Goal: Task Accomplishment & Management: Manage account settings

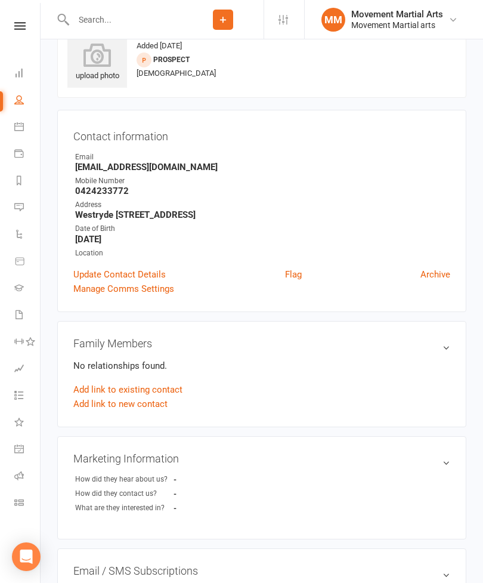
scroll to position [38, 0]
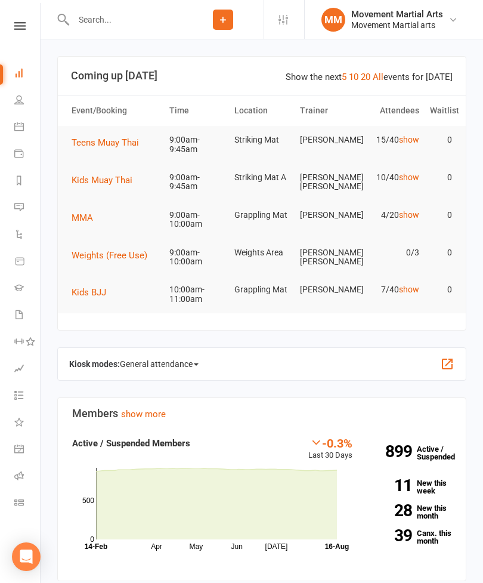
click at [82, 233] on tr "MMA 9:00am-10:00am Grappling [PERSON_NAME] 4/20 show 0" at bounding box center [262, 220] width 408 height 38
click at [79, 221] on button "MMA" at bounding box center [87, 218] width 30 height 14
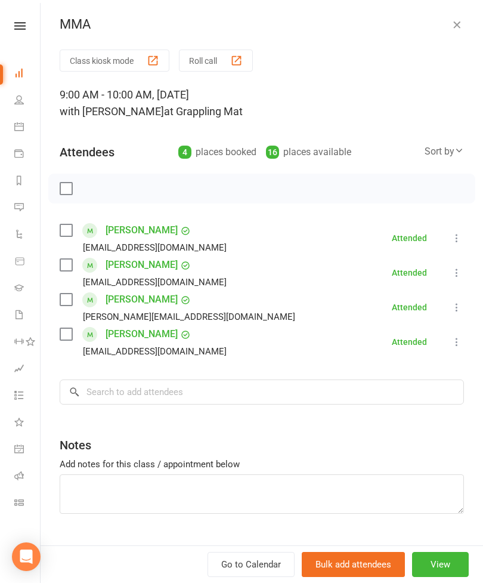
click at [67, 194] on label at bounding box center [66, 189] width 12 height 12
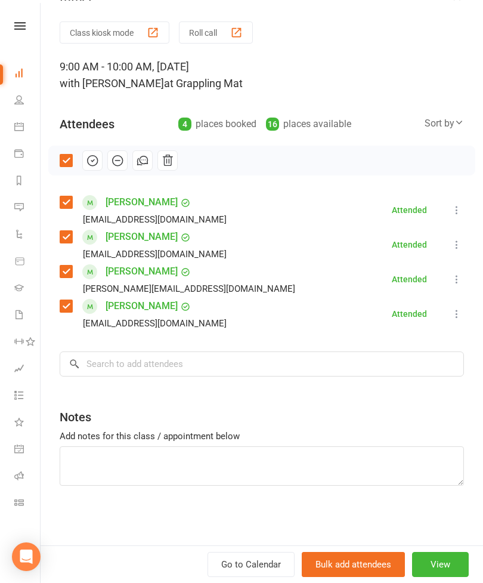
scroll to position [28, 0]
click at [261, 374] on input "search" at bounding box center [262, 363] width 405 height 25
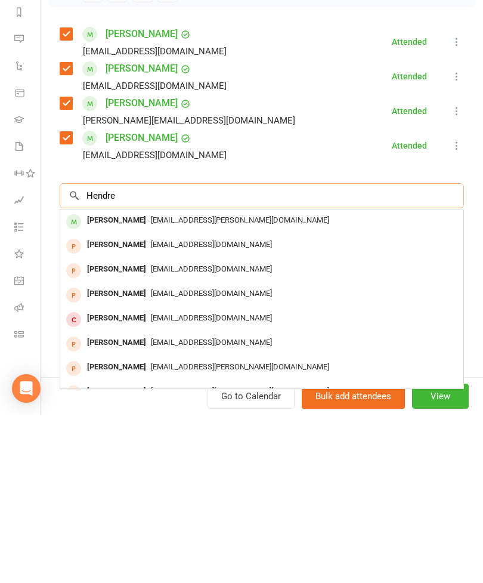
type input "Hendre"
click at [109, 380] on div "[PERSON_NAME]" at bounding box center [116, 388] width 69 height 17
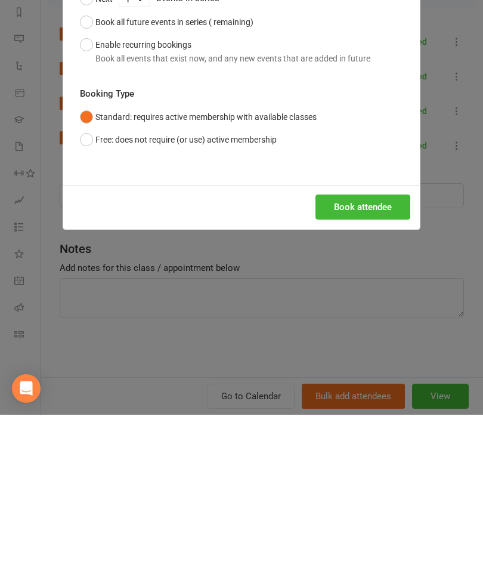
scroll to position [168, 0]
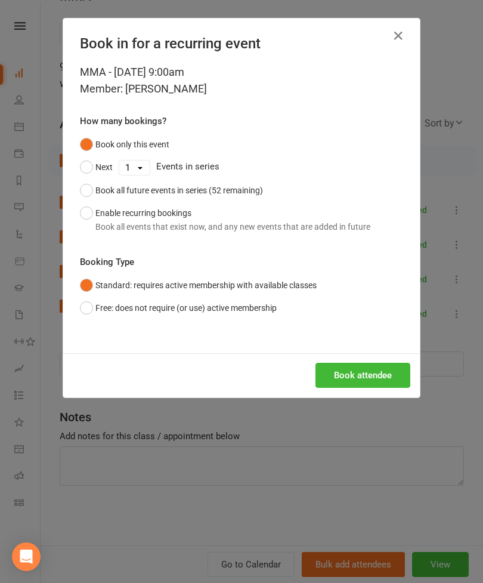
click at [347, 366] on button "Book attendee" at bounding box center [363, 375] width 95 height 25
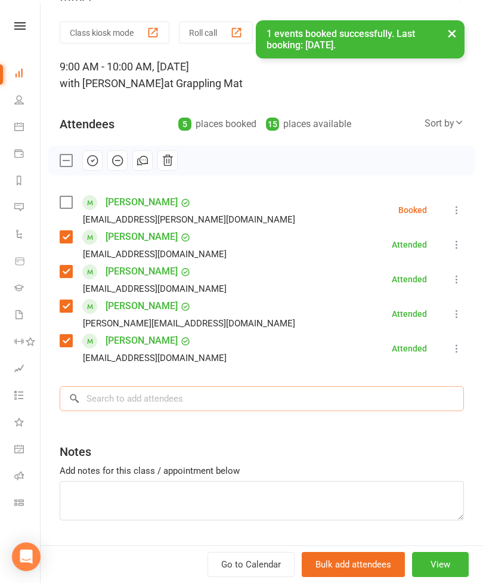
click at [280, 409] on input "search" at bounding box center [262, 398] width 405 height 25
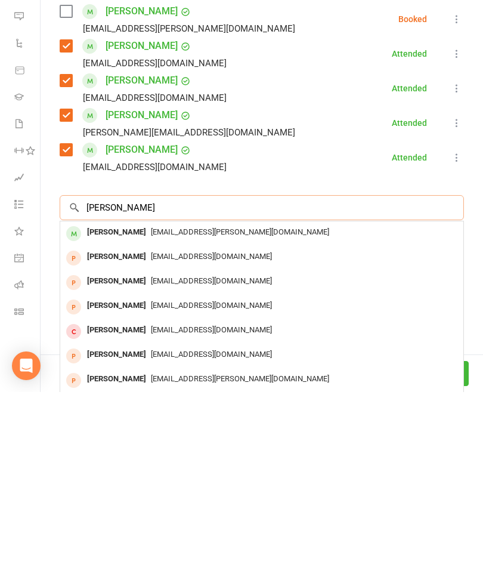
scroll to position [180, 0]
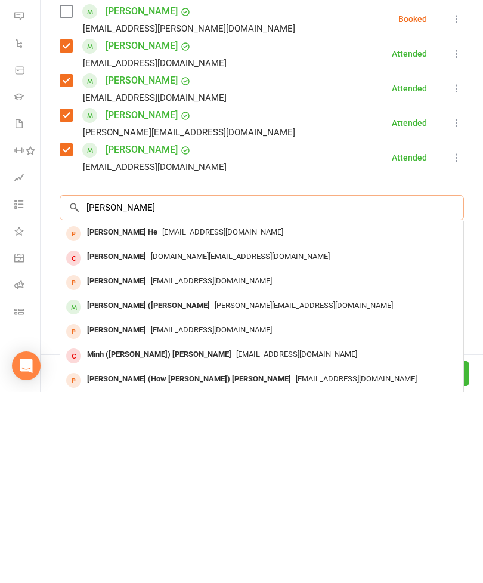
type input "[PERSON_NAME]"
click at [258, 488] on div "[PERSON_NAME][EMAIL_ADDRESS][DOMAIN_NAME]" at bounding box center [262, 496] width 394 height 17
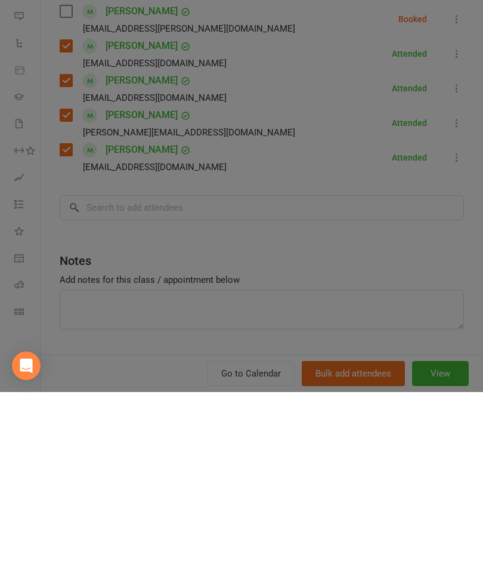
scroll to position [371, 0]
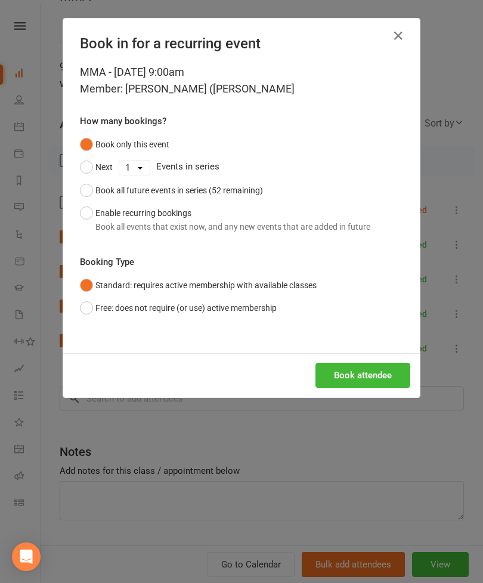
click at [354, 363] on button "Book attendee" at bounding box center [363, 375] width 95 height 25
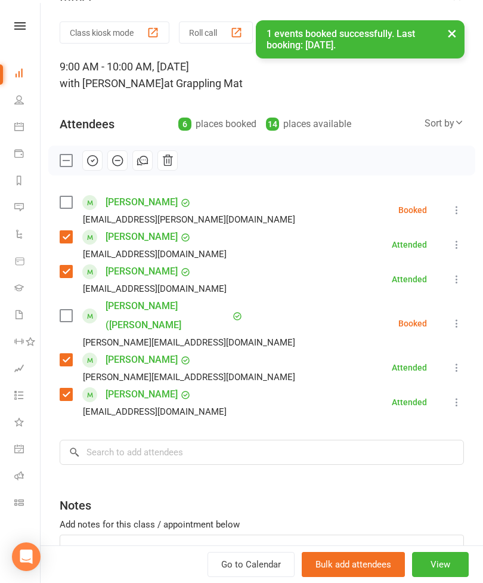
click at [62, 170] on div at bounding box center [261, 161] width 427 height 30
click at [62, 166] on label at bounding box center [66, 161] width 12 height 12
click at [65, 160] on label at bounding box center [66, 161] width 12 height 12
click at [89, 160] on icon "button" at bounding box center [92, 160] width 13 height 13
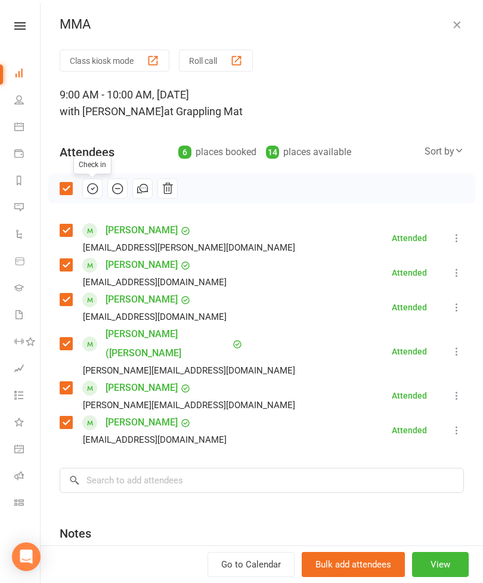
scroll to position [0, 0]
click at [452, 24] on icon "button" at bounding box center [457, 24] width 12 height 12
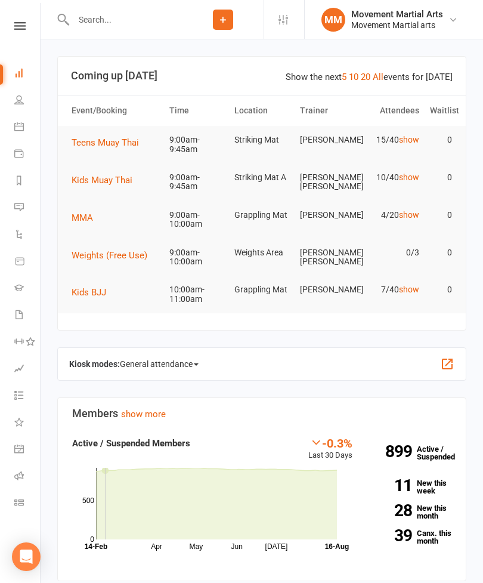
click at [91, 181] on span "Kids Muay Thai" at bounding box center [102, 180] width 61 height 11
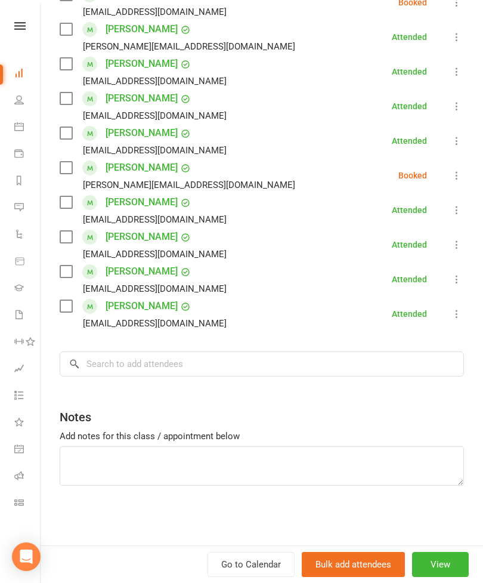
scroll to position [236, 0]
click at [265, 366] on input "search" at bounding box center [262, 363] width 405 height 25
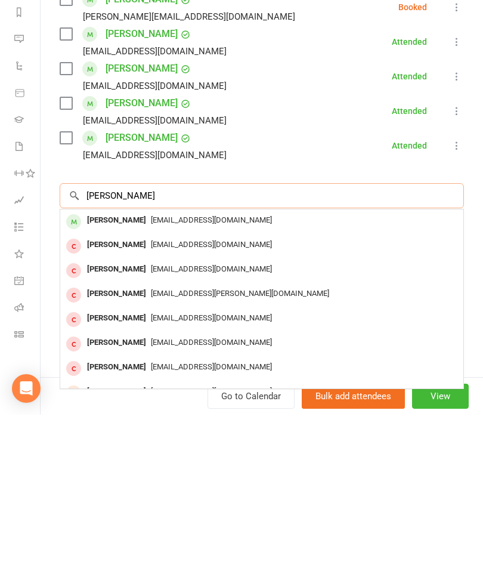
type input "[PERSON_NAME]"
click at [285, 380] on div "[EMAIL_ADDRESS][DOMAIN_NAME]" at bounding box center [262, 388] width 394 height 17
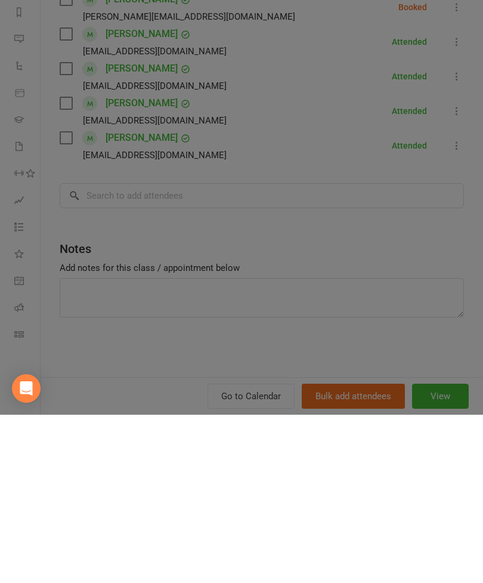
scroll to position [168, 0]
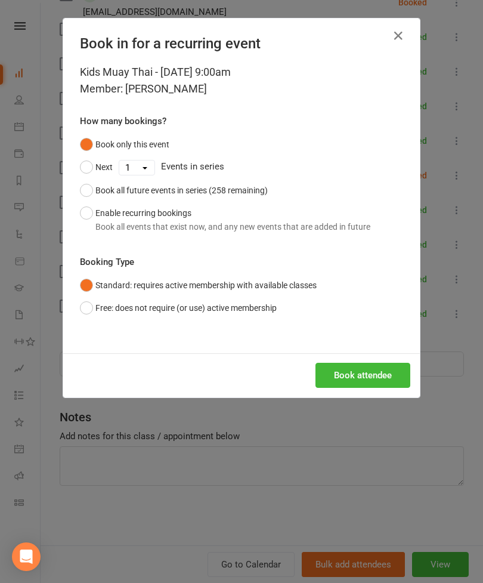
click at [350, 363] on button "Book attendee" at bounding box center [363, 375] width 95 height 25
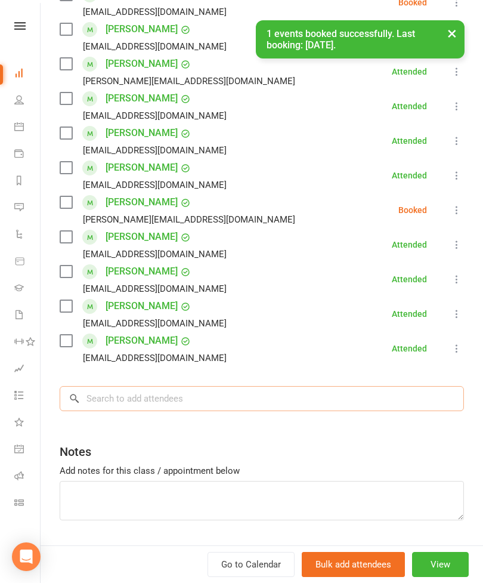
click at [271, 399] on input "search" at bounding box center [262, 398] width 405 height 25
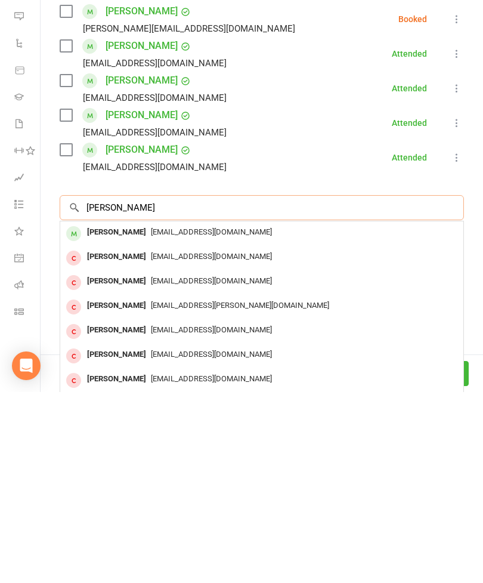
scroll to position [180, 0]
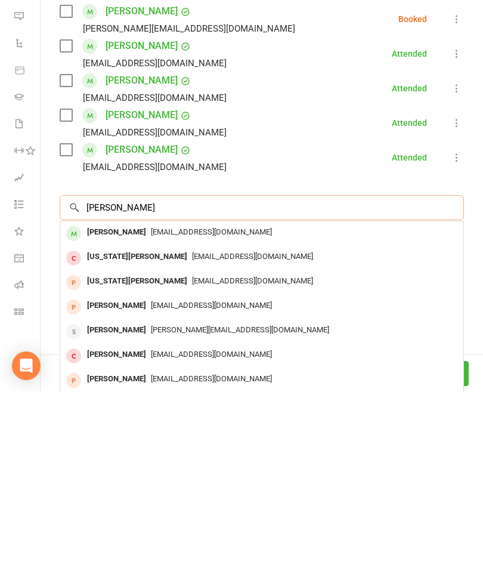
type input "[PERSON_NAME]"
click at [301, 415] on div "[EMAIL_ADDRESS][DOMAIN_NAME]" at bounding box center [262, 423] width 394 height 17
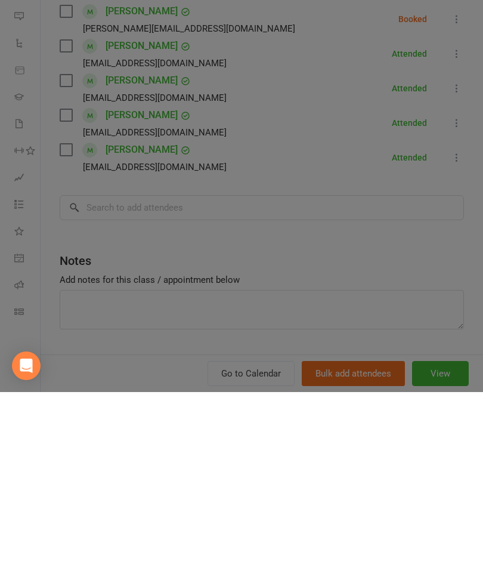
scroll to position [371, 0]
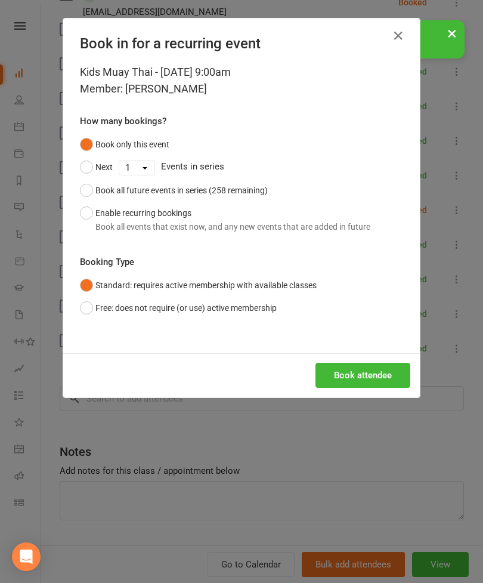
click at [355, 378] on button "Book attendee" at bounding box center [363, 375] width 95 height 25
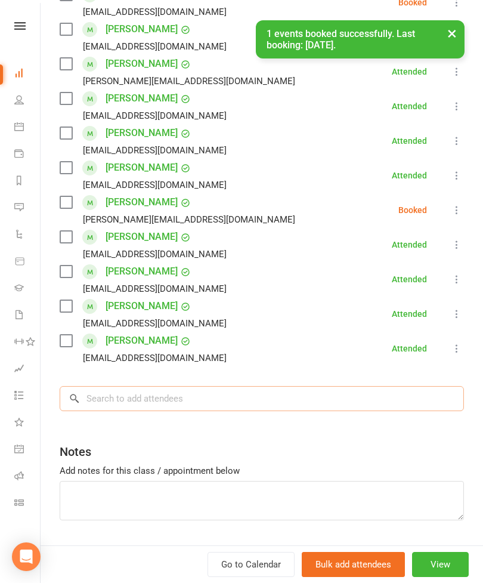
click at [257, 399] on input "search" at bounding box center [262, 398] width 405 height 25
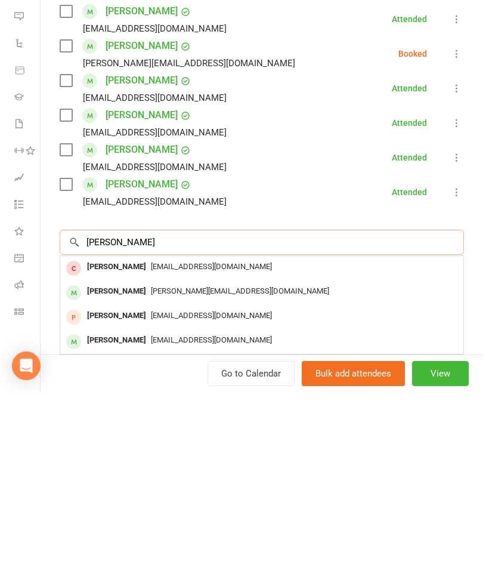
type input "[PERSON_NAME]"
click at [249, 523] on div "[EMAIL_ADDRESS][DOMAIN_NAME]" at bounding box center [262, 531] width 394 height 17
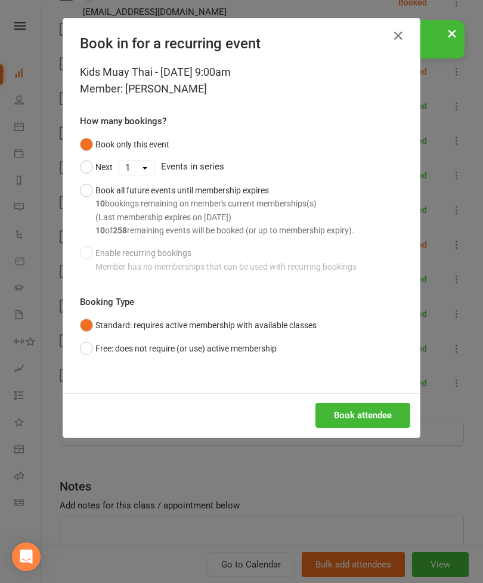
scroll to position [574, 0]
click at [355, 410] on button "Book attendee" at bounding box center [363, 415] width 95 height 25
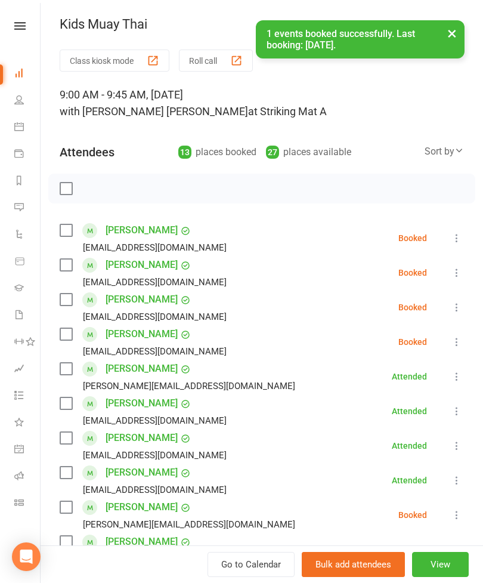
scroll to position [0, 0]
click at [454, 28] on button "×" at bounding box center [452, 33] width 21 height 26
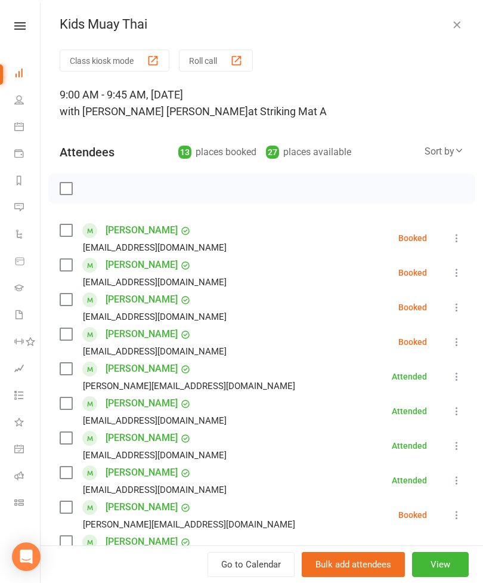
click at [456, 26] on icon "button" at bounding box center [457, 24] width 12 height 12
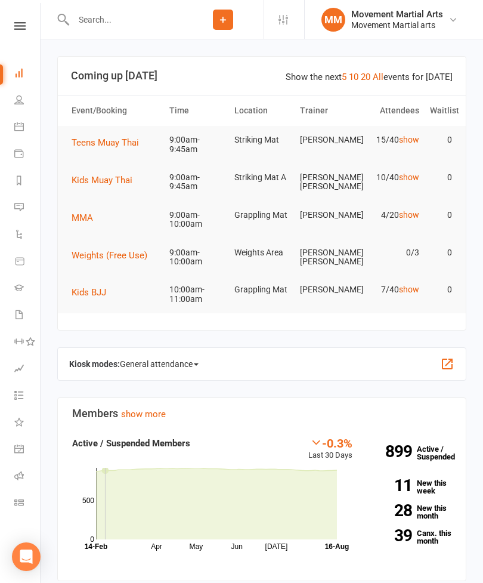
click at [169, 35] on div at bounding box center [119, 19] width 125 height 39
click at [144, 27] on input "text" at bounding box center [126, 19] width 113 height 17
click at [77, 147] on span "Teens Muay Thai" at bounding box center [105, 142] width 67 height 11
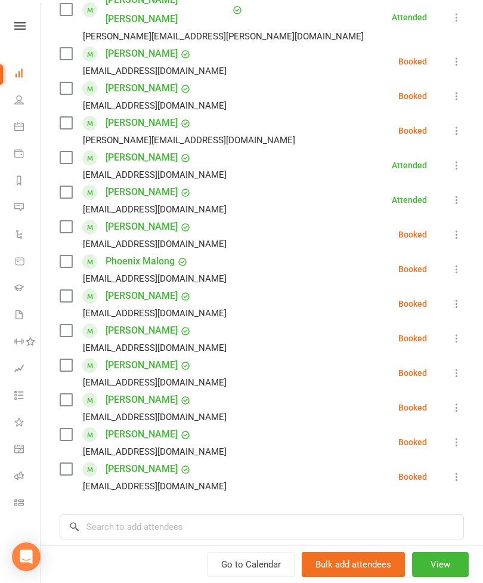
scroll to position [371, 0]
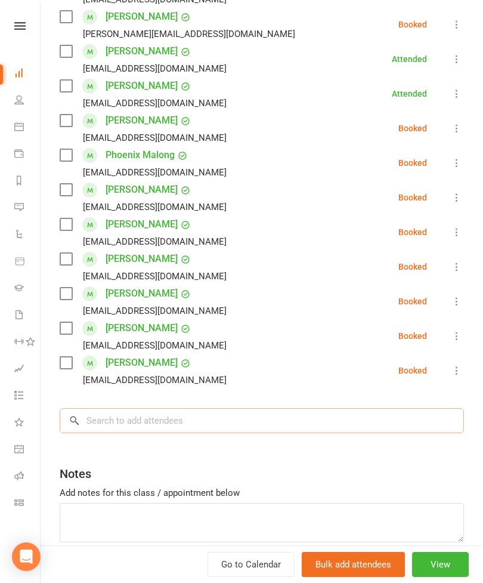
click at [257, 408] on input "search" at bounding box center [262, 420] width 405 height 25
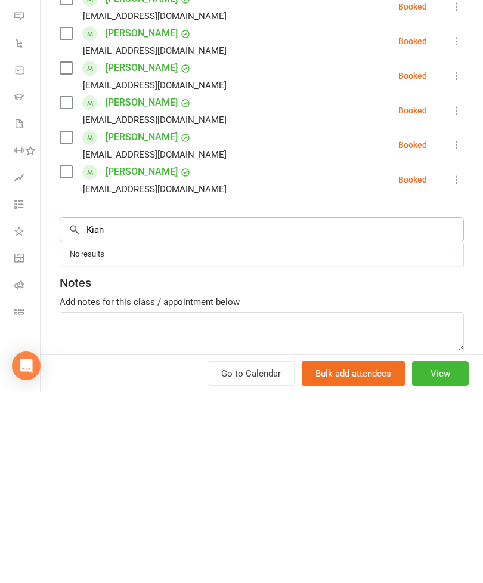
scroll to position [206, 0]
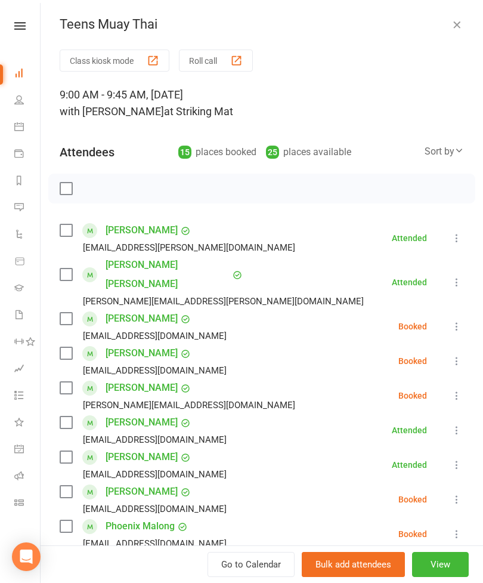
type input "Kian"
click at [17, 73] on icon at bounding box center [19, 73] width 10 height 10
click at [457, 30] on icon "button" at bounding box center [457, 24] width 12 height 12
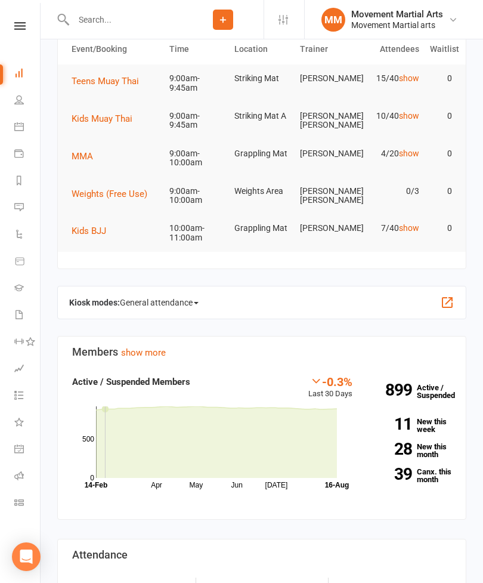
scroll to position [0, 0]
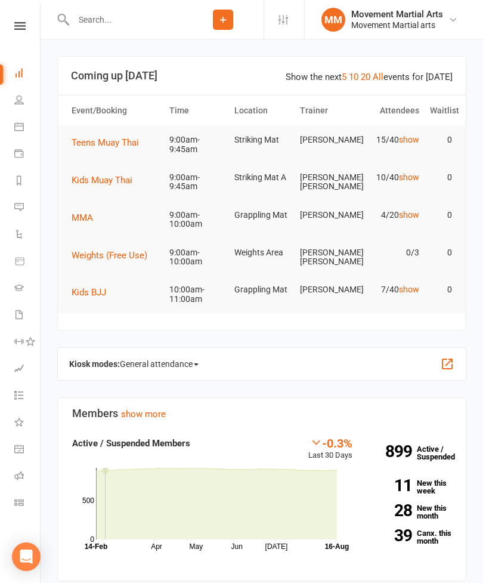
click at [94, 182] on span "Kids Muay Thai" at bounding box center [102, 180] width 61 height 11
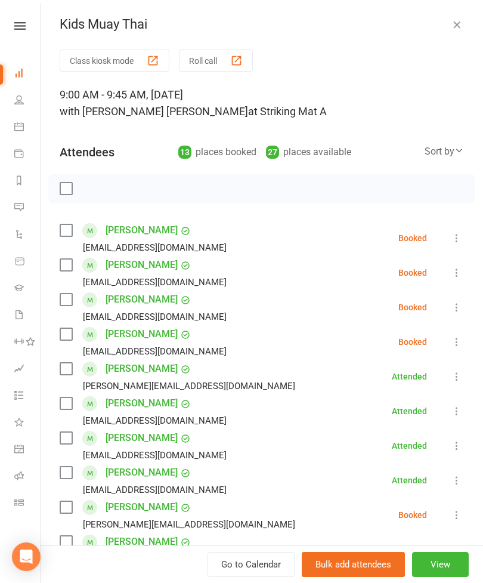
click at [459, 25] on icon "button" at bounding box center [457, 24] width 12 height 12
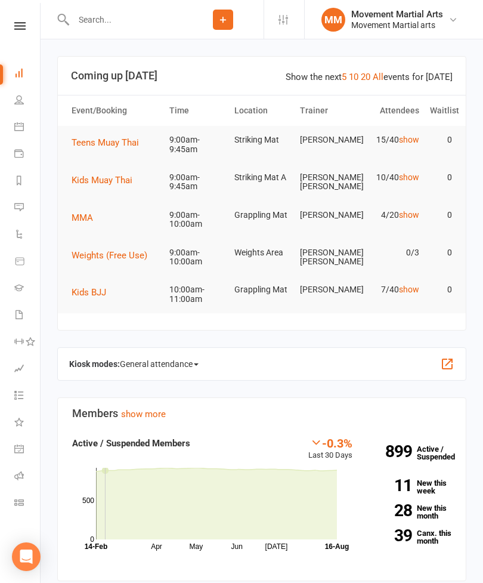
click at [97, 169] on td "Kids Muay Thai" at bounding box center [115, 179] width 98 height 33
click at [87, 186] on button "Kids Muay Thai" at bounding box center [106, 180] width 69 height 14
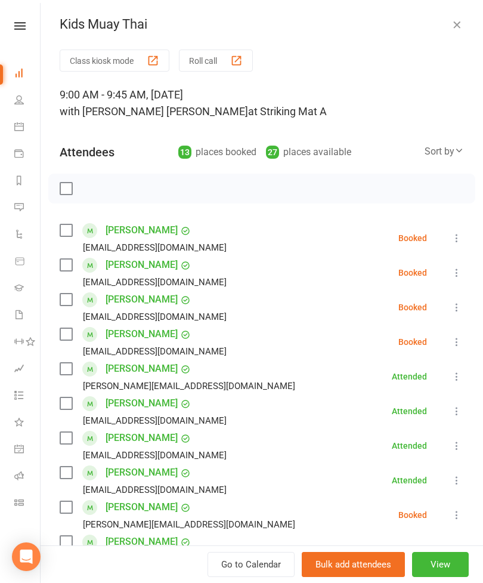
click at [450, 150] on div "Sort by" at bounding box center [444, 152] width 39 height 16
click at [410, 203] on link "First name" at bounding box center [404, 201] width 118 height 24
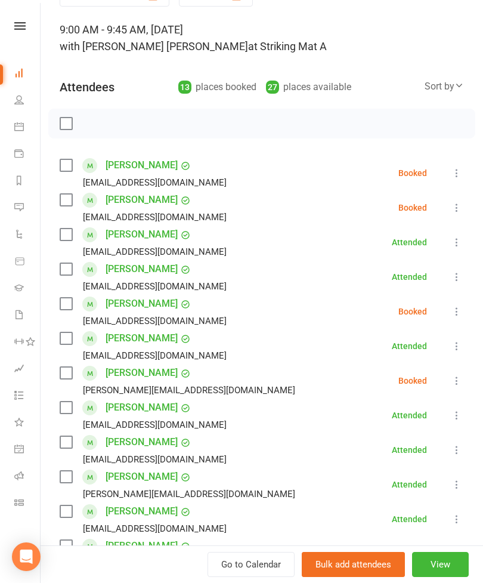
scroll to position [64, 0]
click at [64, 199] on label at bounding box center [66, 201] width 12 height 12
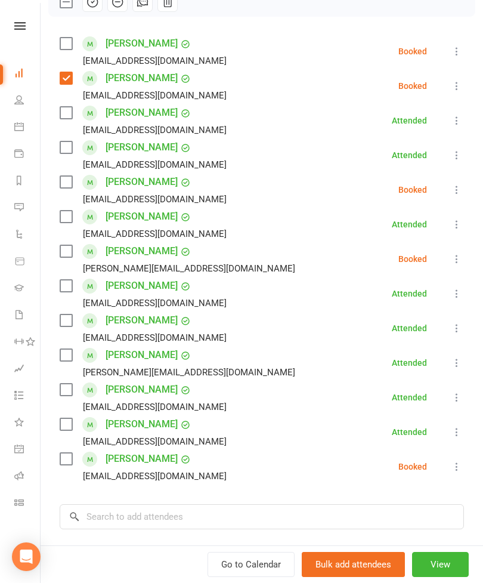
scroll to position [220, 0]
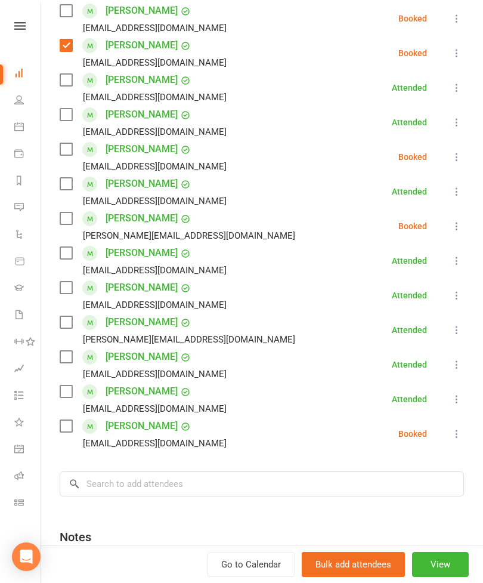
click at [72, 152] on label at bounding box center [66, 149] width 12 height 12
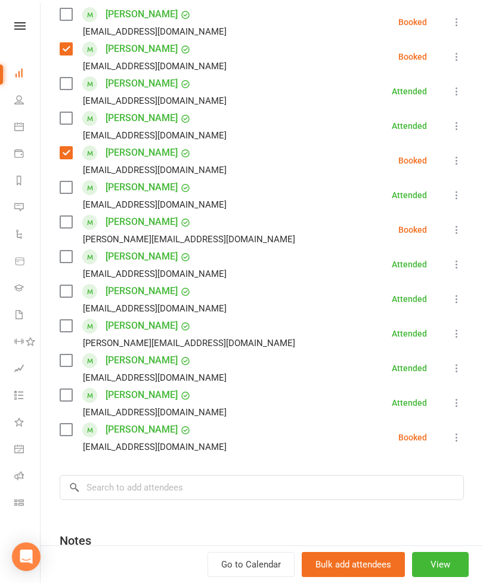
click at [71, 192] on label at bounding box center [66, 187] width 12 height 12
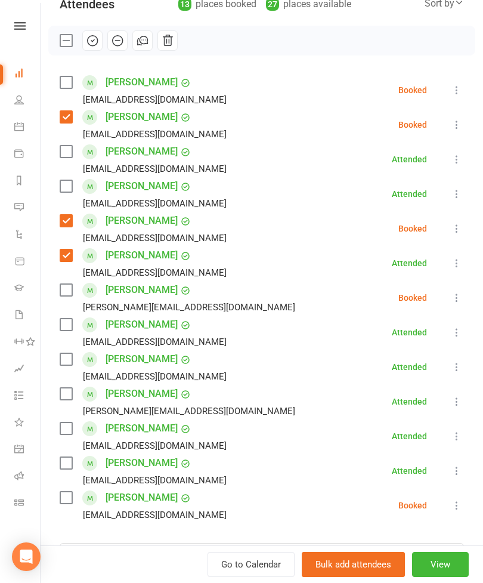
scroll to position [147, 0]
click at [72, 155] on label at bounding box center [66, 152] width 12 height 12
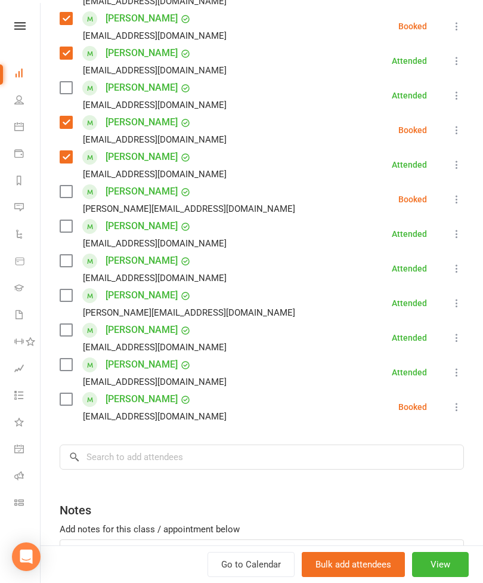
scroll to position [244, 0]
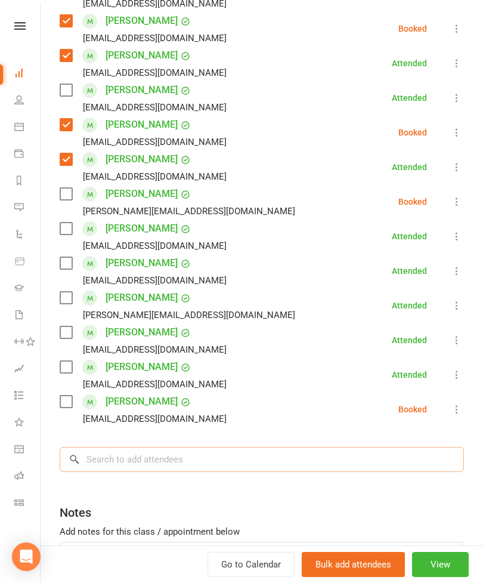
click at [252, 466] on input "search" at bounding box center [262, 459] width 405 height 25
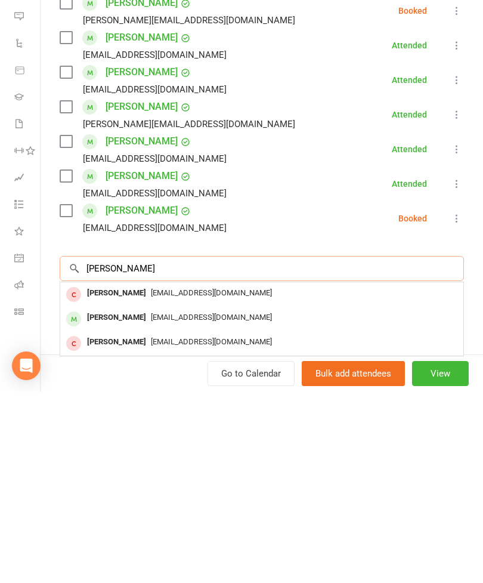
type input "[PERSON_NAME]"
click at [112, 498] on div "[PERSON_NAME] [PERSON_NAME][EMAIL_ADDRESS][PERSON_NAME][DOMAIN_NAME]" at bounding box center [261, 510] width 403 height 24
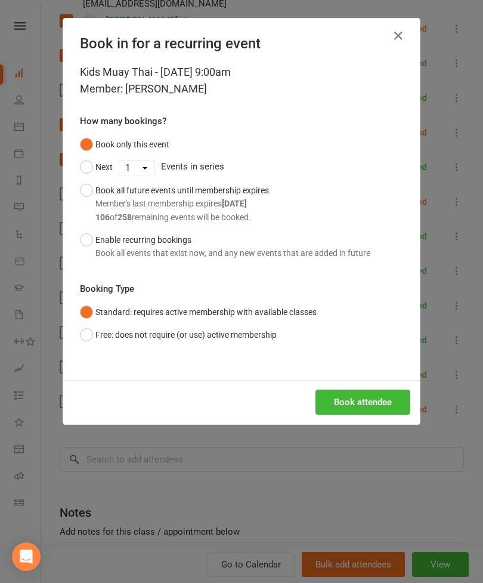
click at [348, 380] on div "Book attendee" at bounding box center [241, 402] width 357 height 44
click at [351, 396] on button "Book attendee" at bounding box center [363, 402] width 95 height 25
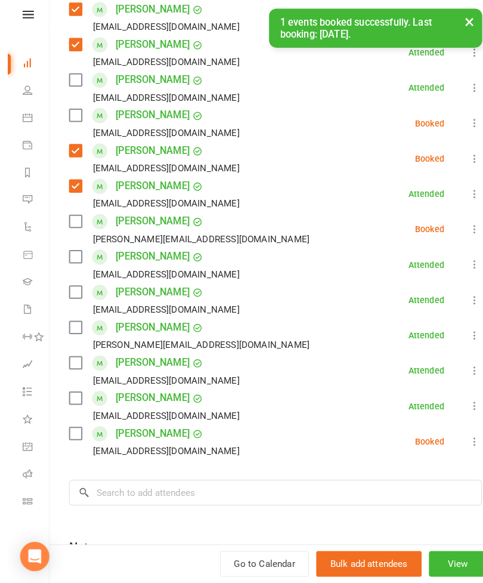
scroll to position [356, 0]
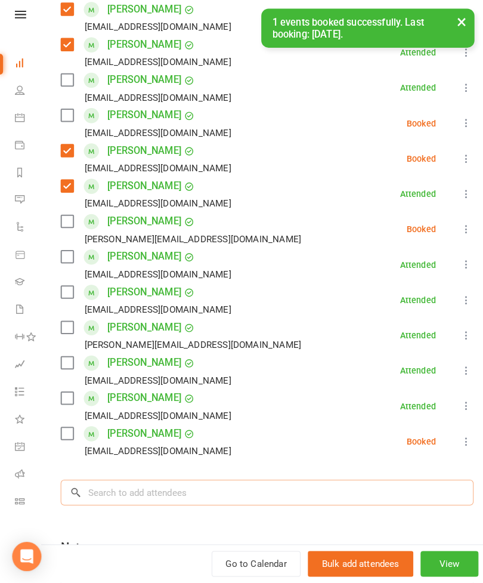
click at [273, 486] on input "search" at bounding box center [262, 493] width 405 height 25
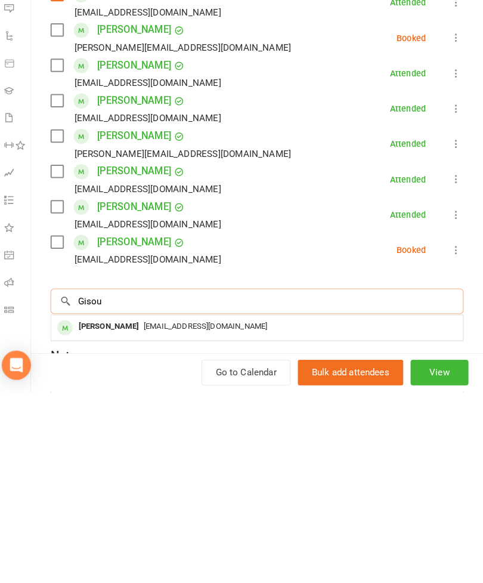
type input "Gisou"
click at [87, 510] on div "[PERSON_NAME]" at bounding box center [116, 518] width 69 height 17
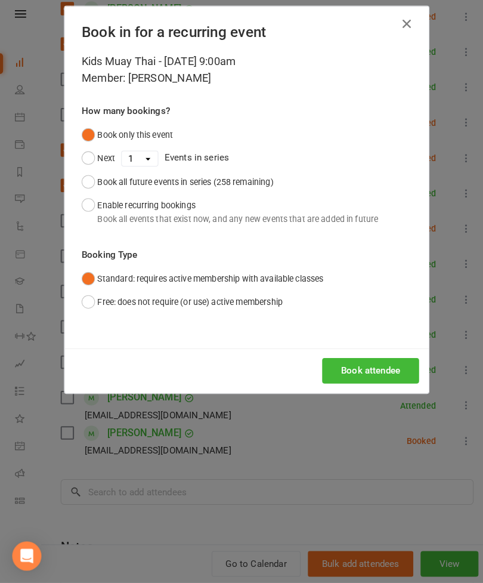
scroll to position [646, 0]
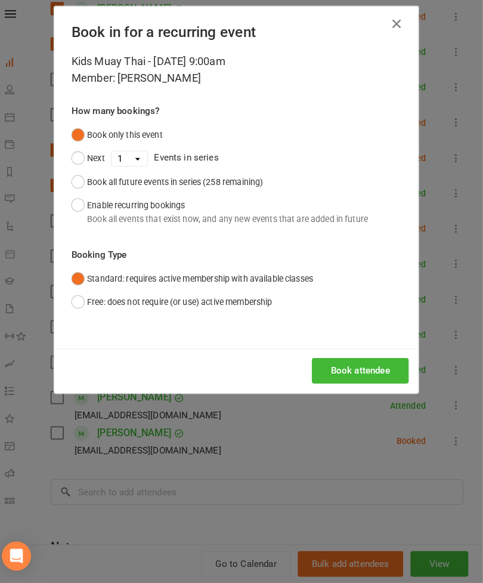
click at [346, 372] on button "Book attendee" at bounding box center [363, 375] width 95 height 25
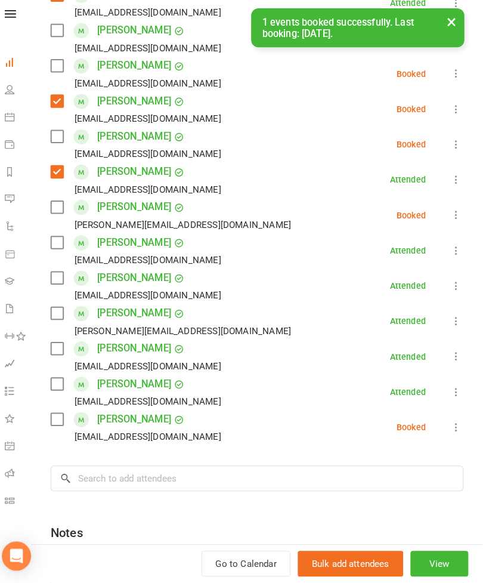
scroll to position [291, 0]
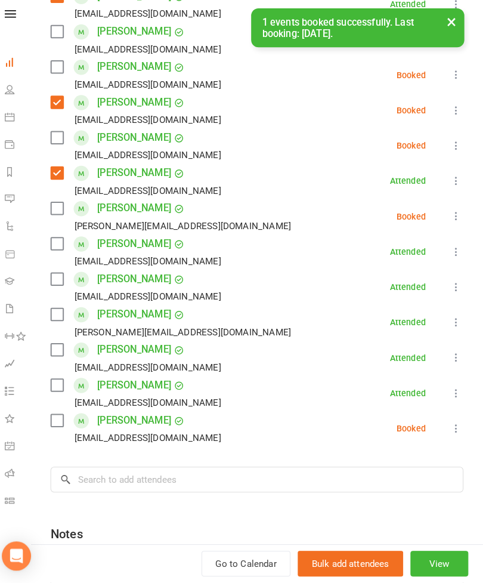
click at [60, 349] on label at bounding box center [66, 355] width 12 height 12
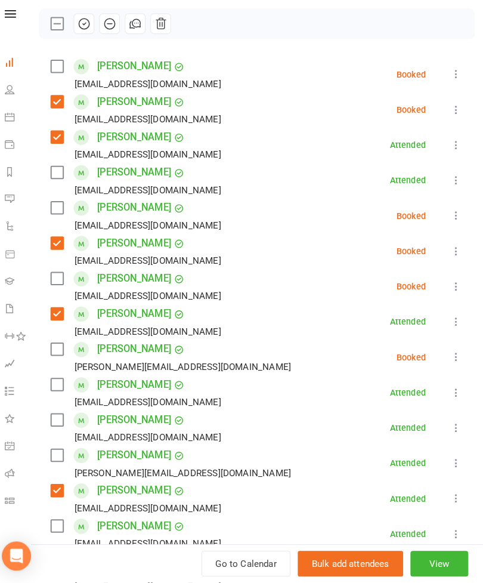
scroll to position [154, 0]
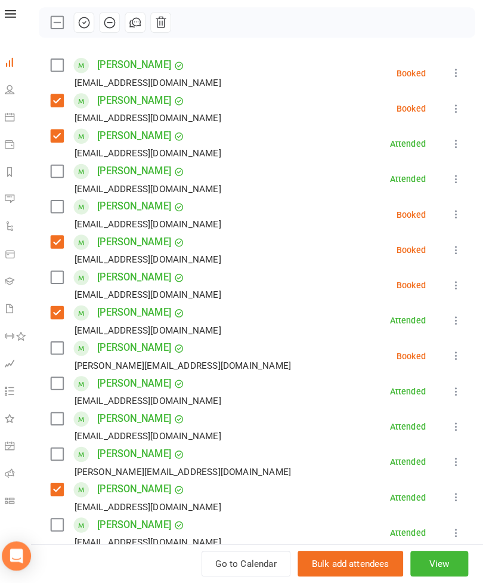
click at [60, 209] on label at bounding box center [66, 215] width 12 height 12
click at [60, 278] on label at bounding box center [66, 284] width 12 height 12
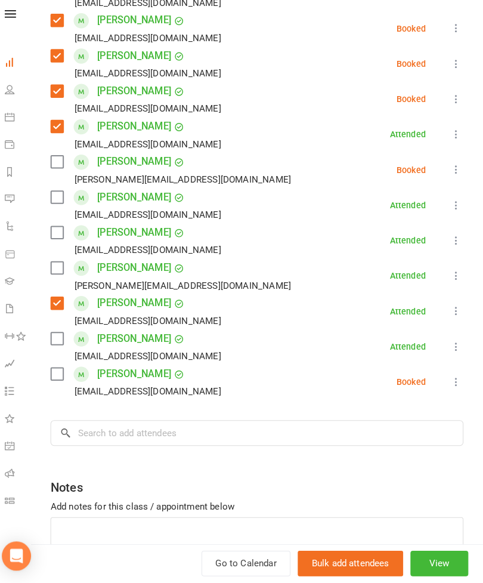
scroll to position [335, 0]
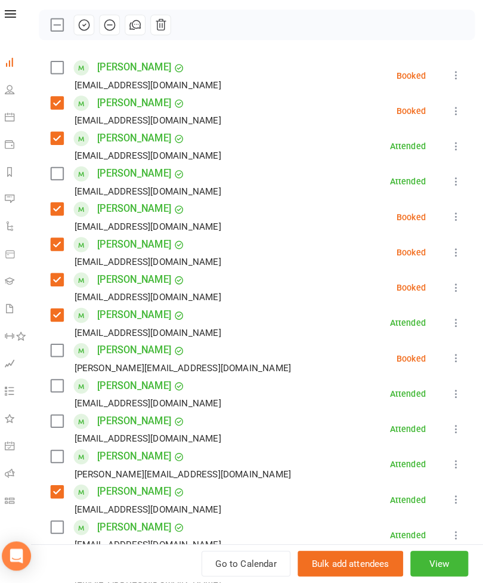
click at [60, 177] on label at bounding box center [66, 183] width 12 height 12
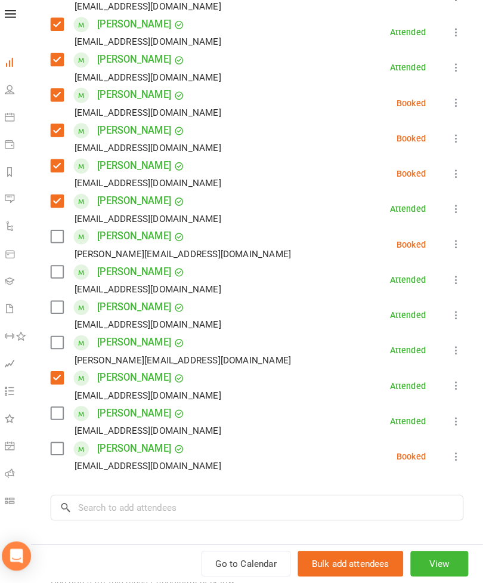
scroll to position [262, 0]
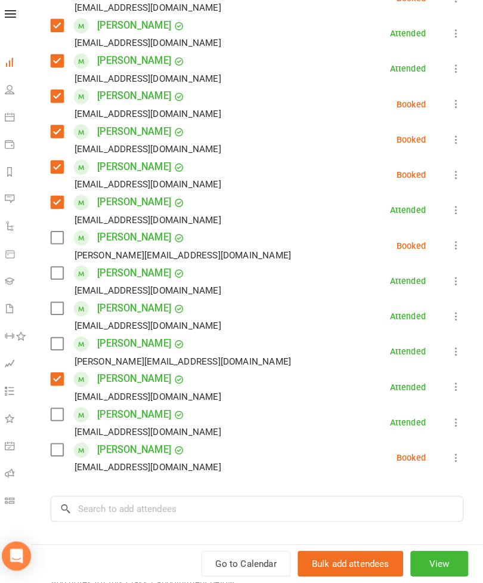
click at [62, 412] on label at bounding box center [66, 418] width 12 height 12
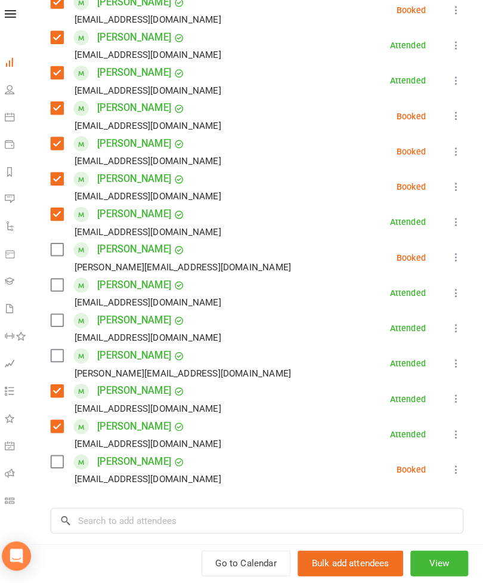
click at [60, 286] on label at bounding box center [66, 291] width 12 height 12
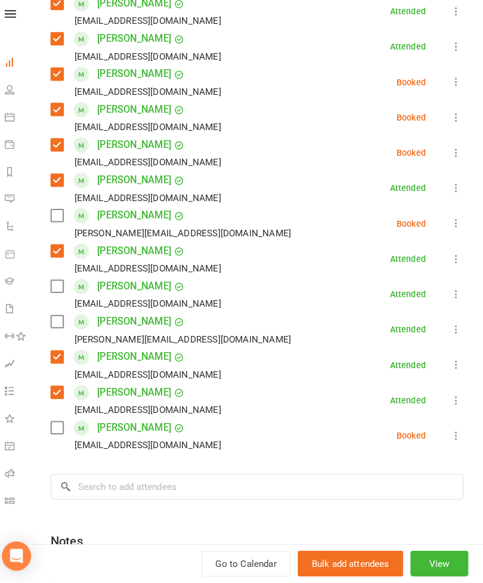
scroll to position [283, 0]
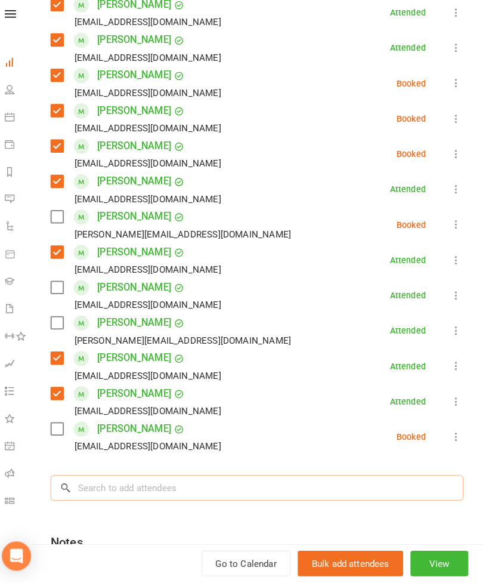
click at [274, 483] on input "search" at bounding box center [262, 489] width 405 height 25
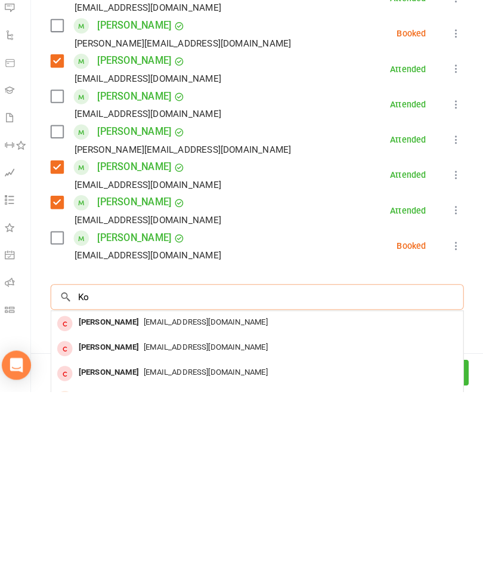
type input "K"
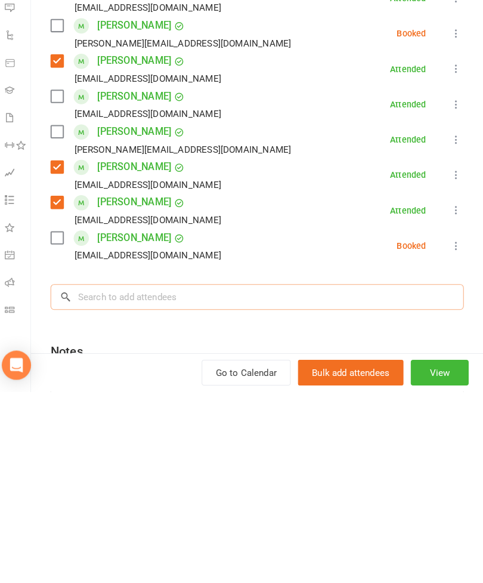
type input "K"
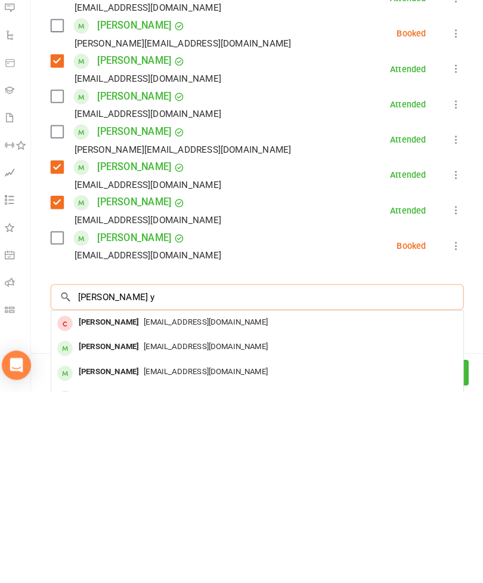
type input "[PERSON_NAME] y"
click at [89, 555] on div "[PERSON_NAME]" at bounding box center [116, 563] width 69 height 17
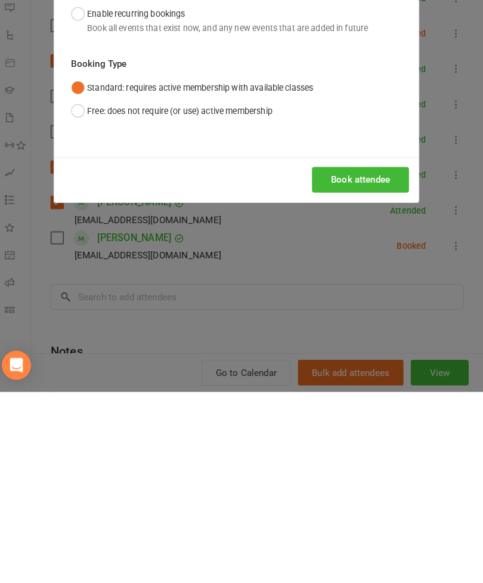
scroll to position [932, 0]
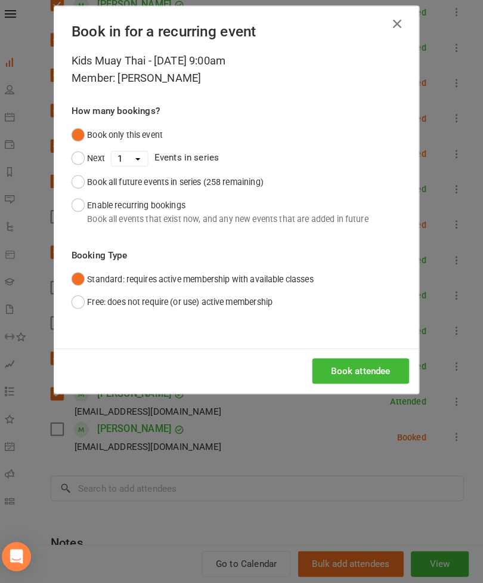
click at [357, 363] on button "Book attendee" at bounding box center [363, 375] width 95 height 25
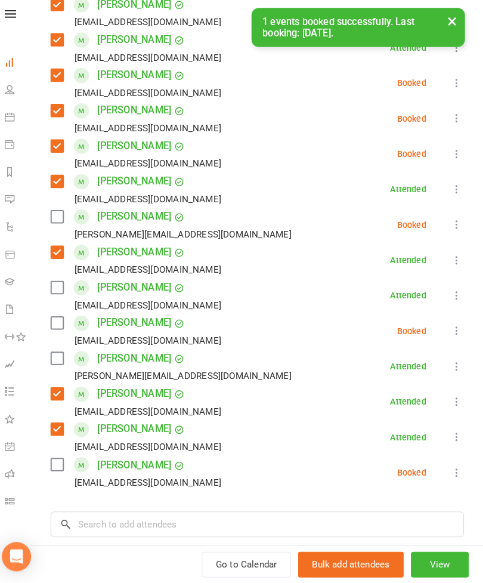
click at [60, 322] on label at bounding box center [66, 328] width 12 height 12
click at [450, 365] on button at bounding box center [457, 370] width 14 height 14
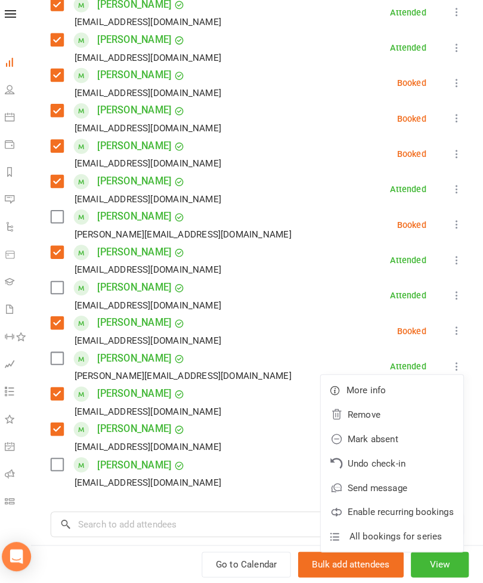
click at [366, 413] on link "Remove" at bounding box center [394, 418] width 140 height 24
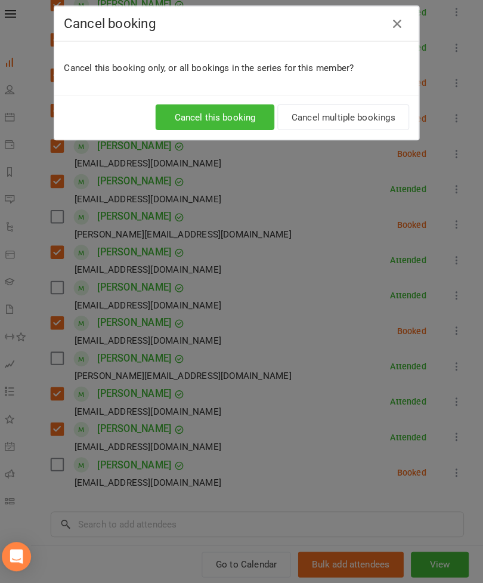
click at [223, 117] on button "Cancel this booking" at bounding box center [220, 127] width 116 height 25
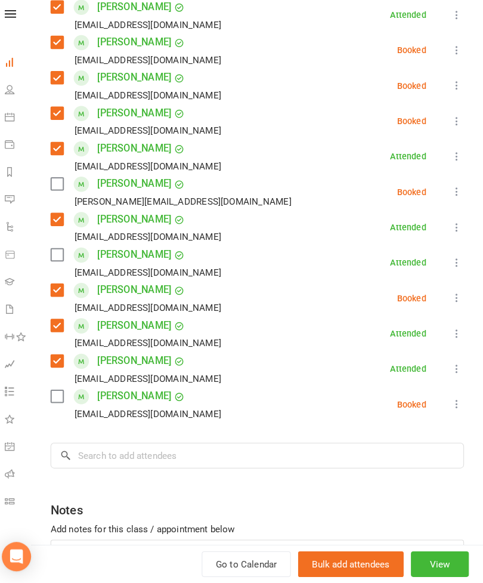
scroll to position [314, 0]
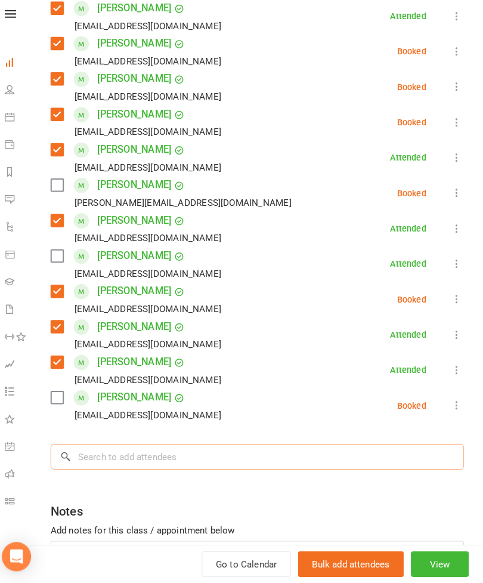
click at [285, 452] on input "search" at bounding box center [262, 458] width 405 height 25
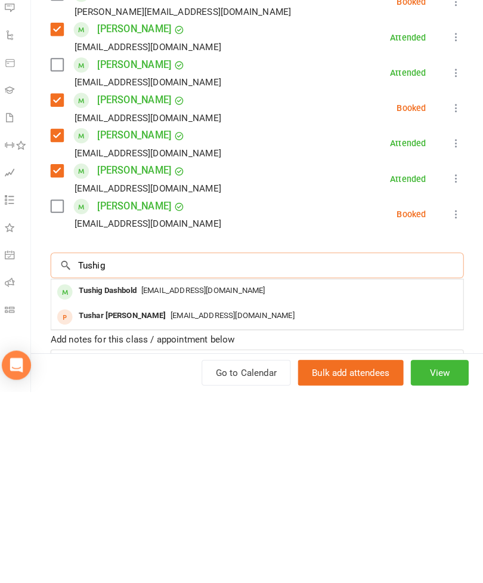
type input "Tushig"
click at [106, 475] on div "Tushig Dashbold" at bounding box center [115, 483] width 66 height 17
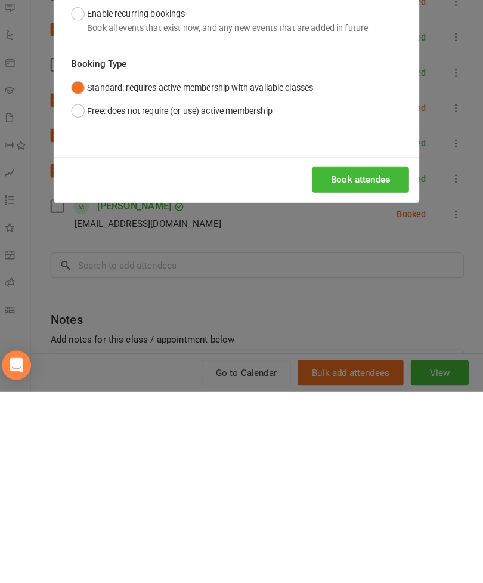
scroll to position [1187, 0]
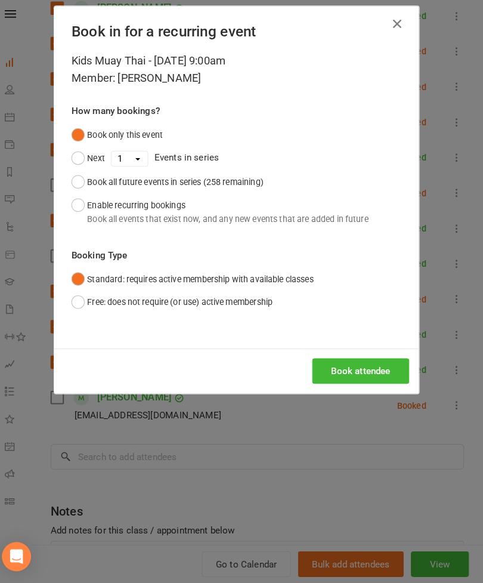
click at [356, 363] on button "Book attendee" at bounding box center [363, 375] width 95 height 25
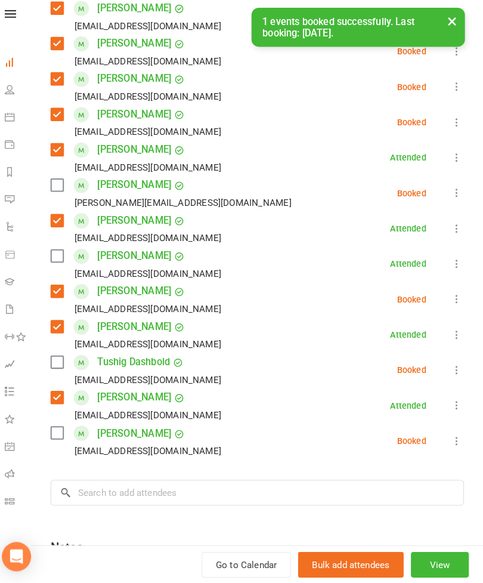
scroll to position [322, 0]
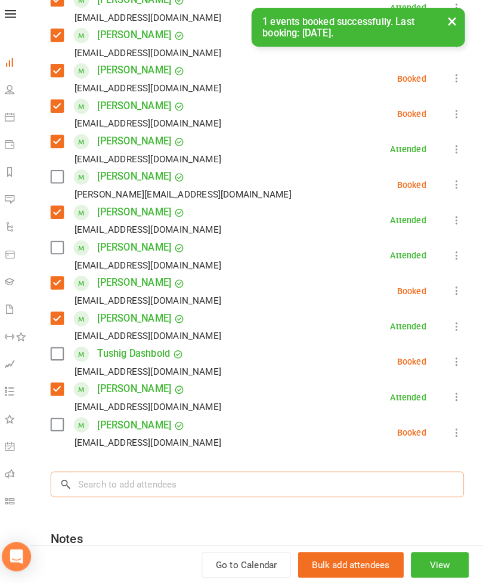
click at [272, 484] on input "search" at bounding box center [262, 486] width 405 height 25
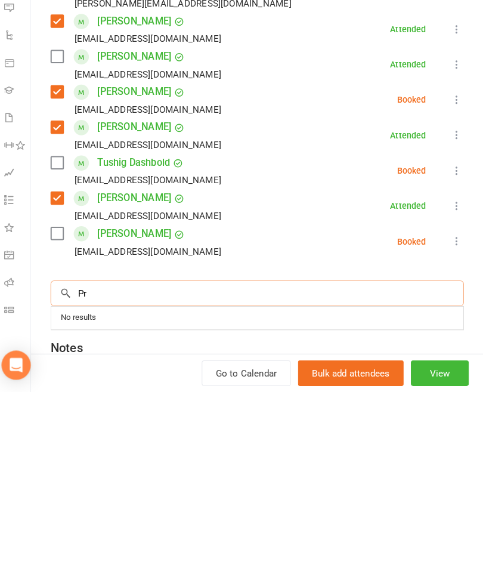
type input "P"
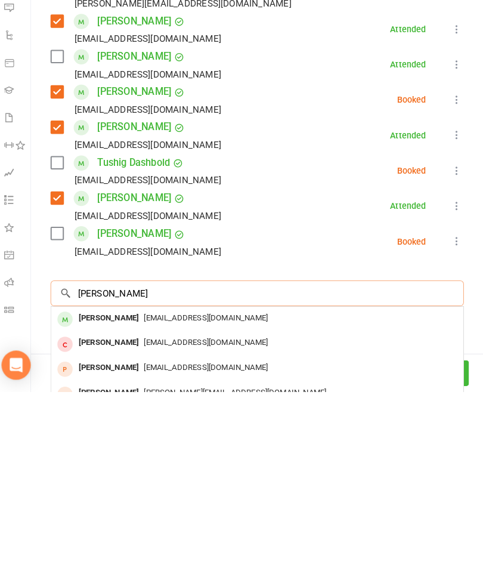
type input "[PERSON_NAME]"
click at [101, 502] on div "[PERSON_NAME]" at bounding box center [116, 510] width 69 height 17
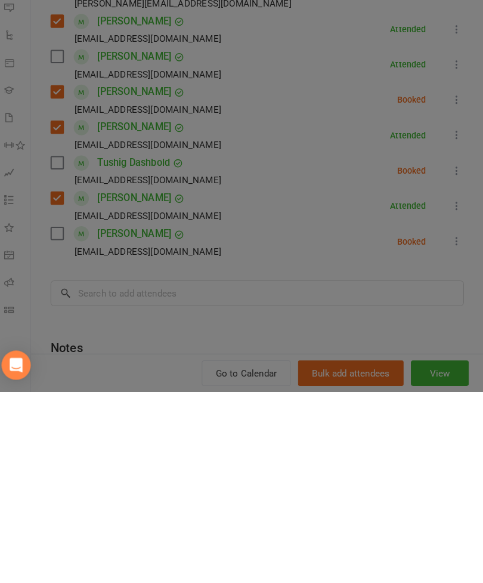
scroll to position [1347, 0]
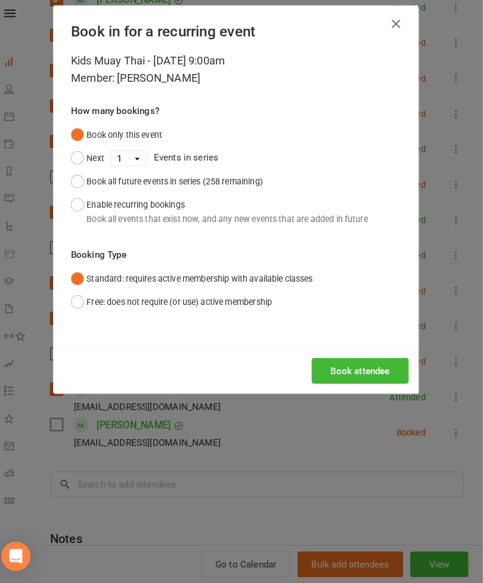
click at [359, 365] on button "Book attendee" at bounding box center [363, 375] width 95 height 25
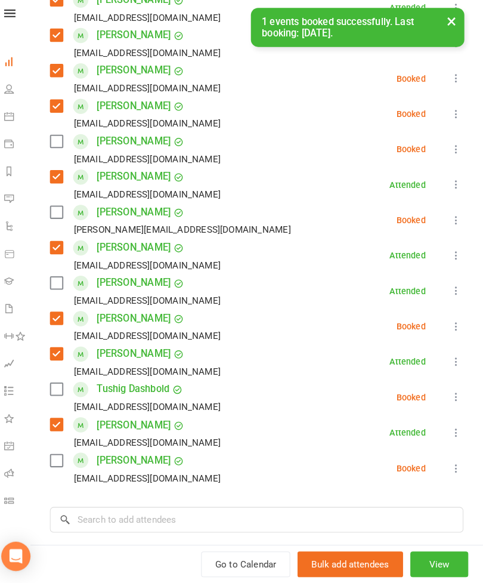
click at [60, 145] on label at bounding box center [66, 151] width 12 height 12
click at [60, 387] on label at bounding box center [66, 393] width 12 height 12
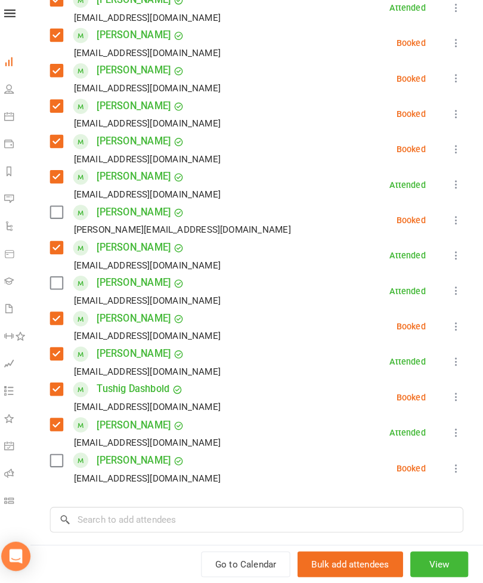
scroll to position [309, 0]
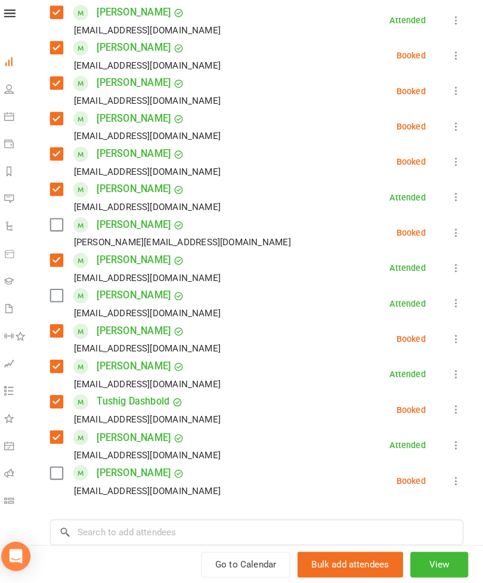
click at [60, 311] on div "[EMAIL_ADDRESS][DOMAIN_NAME]" at bounding box center [146, 319] width 172 height 16
click at [60, 296] on label at bounding box center [66, 302] width 12 height 12
click at [61, 227] on label at bounding box center [66, 233] width 12 height 12
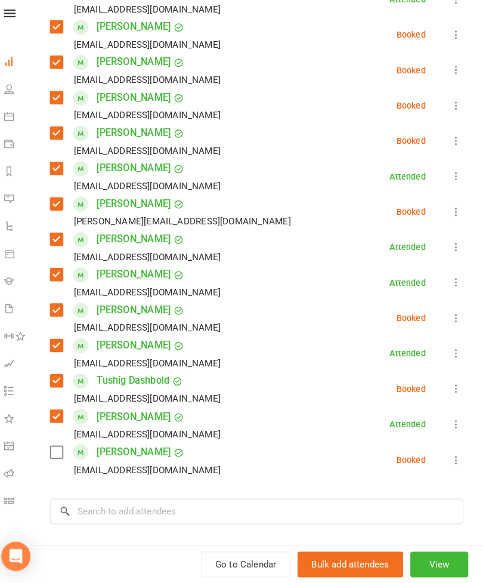
scroll to position [329, 0]
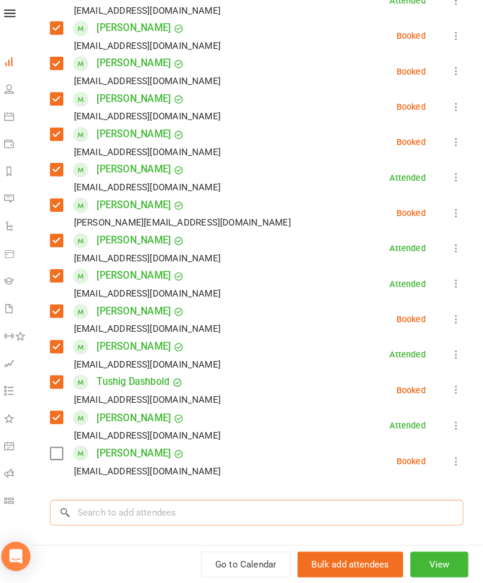
click at [281, 501] on input "search" at bounding box center [262, 513] width 405 height 25
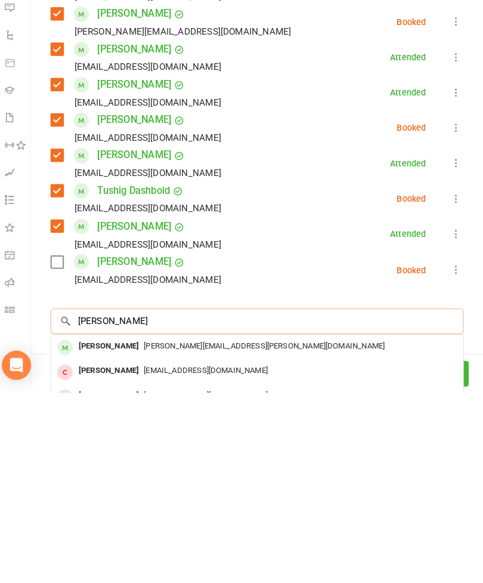
type input "[PERSON_NAME]"
click at [108, 529] on div "[PERSON_NAME]" at bounding box center [116, 537] width 69 height 17
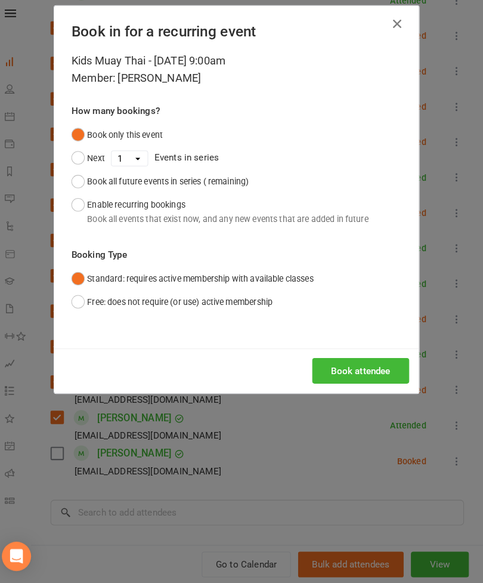
scroll to position [1348, 0]
click at [349, 363] on button "Book attendee" at bounding box center [363, 375] width 95 height 25
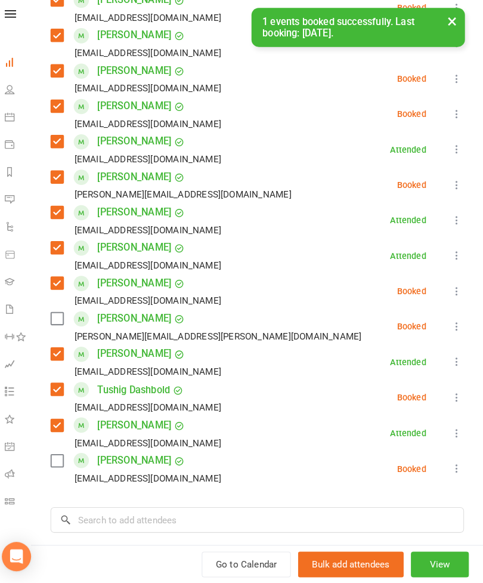
scroll to position [356, 0]
click at [61, 318] on label at bounding box center [66, 324] width 12 height 12
click at [60, 457] on label at bounding box center [66, 463] width 12 height 12
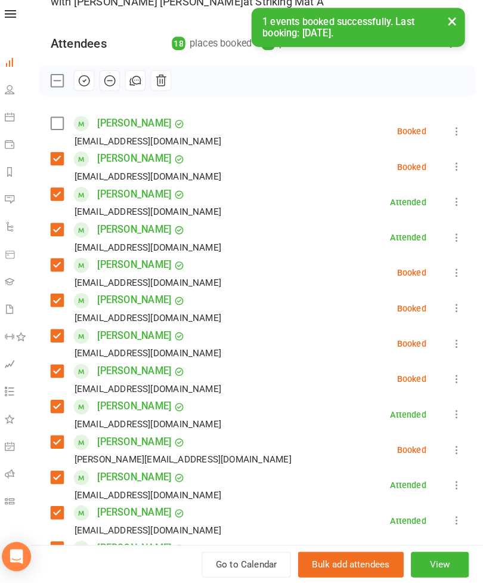
scroll to position [69, 0]
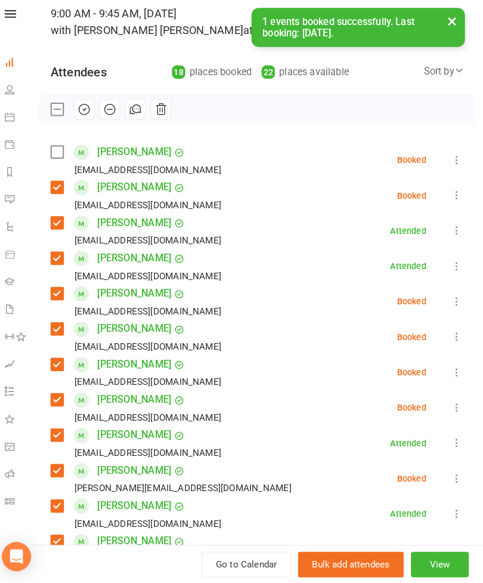
click at [60, 155] on label at bounding box center [66, 161] width 12 height 12
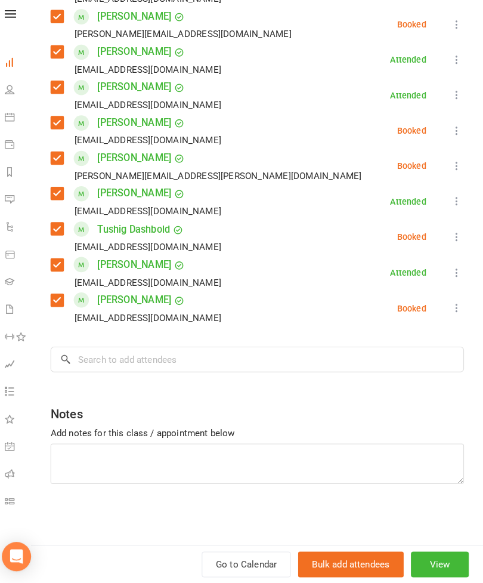
scroll to position [513, 0]
click at [262, 353] on input "search" at bounding box center [262, 363] width 405 height 25
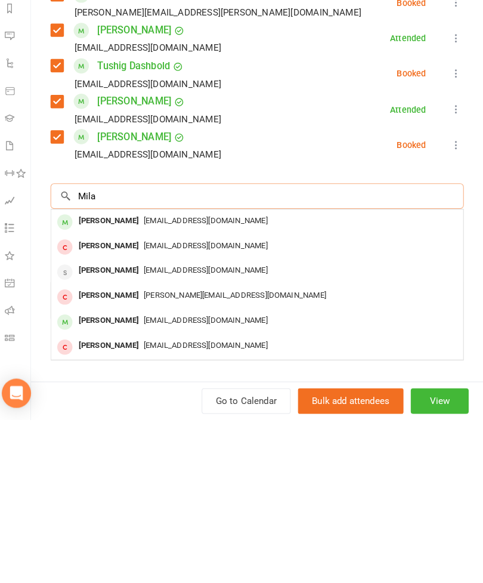
type input "Mila"
click at [98, 379] on div "[PERSON_NAME]" at bounding box center [116, 387] width 69 height 17
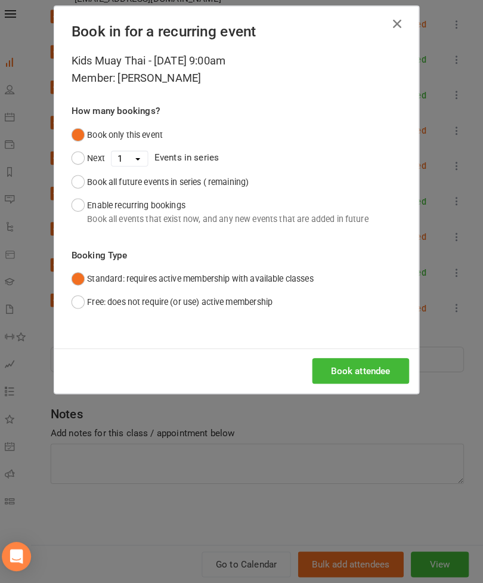
scroll to position [1348, 0]
click at [341, 366] on button "Book attendee" at bounding box center [363, 375] width 95 height 25
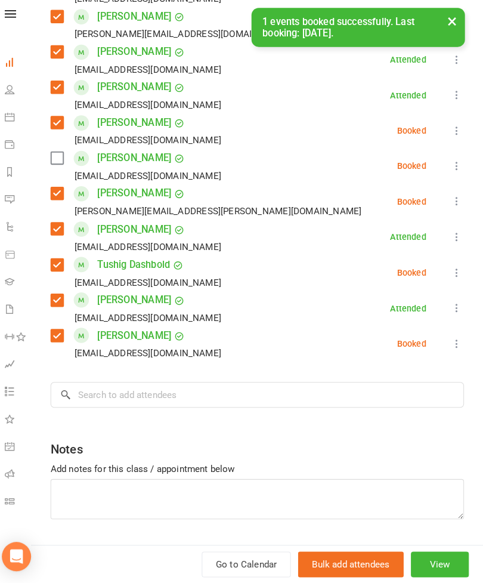
click at [61, 161] on label at bounding box center [66, 167] width 12 height 12
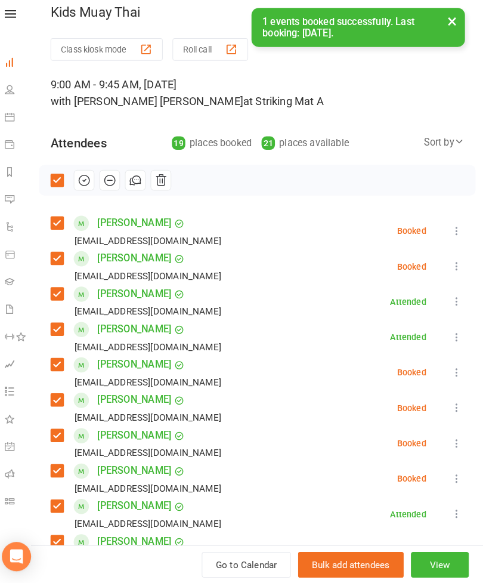
scroll to position [-2, 0]
click at [86, 182] on icon "button" at bounding box center [92, 188] width 13 height 13
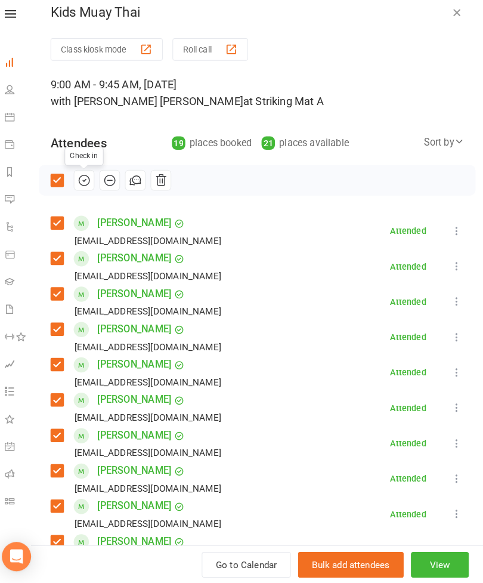
click at [451, 18] on icon "button" at bounding box center [457, 24] width 12 height 12
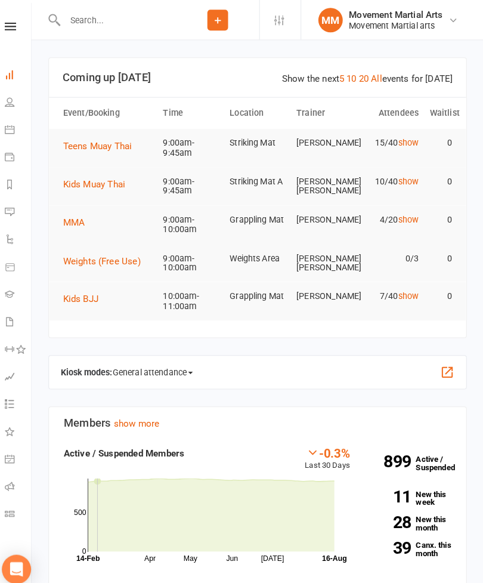
click at [80, 141] on span "Teens Muay Thai" at bounding box center [105, 142] width 67 height 11
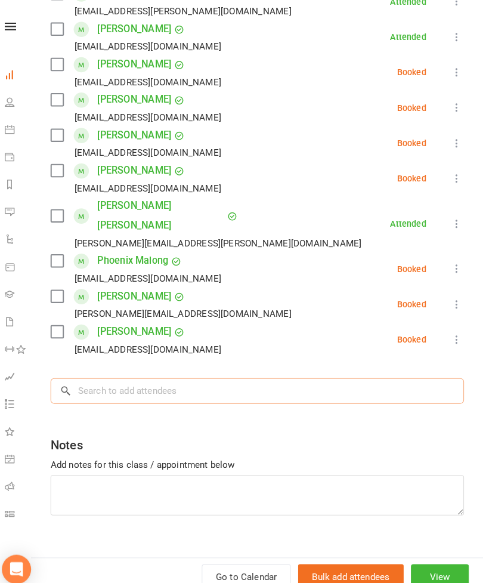
click at [124, 370] on input "search" at bounding box center [262, 382] width 405 height 25
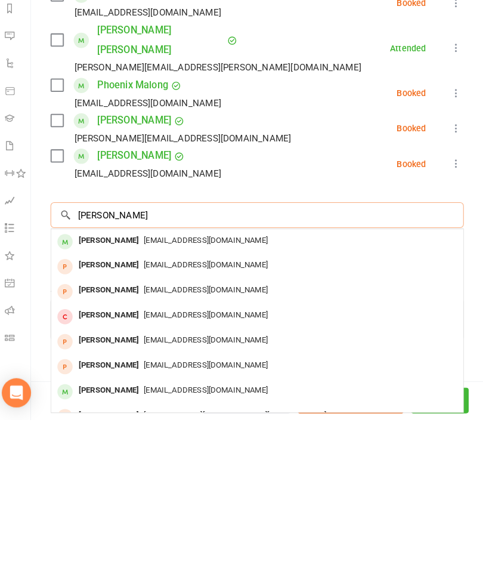
type input "[PERSON_NAME]"
click at [95, 399] on div "[PERSON_NAME]" at bounding box center [116, 407] width 69 height 17
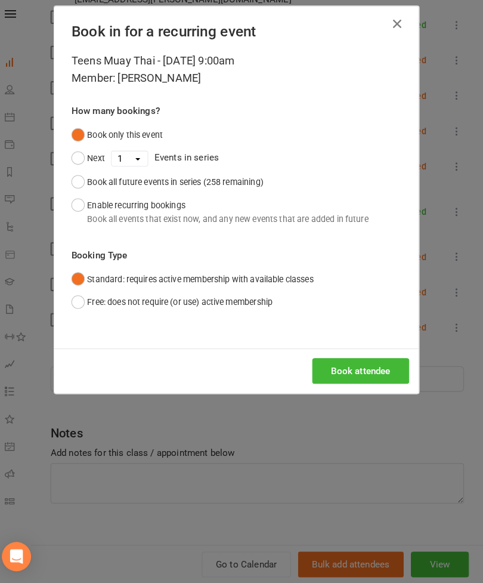
click at [352, 363] on button "Book attendee" at bounding box center [363, 375] width 95 height 25
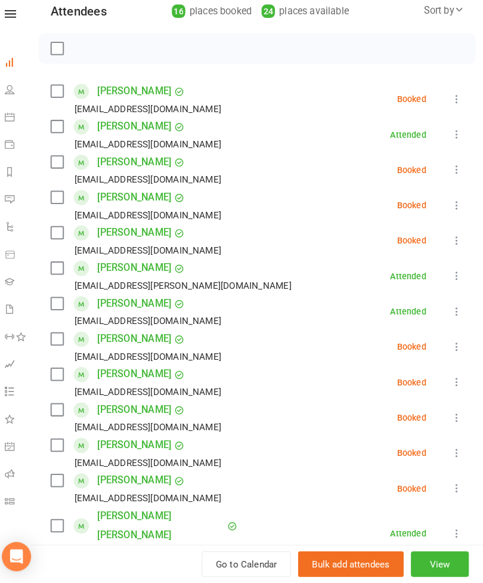
scroll to position [89, 0]
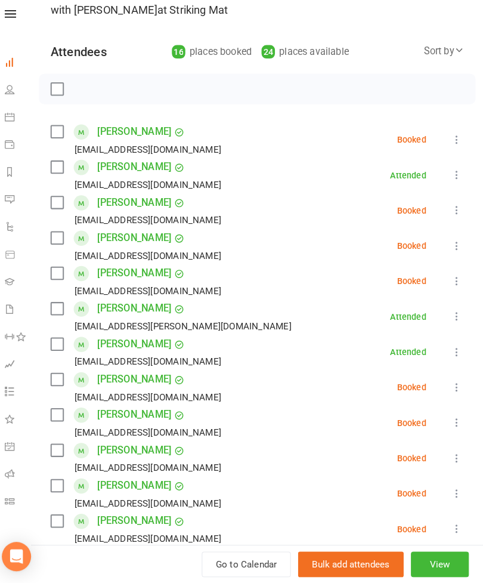
click at [60, 170] on label at bounding box center [66, 176] width 12 height 12
click at [60, 135] on label at bounding box center [66, 141] width 12 height 12
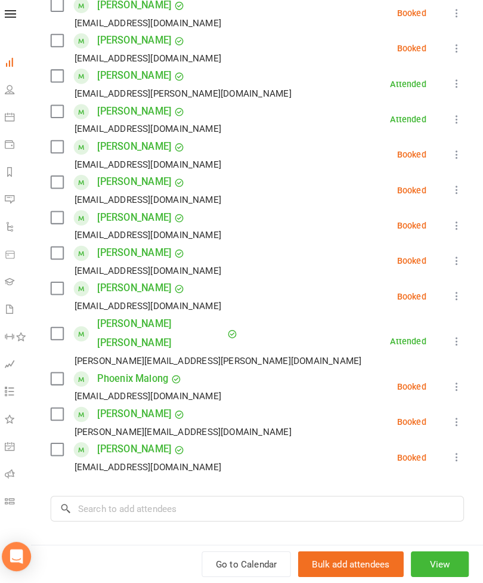
scroll to position [319, 0]
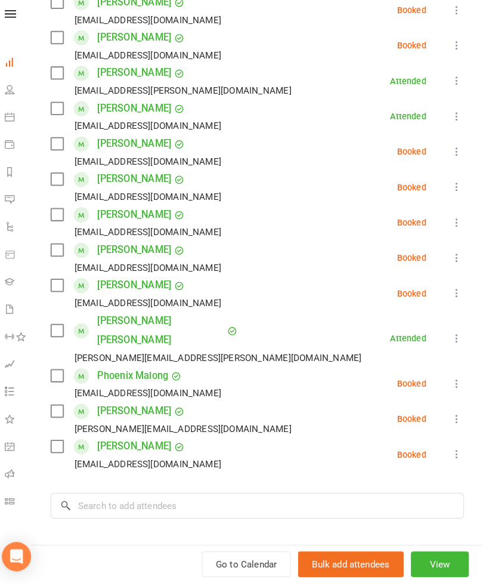
click at [60, 409] on label at bounding box center [66, 415] width 12 height 12
click at [60, 330] on label at bounding box center [66, 336] width 12 height 12
click at [60, 374] on label at bounding box center [66, 380] width 12 height 12
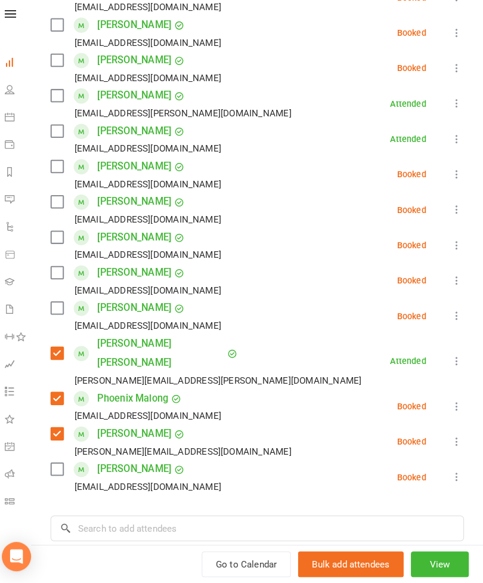
scroll to position [299, 0]
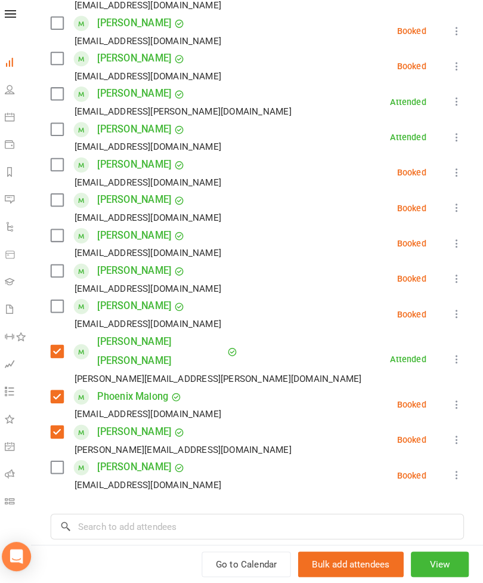
click at [60, 237] on label at bounding box center [66, 243] width 12 height 12
click at [60, 202] on label at bounding box center [66, 208] width 12 height 12
click at [60, 168] on label at bounding box center [66, 174] width 12 height 12
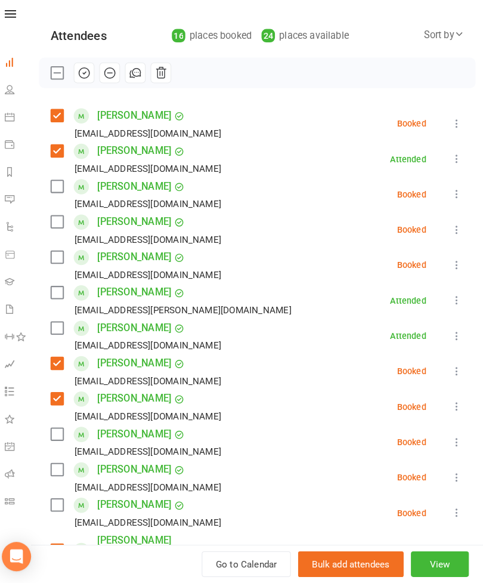
scroll to position [101, 0]
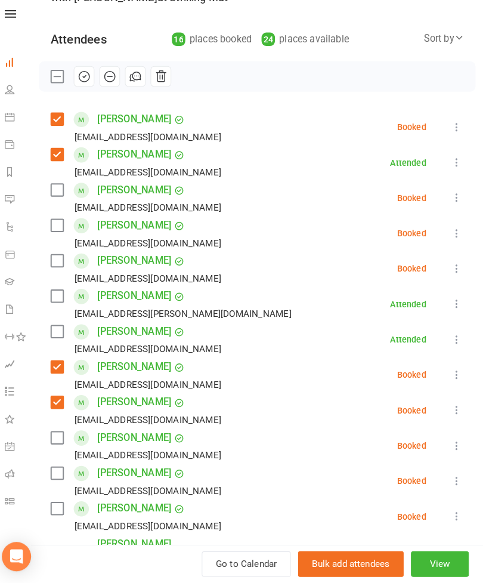
click at [60, 227] on label at bounding box center [66, 233] width 12 height 12
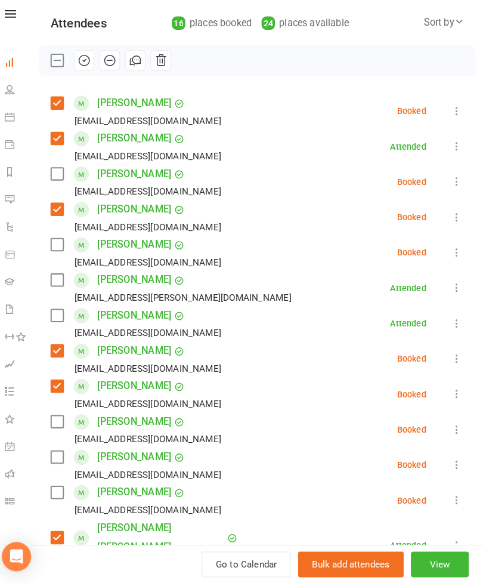
click at [60, 280] on label at bounding box center [66, 286] width 12 height 12
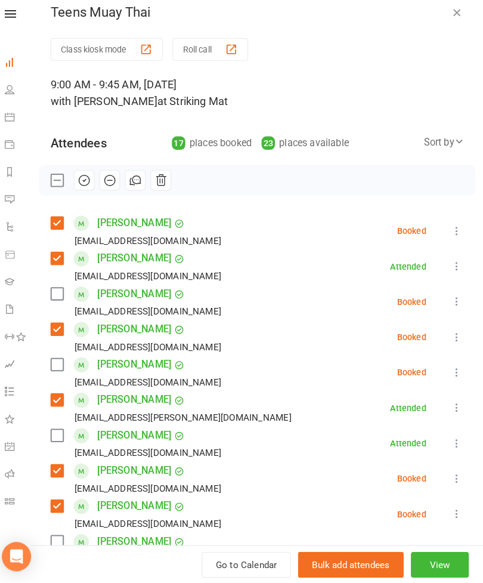
scroll to position [0, 0]
click at [451, 18] on icon "button" at bounding box center [457, 24] width 12 height 12
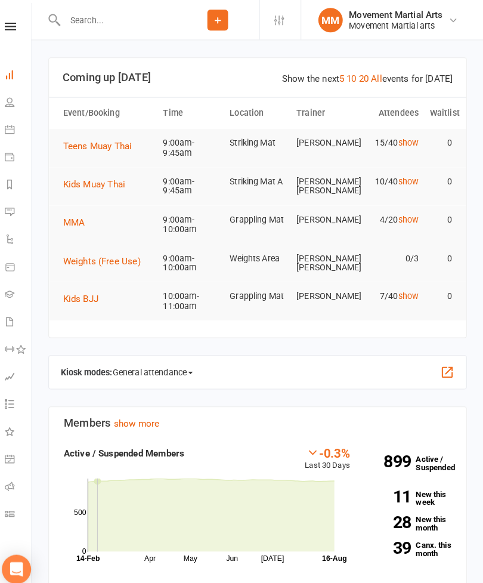
click at [74, 148] on button "Teens Muay Thai" at bounding box center [110, 142] width 76 height 14
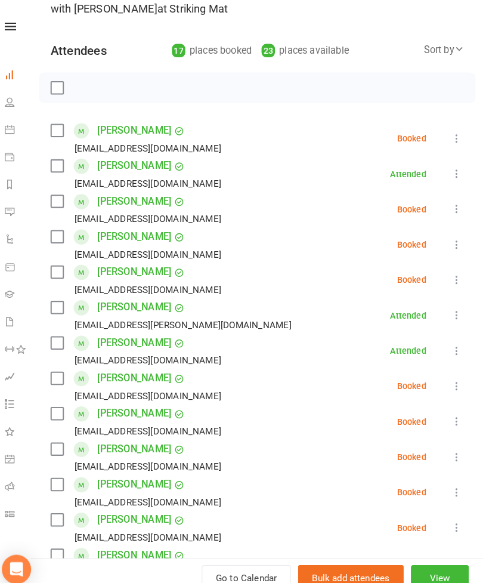
scroll to position [98, 0]
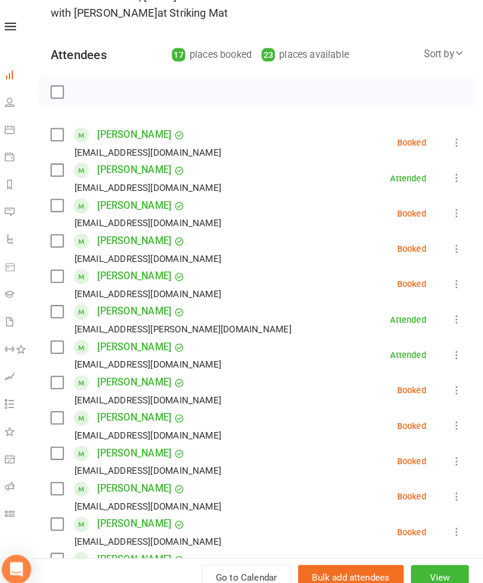
click at [60, 133] on label at bounding box center [66, 132] width 12 height 12
click at [60, 165] on label at bounding box center [66, 166] width 12 height 12
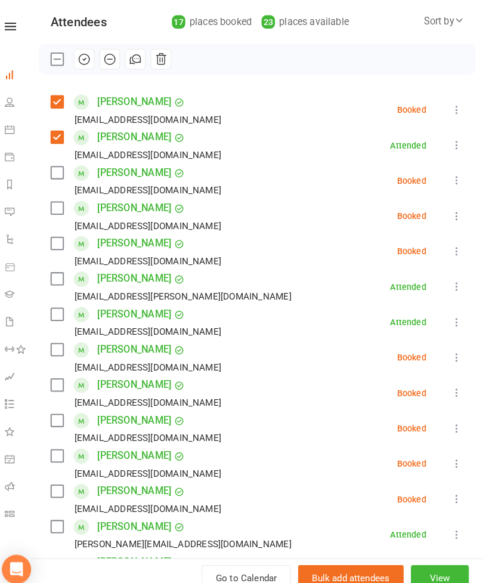
click at [60, 208] on label at bounding box center [66, 203] width 12 height 12
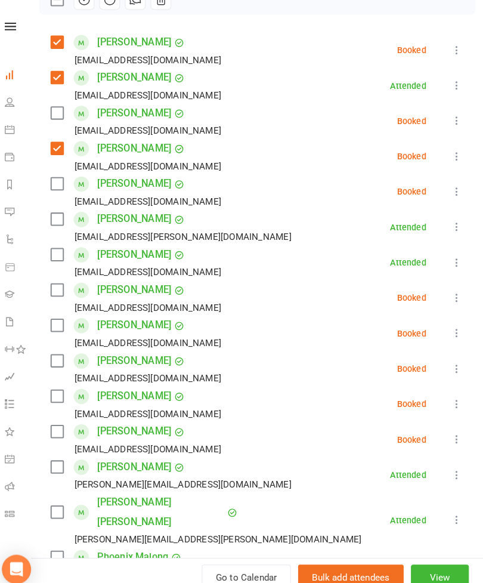
click at [60, 216] on label at bounding box center [66, 214] width 12 height 12
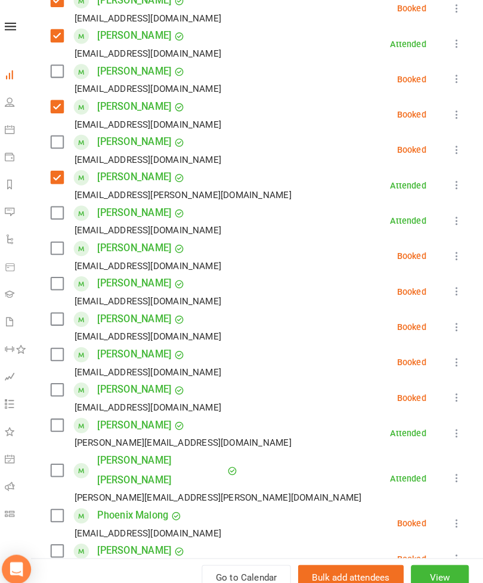
click at [60, 249] on label at bounding box center [66, 243] width 12 height 12
click at [60, 278] on label at bounding box center [66, 277] width 12 height 12
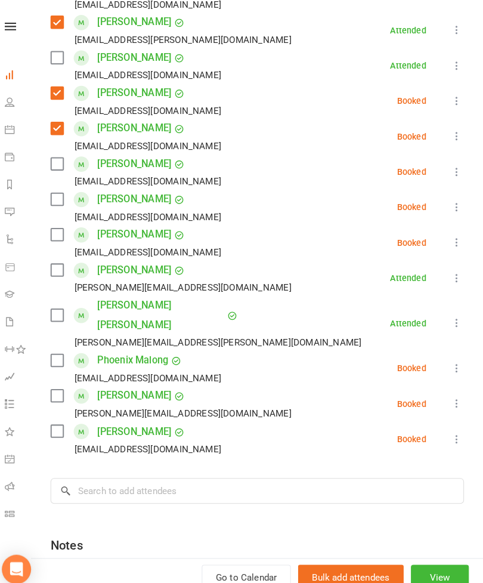
scroll to position [416, 0]
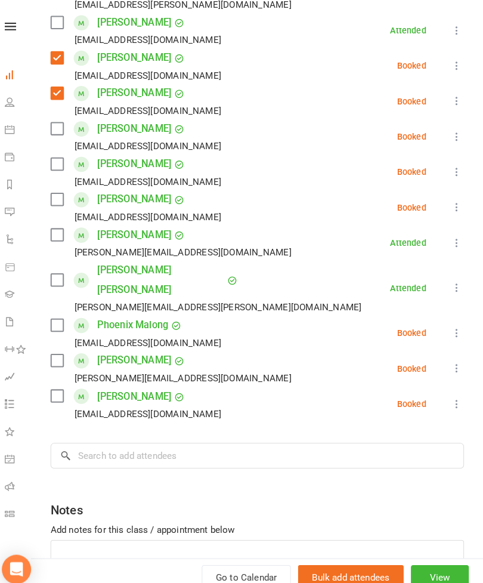
click at [60, 235] on label at bounding box center [66, 230] width 12 height 12
click at [60, 312] on label at bounding box center [66, 318] width 12 height 12
click at [60, 268] on label at bounding box center [66, 274] width 12 height 12
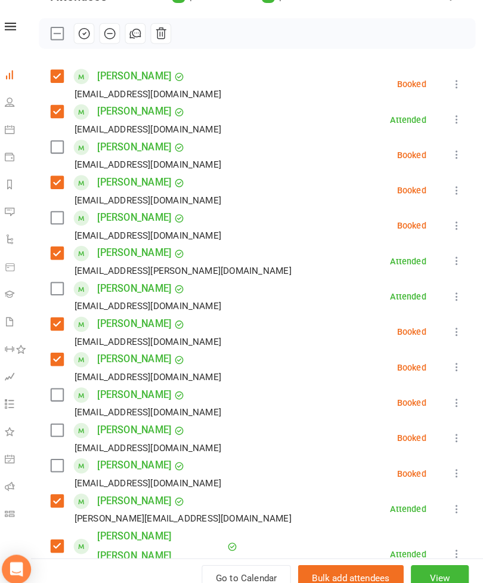
scroll to position [155, 0]
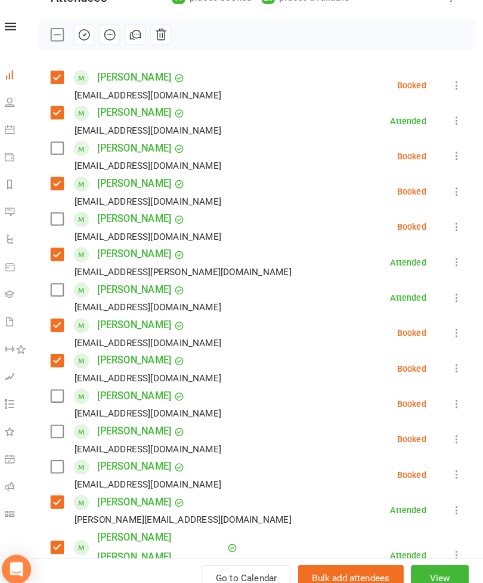
click at [60, 213] on label at bounding box center [66, 214] width 12 height 12
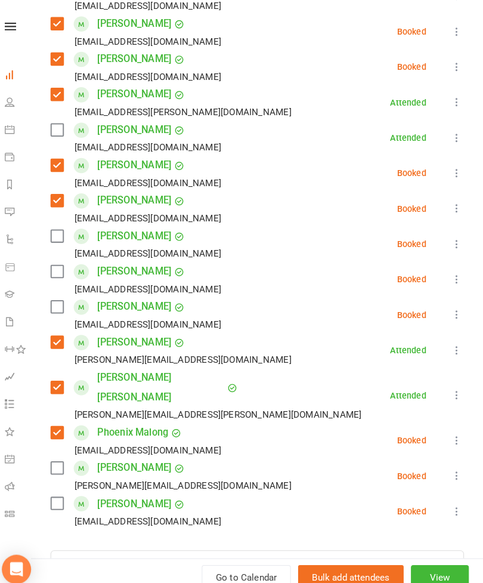
scroll to position [313, 0]
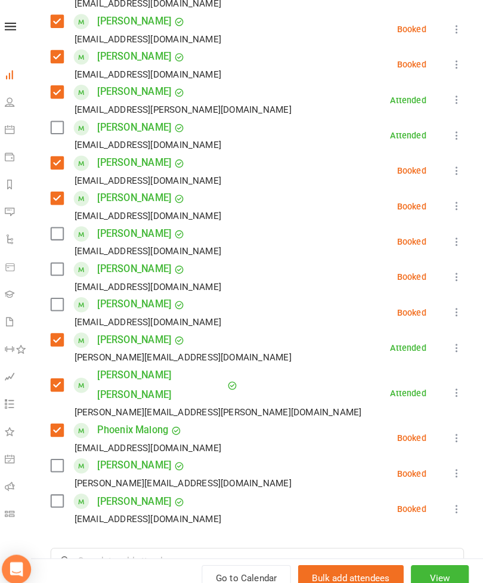
click at [60, 301] on label at bounding box center [66, 298] width 12 height 12
click at [60, 264] on label at bounding box center [66, 263] width 12 height 12
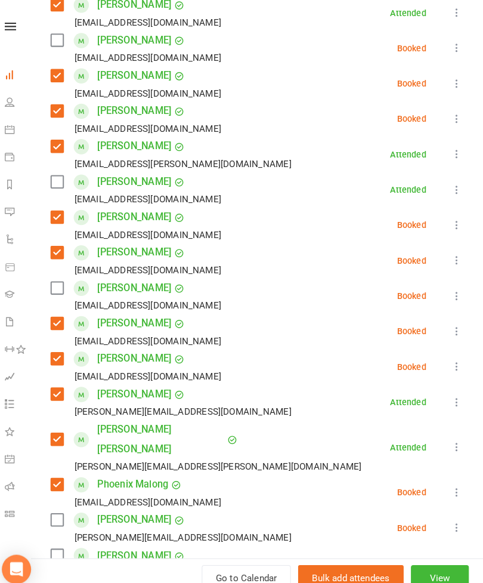
scroll to position [241, 0]
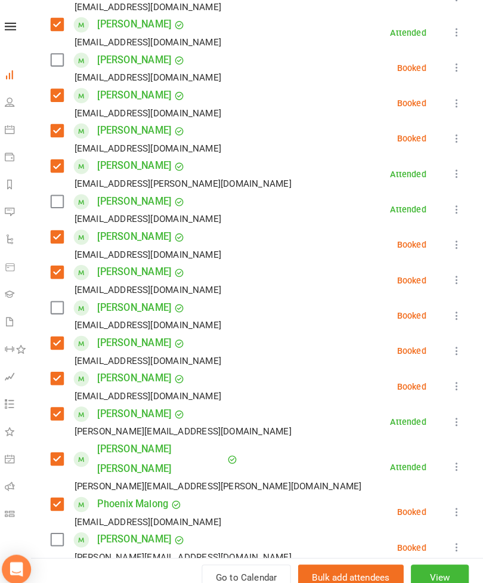
click at [60, 307] on label at bounding box center [66, 301] width 12 height 12
click at [60, 203] on label at bounding box center [66, 197] width 12 height 12
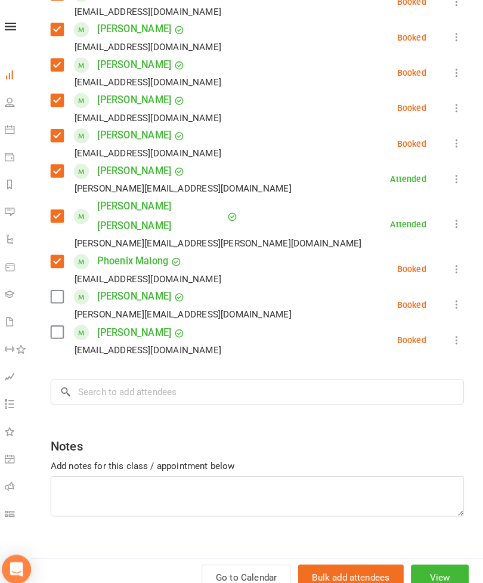
scroll to position [479, 0]
click at [60, 319] on label at bounding box center [66, 325] width 12 height 12
click at [60, 284] on label at bounding box center [66, 290] width 12 height 12
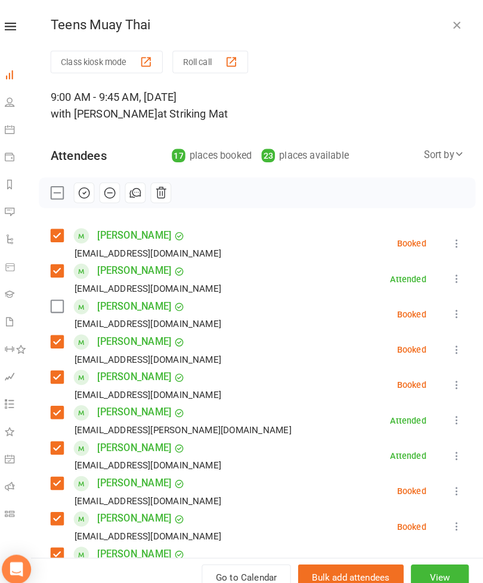
scroll to position [0, 0]
click at [60, 299] on label at bounding box center [66, 300] width 12 height 12
click at [86, 190] on icon "button" at bounding box center [92, 188] width 13 height 13
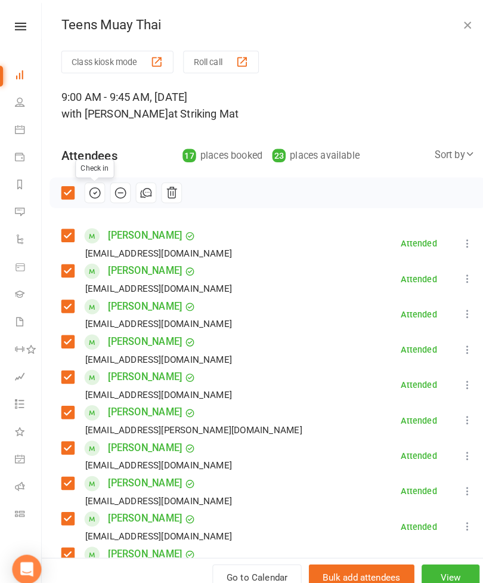
click at [447, 30] on div "Teens Muay Thai" at bounding box center [262, 25] width 443 height 16
click at [451, 37] on div "Teens Muay Thai Class kiosk mode Roll call 9:00 AM - 9:45 AM, [DATE] with [PERS…" at bounding box center [262, 291] width 443 height 583
click at [448, 30] on div "Teens Muay Thai" at bounding box center [262, 25] width 443 height 16
click at [471, 6] on div "Teens Muay Thai Class kiosk mode Roll call 9:00 AM - 9:45 AM, [DATE] with [PERS…" at bounding box center [262, 291] width 443 height 583
click at [450, 23] on button "button" at bounding box center [457, 24] width 14 height 14
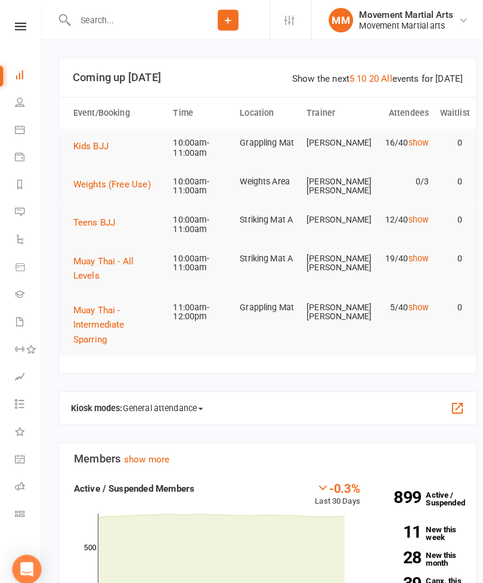
click at [89, 148] on button "Kids BJJ" at bounding box center [93, 142] width 43 height 14
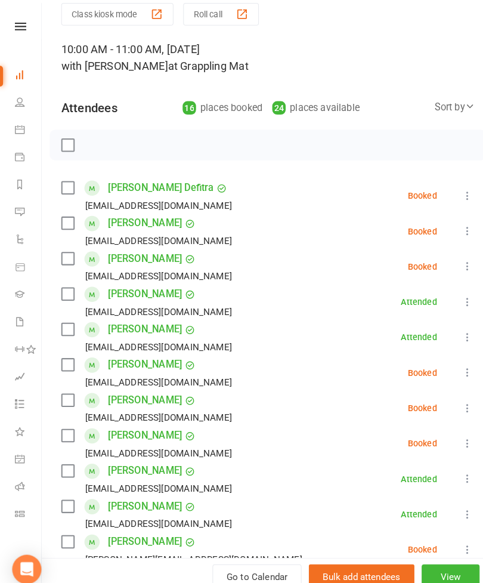
scroll to position [46, 0]
click at [67, 188] on label at bounding box center [66, 184] width 12 height 12
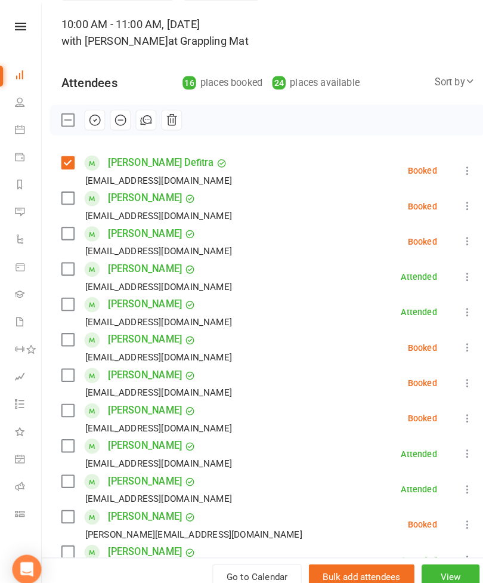
click at [68, 234] on label at bounding box center [66, 229] width 12 height 12
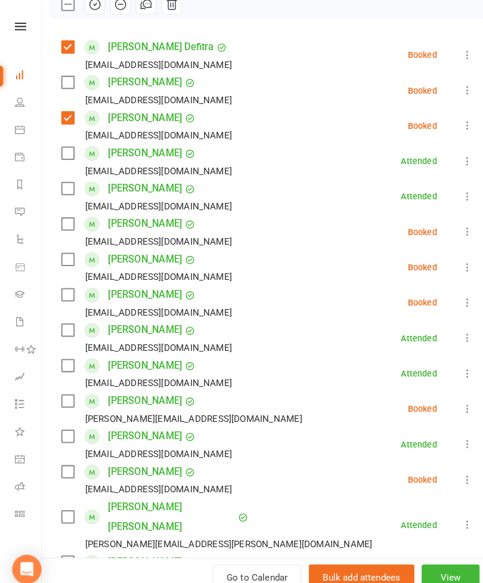
scroll to position [185, 0]
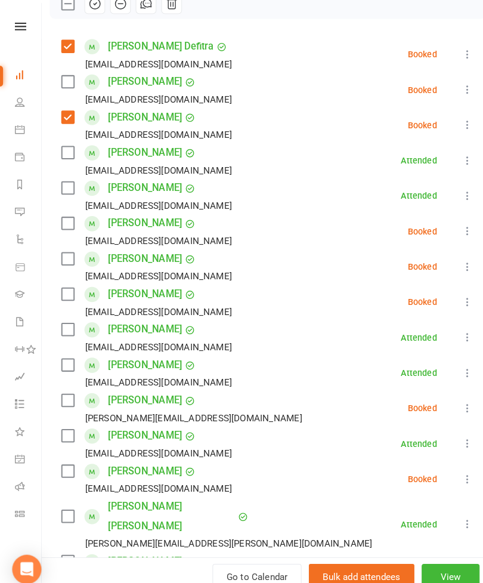
click at [70, 223] on label at bounding box center [66, 218] width 12 height 12
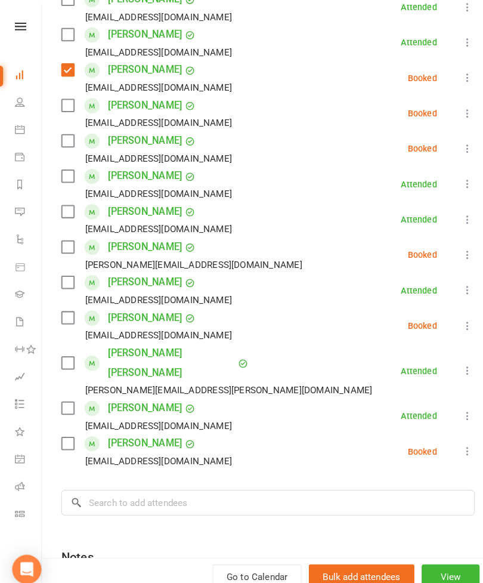
scroll to position [335, 0]
click at [64, 408] on div "[EMAIL_ADDRESS][DOMAIN_NAME]" at bounding box center [146, 416] width 172 height 16
click at [70, 393] on label at bounding box center [66, 399] width 12 height 12
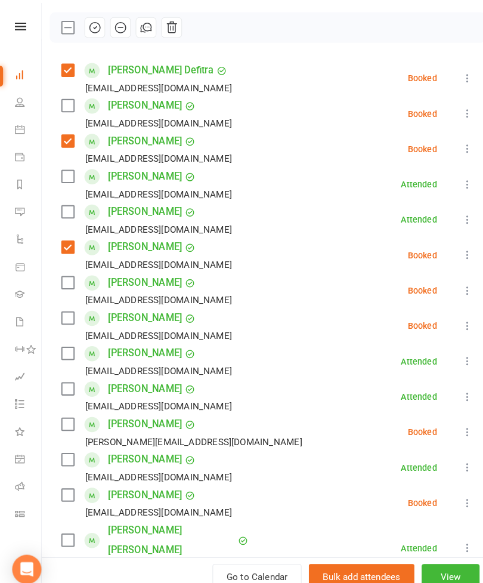
scroll to position [161, 0]
click at [71, 109] on label at bounding box center [66, 104] width 12 height 12
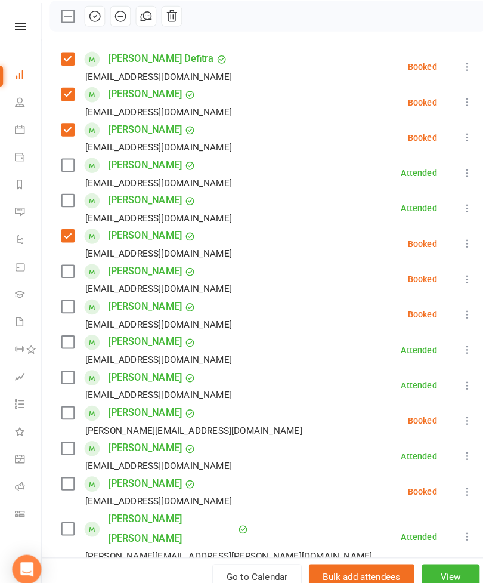
click at [69, 202] on label at bounding box center [66, 196] width 12 height 12
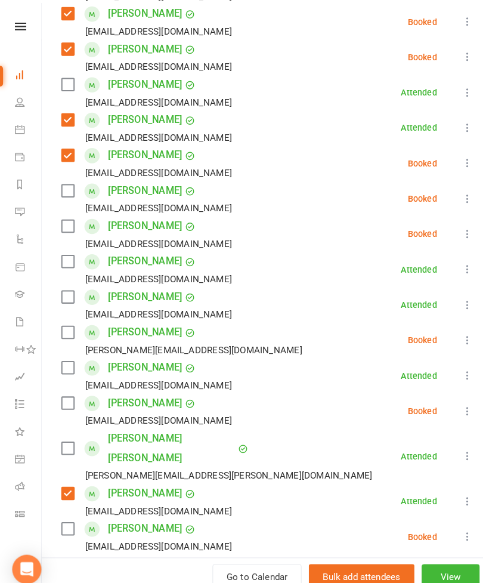
scroll to position [253, 0]
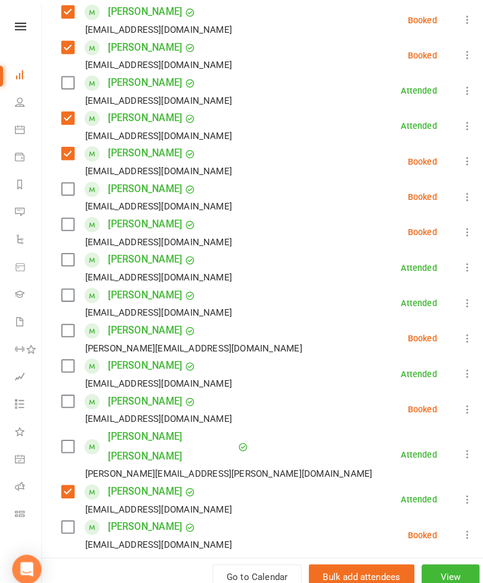
click at [70, 361] on label at bounding box center [66, 358] width 12 height 12
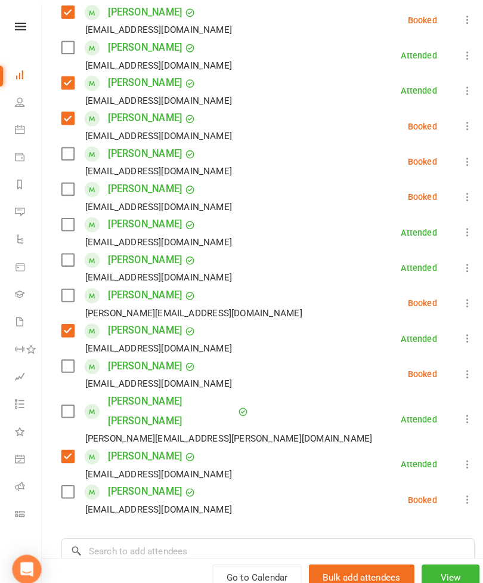
scroll to position [290, 0]
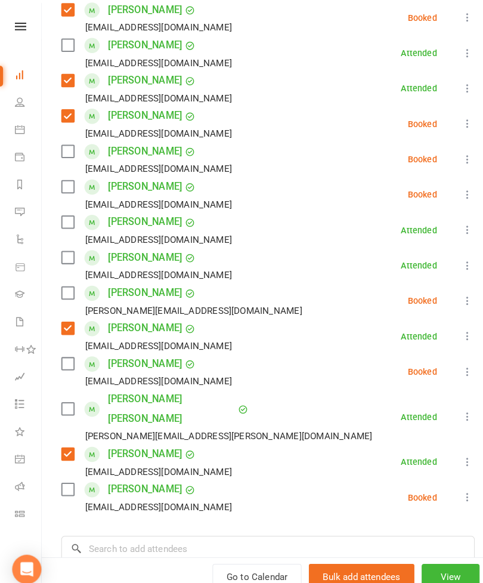
click at [63, 473] on label at bounding box center [66, 479] width 12 height 12
click at [70, 299] on div "[PERSON_NAME][EMAIL_ADDRESS][DOMAIN_NAME]" at bounding box center [180, 304] width 240 height 16
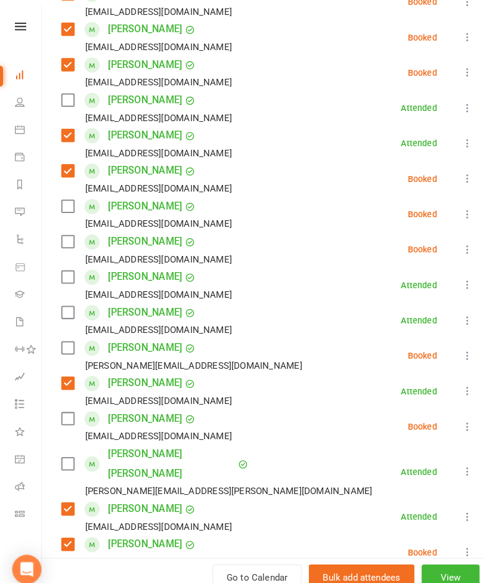
scroll to position [237, 0]
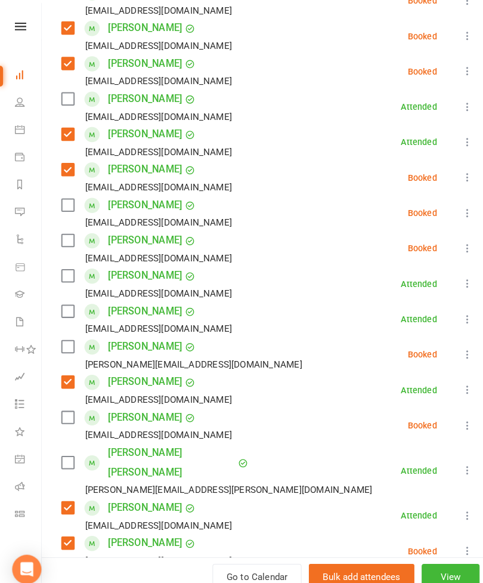
click at [67, 305] on label at bounding box center [66, 304] width 12 height 12
click at [64, 274] on label at bounding box center [66, 270] width 12 height 12
click at [64, 342] on label at bounding box center [66, 339] width 12 height 12
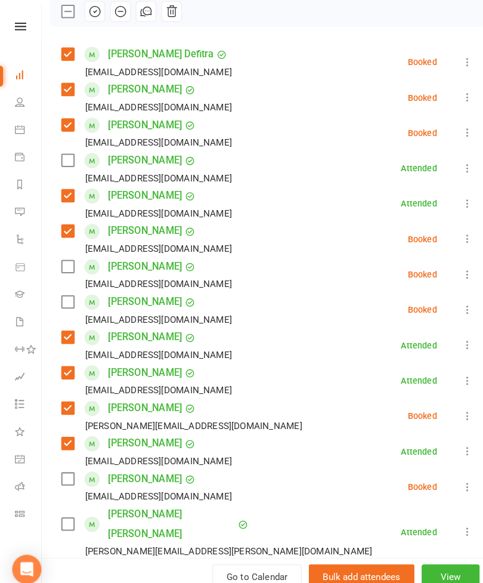
scroll to position [172, 0]
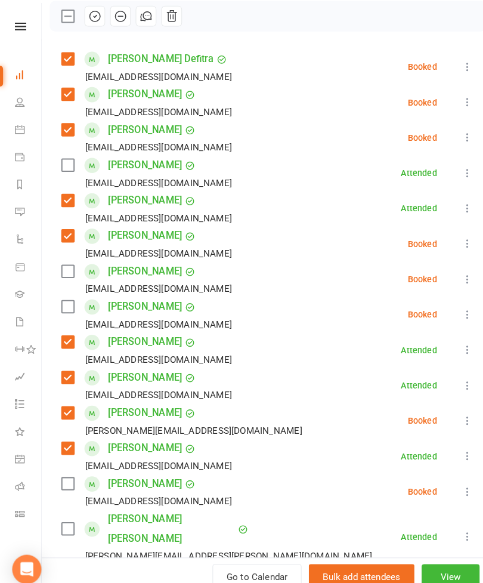
click at [61, 172] on div "Bo_anna@hotmail.com" at bounding box center [146, 179] width 172 height 16
click at [65, 166] on label at bounding box center [66, 162] width 12 height 12
click at [70, 279] on div "[EMAIL_ADDRESS][DOMAIN_NAME]" at bounding box center [146, 283] width 172 height 16
click at [72, 263] on label at bounding box center [66, 266] width 12 height 12
click at [61, 306] on label at bounding box center [66, 300] width 12 height 12
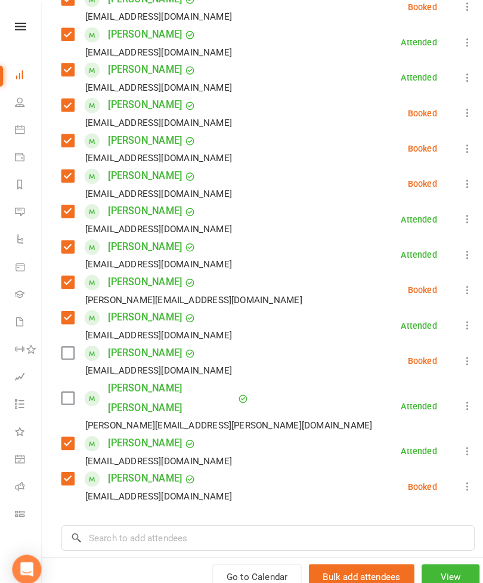
scroll to position [303, 0]
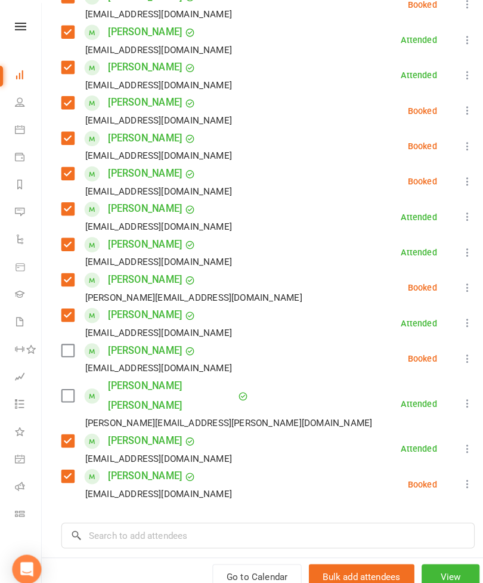
click at [452, 389] on icon at bounding box center [457, 395] width 12 height 12
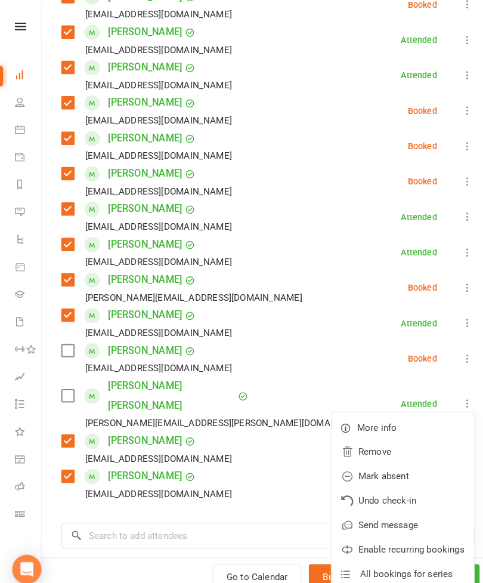
click at [371, 430] on link "Remove" at bounding box center [394, 442] width 140 height 24
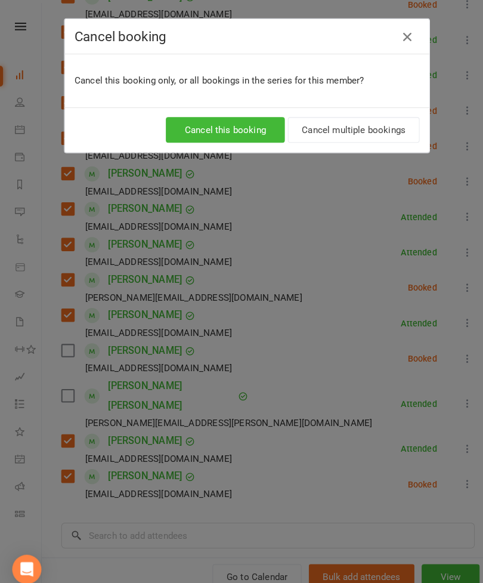
click at [232, 138] on button "Cancel this booking" at bounding box center [220, 127] width 116 height 25
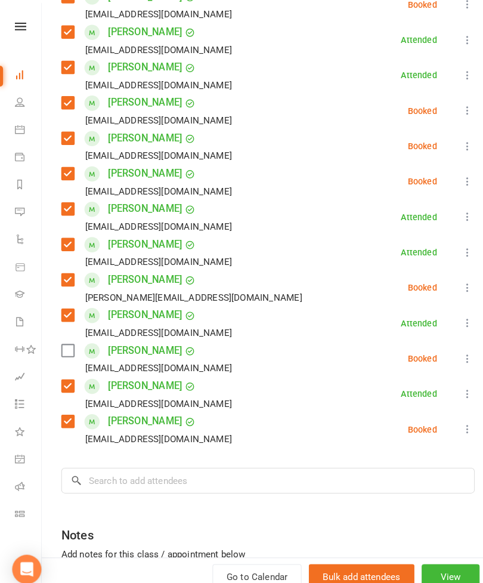
click at [452, 354] on icon at bounding box center [457, 351] width 12 height 12
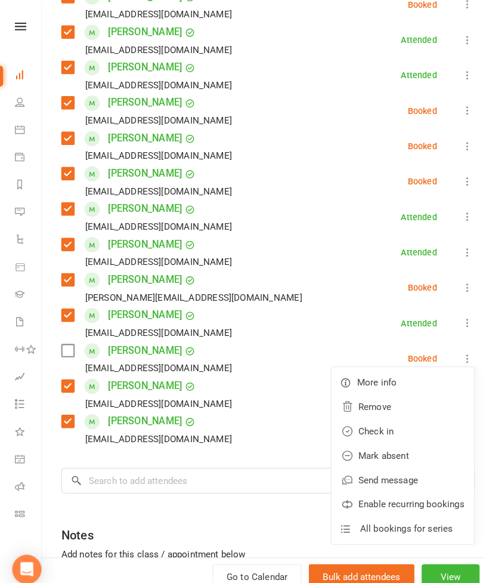
click at [377, 403] on link "Remove" at bounding box center [394, 398] width 140 height 24
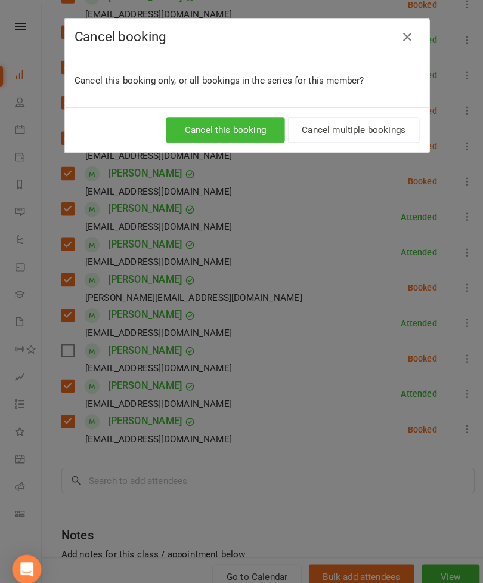
click at [239, 134] on button "Cancel this booking" at bounding box center [220, 127] width 116 height 25
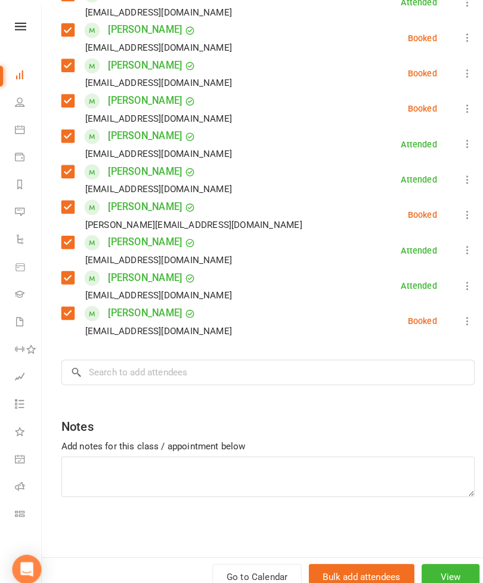
scroll to position [350, 0]
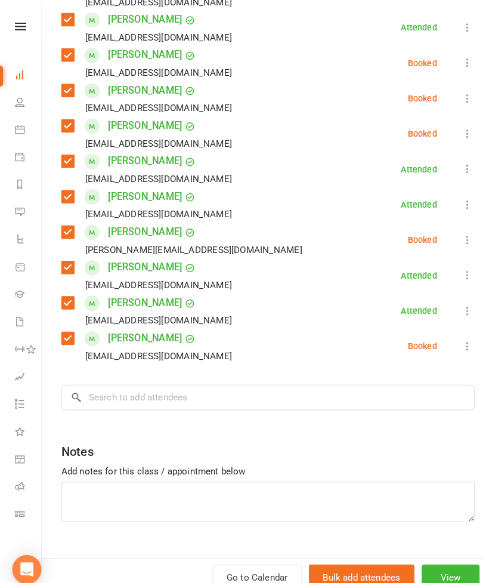
click at [136, 402] on div "Class kiosk mode Roll call 10:00 AM - 11:00 AM, Saturday, August, 16, 2025 with…" at bounding box center [262, 135] width 443 height 870
click at [131, 397] on input "search" at bounding box center [262, 388] width 405 height 25
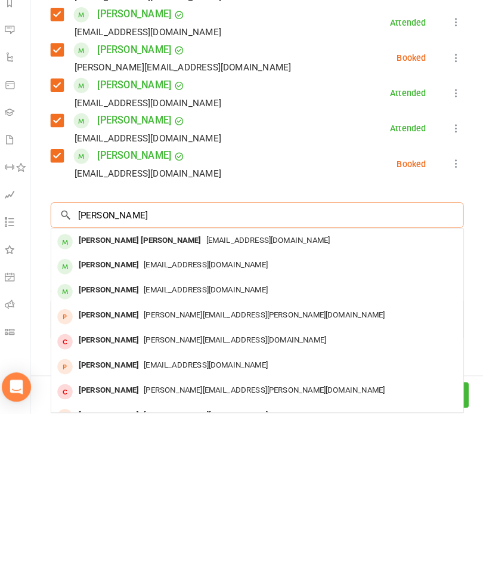
type input "Sully kavanagh"
click at [344, 402] on div "Sullivan Kavanagh Mattkav1@hotmail.com" at bounding box center [261, 414] width 403 height 24
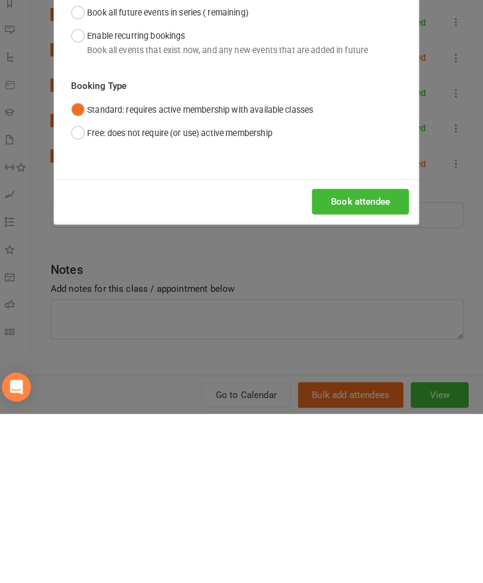
scroll to position [947, 0]
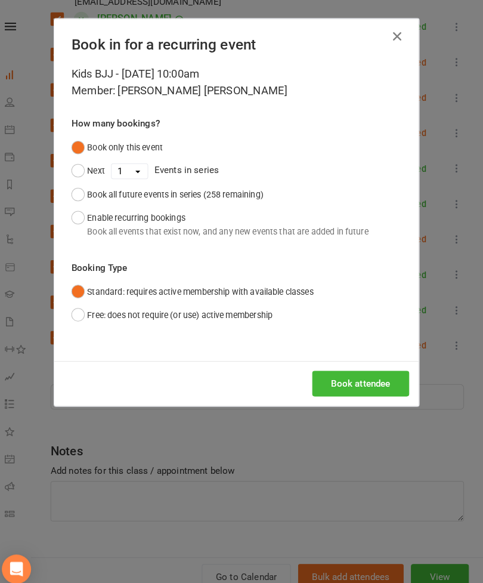
click at [350, 378] on button "Book attendee" at bounding box center [363, 375] width 95 height 25
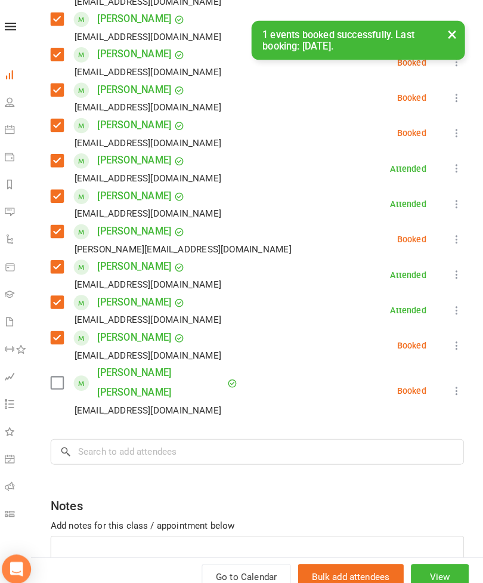
click at [323, 399] on div "Class kiosk mode Roll call 10:00 AM - 11:00 AM, Saturday, August, 16, 2025 with…" at bounding box center [262, 162] width 443 height 924
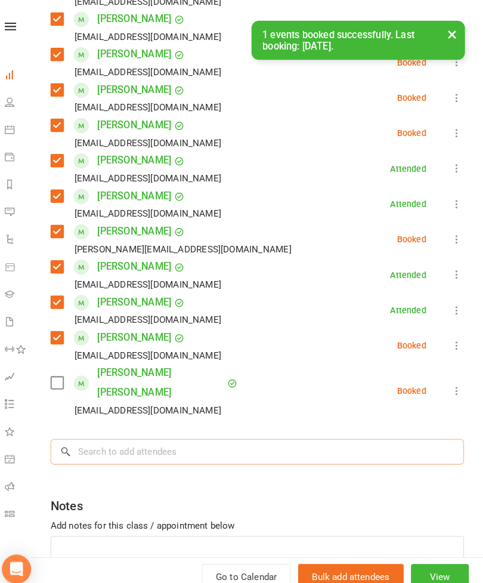
click at [323, 430] on input "search" at bounding box center [262, 442] width 405 height 25
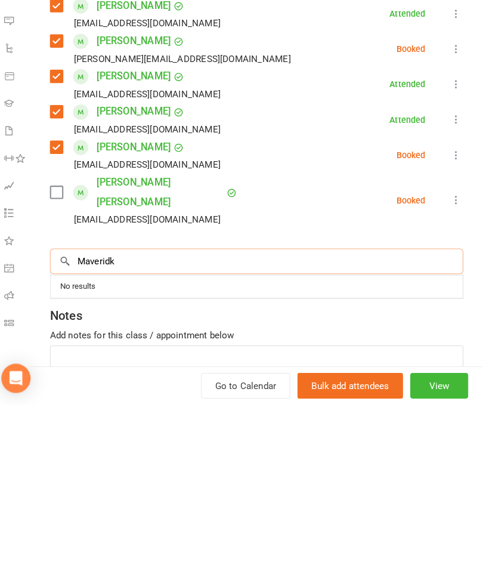
scroll to position [974, 0]
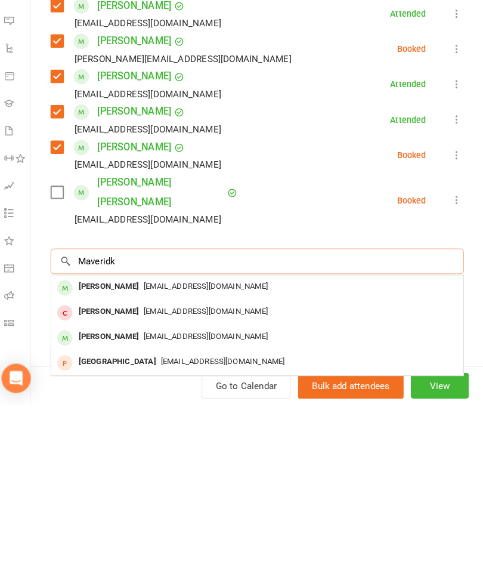
type input "Maveridk"
click at [129, 458] on div "Maverick Kavanagh" at bounding box center [116, 466] width 69 height 17
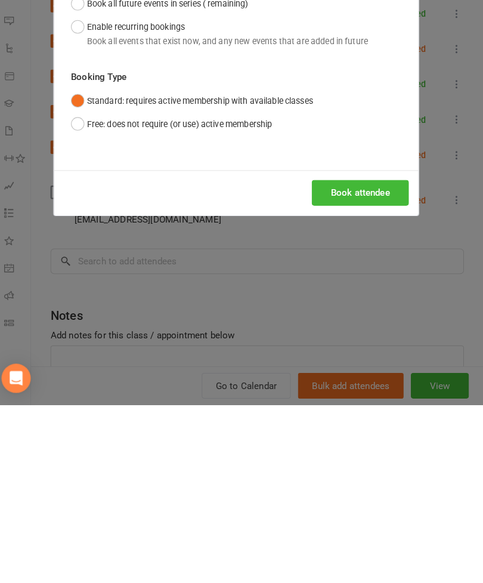
scroll to position [1161, 0]
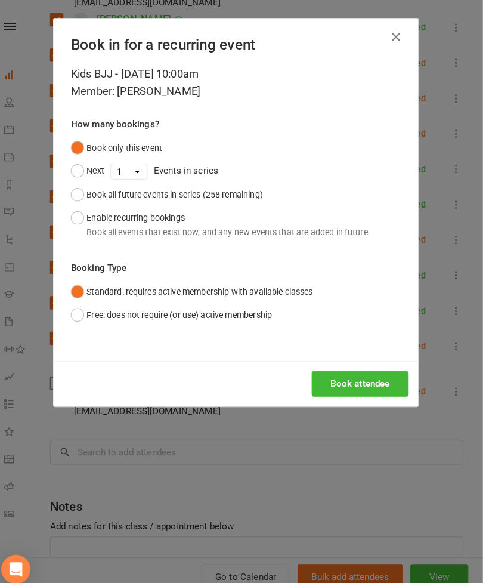
click at [353, 373] on button "Book attendee" at bounding box center [363, 375] width 95 height 25
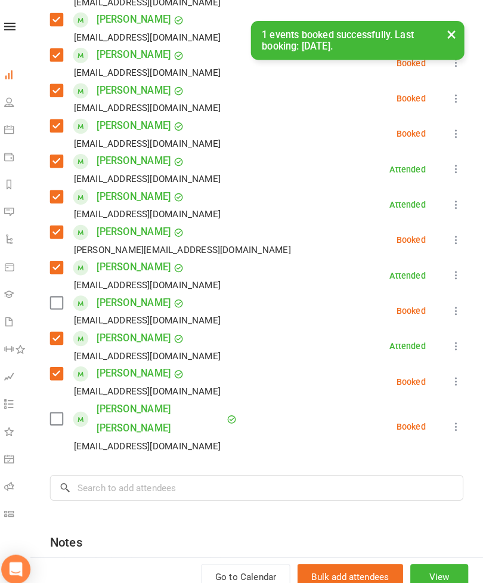
click at [60, 301] on label at bounding box center [66, 296] width 12 height 12
click at [60, 403] on label at bounding box center [66, 409] width 12 height 12
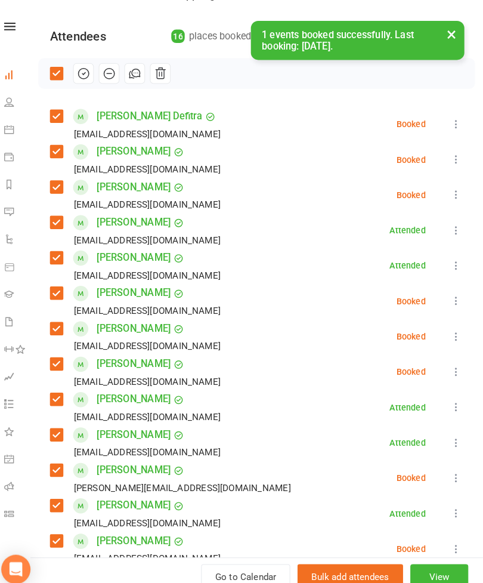
scroll to position [73, 0]
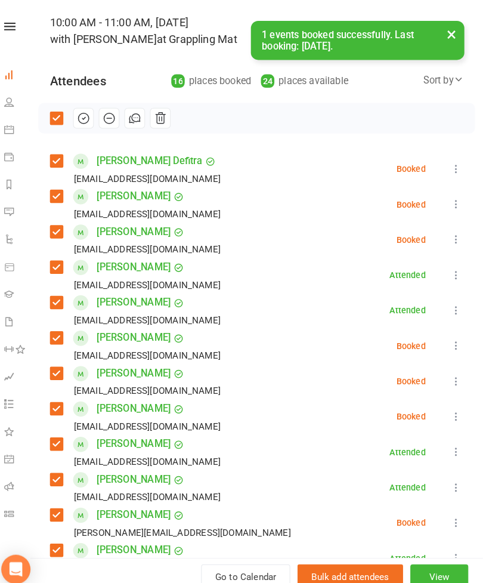
click at [82, 112] on button "button" at bounding box center [92, 116] width 20 height 20
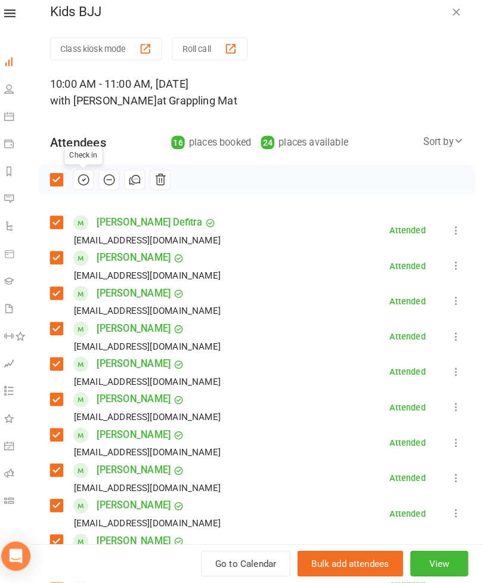
scroll to position [-1, 0]
click at [451, 18] on icon "button" at bounding box center [457, 24] width 12 height 12
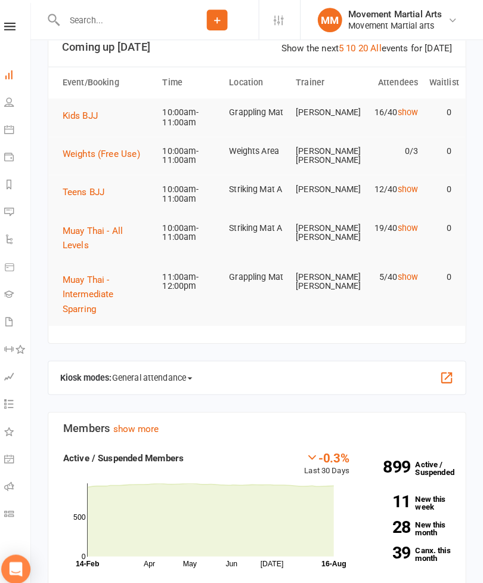
scroll to position [21, 0]
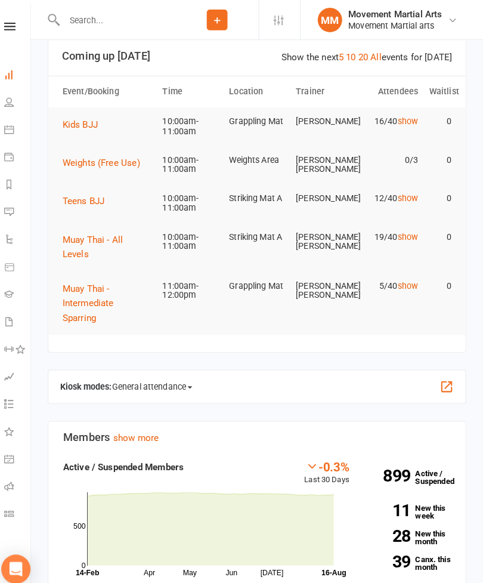
click at [84, 233] on span "Muay Thai - All Levels" at bounding box center [101, 241] width 59 height 25
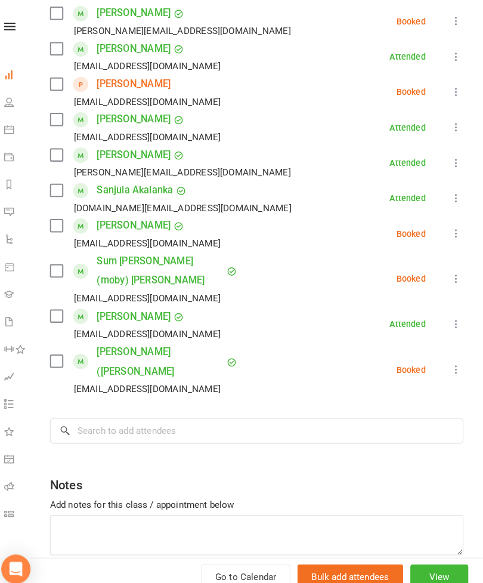
scroll to position [548, 0]
click at [128, 409] on input "search" at bounding box center [262, 421] width 405 height 25
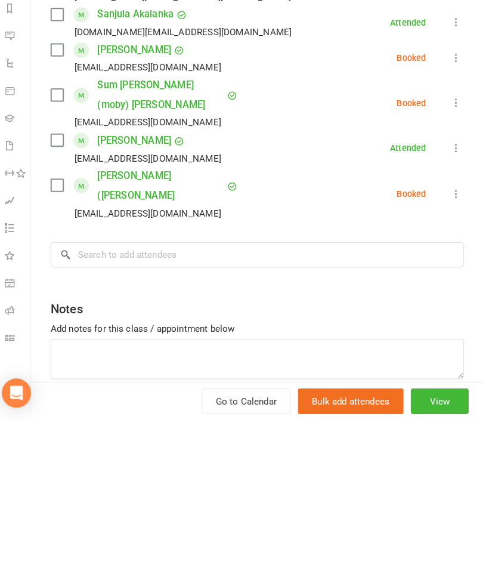
click at [14, 303] on link "Waivers 2" at bounding box center [27, 316] width 27 height 27
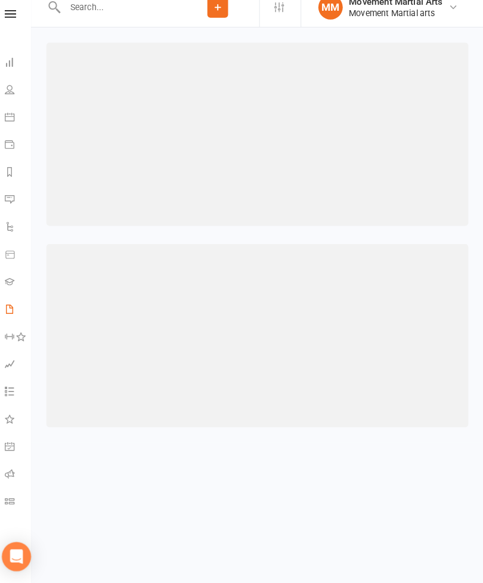
select select "100"
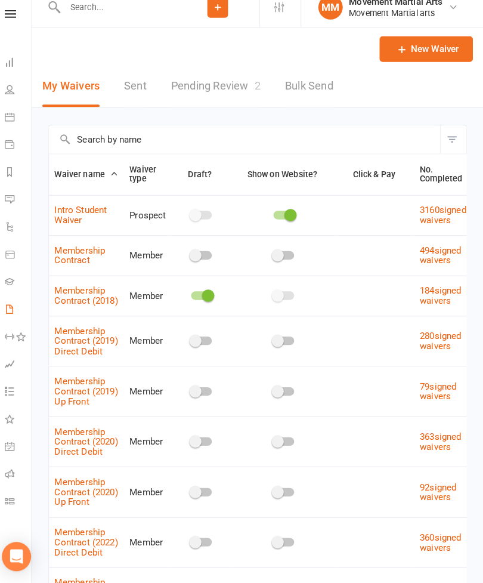
click at [135, 89] on link "Sent" at bounding box center [142, 96] width 22 height 41
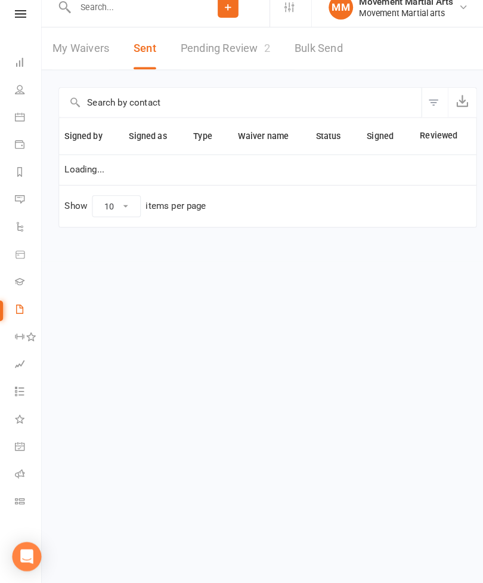
select select "50"
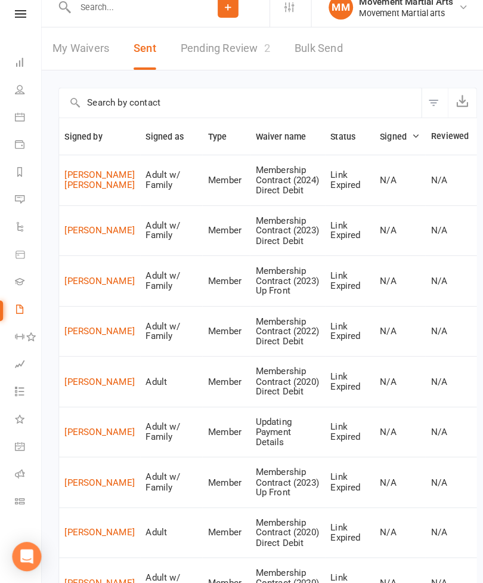
click at [422, 101] on button "Filter" at bounding box center [425, 112] width 26 height 29
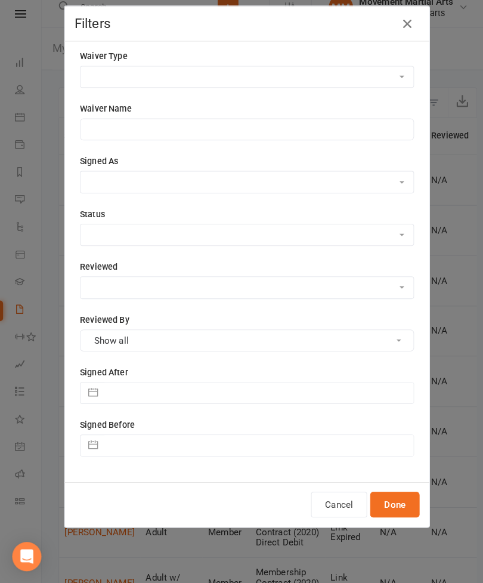
click at [165, 388] on input "text" at bounding box center [253, 397] width 303 height 20
select select "6"
select select "2025"
select select "7"
select select "2025"
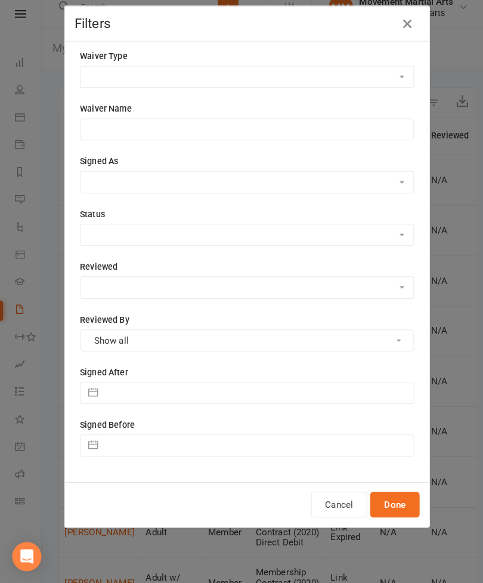
select select "8"
select select "2025"
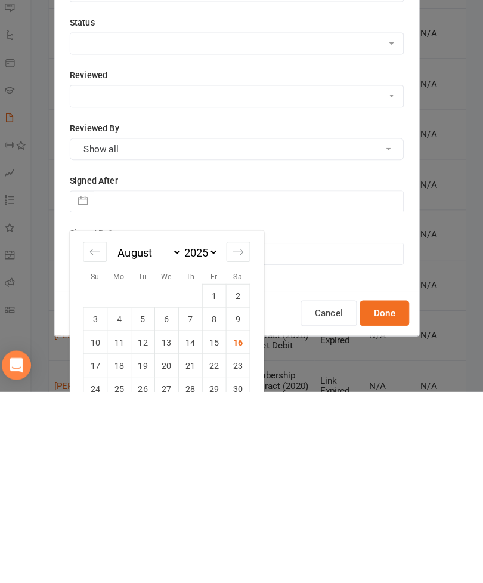
click at [232, 523] on td "16" at bounding box center [243, 534] width 23 height 23
type input "16 Aug 2025"
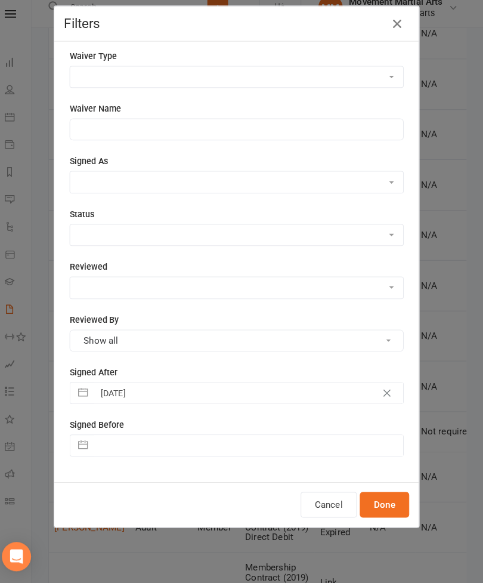
click at [387, 493] on button "Done" at bounding box center [386, 505] width 48 height 25
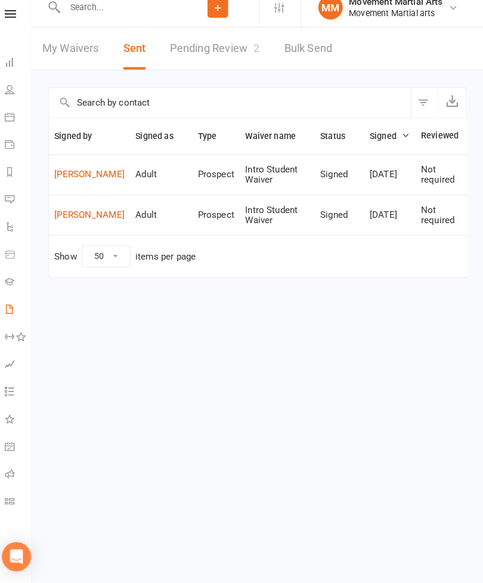
scroll to position [0, 0]
click at [14, 68] on icon at bounding box center [19, 73] width 10 height 10
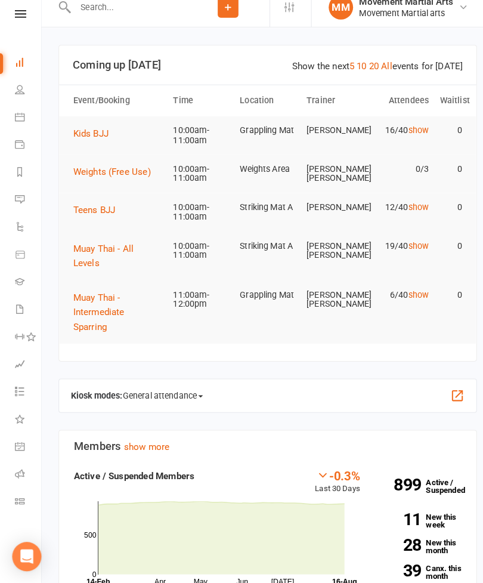
click at [87, 250] on span "Muay Thai - All Levels" at bounding box center [101, 262] width 59 height 25
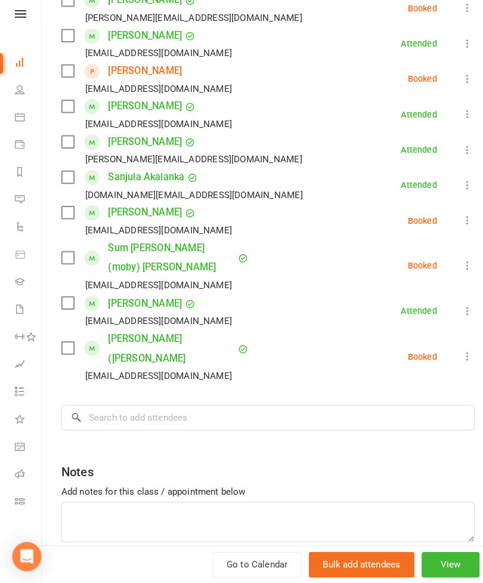
scroll to position [548, 0]
click at [226, 409] on input "search" at bounding box center [262, 421] width 405 height 25
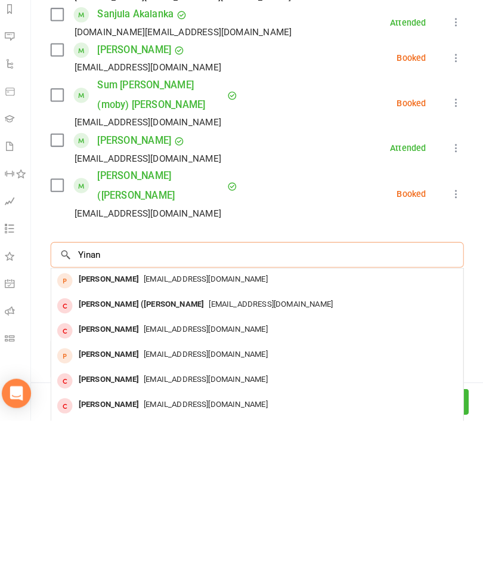
type input "Yinan"
click at [98, 437] on div "Yinan Dai" at bounding box center [116, 445] width 69 height 17
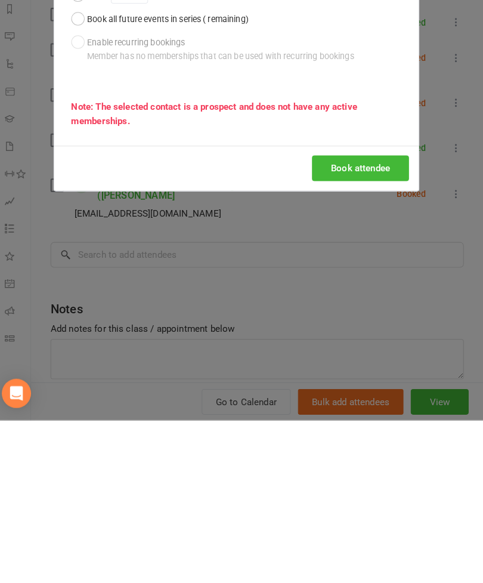
scroll to position [159, 0]
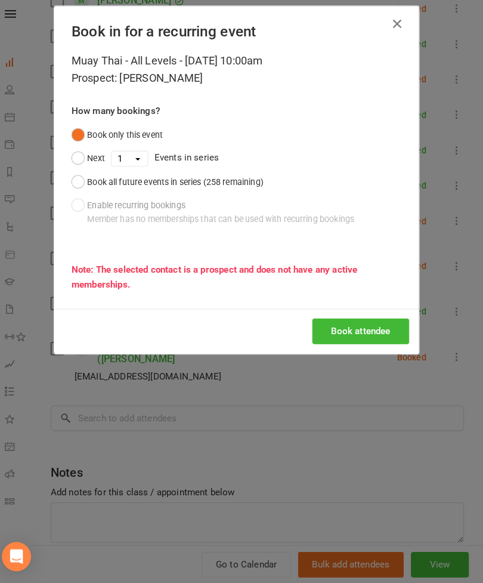
click at [356, 324] on button "Book attendee" at bounding box center [363, 336] width 95 height 25
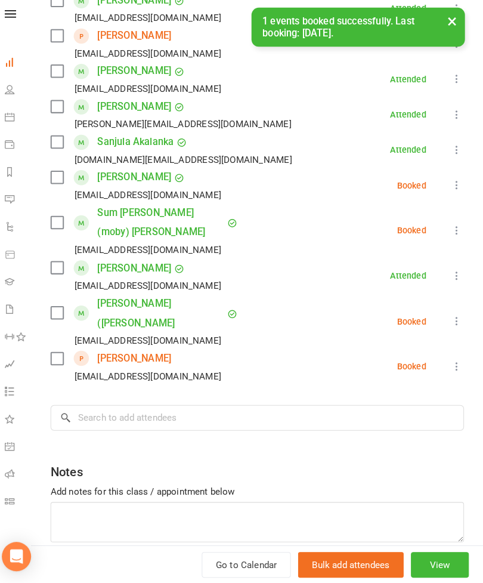
scroll to position [582, 0]
click at [253, 409] on input "search" at bounding box center [262, 421] width 405 height 25
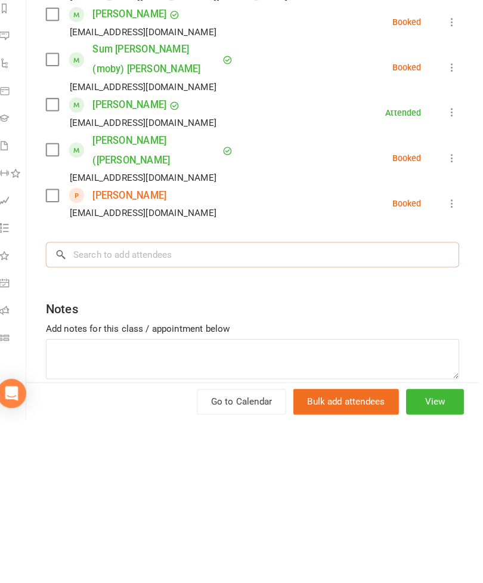
scroll to position [159, 0]
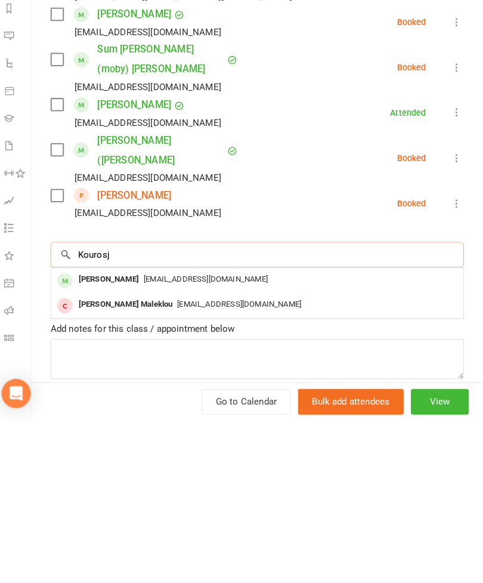
type input "Kourosj"
click at [95, 437] on div "[PERSON_NAME]" at bounding box center [116, 445] width 69 height 17
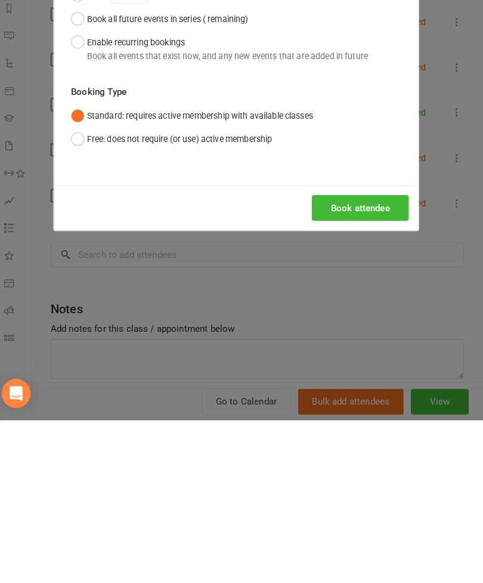
scroll to position [318, 0]
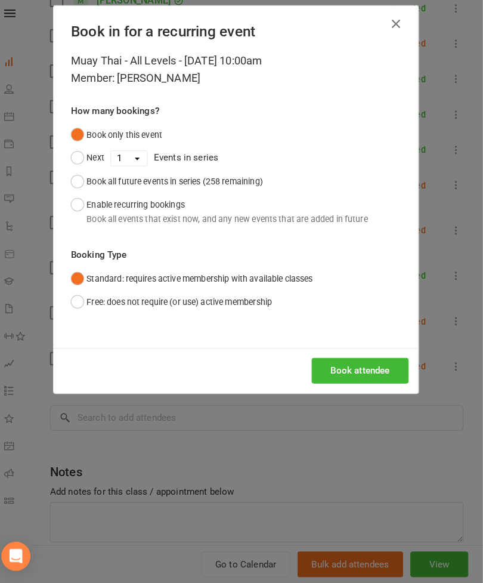
click at [340, 363] on button "Book attendee" at bounding box center [363, 375] width 95 height 25
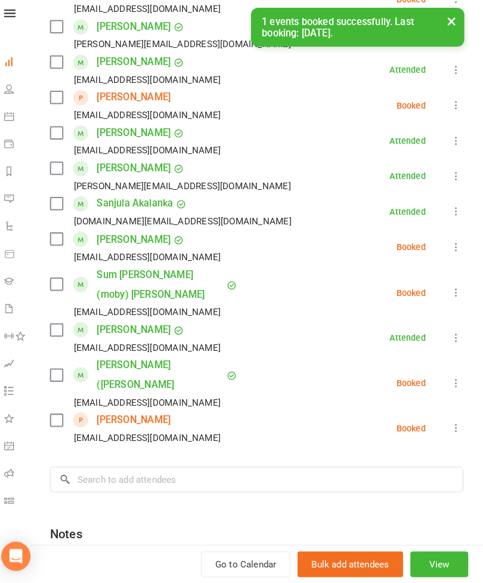
scroll to position [548, 0]
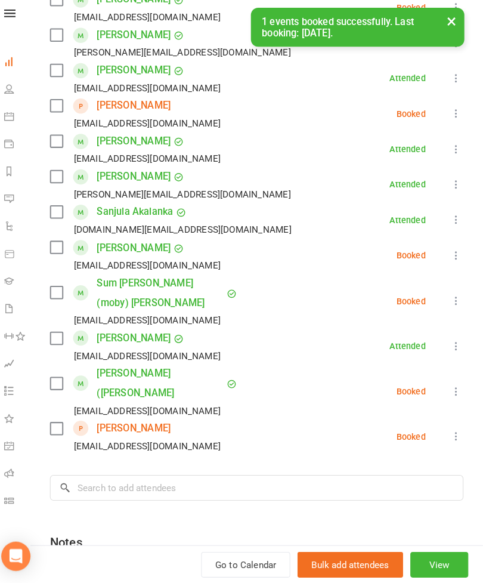
click at [61, 293] on label at bounding box center [66, 299] width 12 height 12
click at [60, 382] on label at bounding box center [66, 388] width 12 height 12
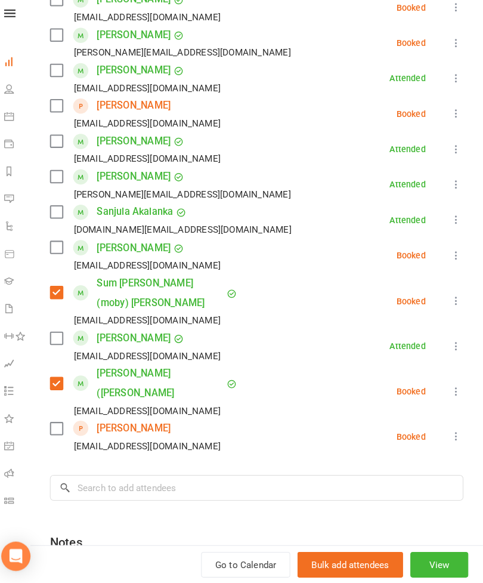
click at [60, 338] on label at bounding box center [66, 344] width 12 height 12
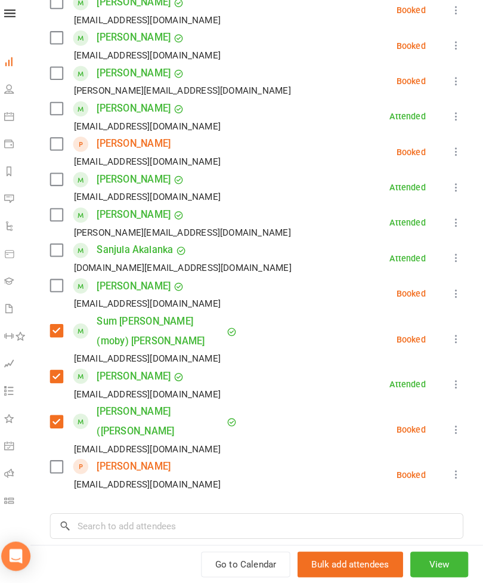
scroll to position [502, 0]
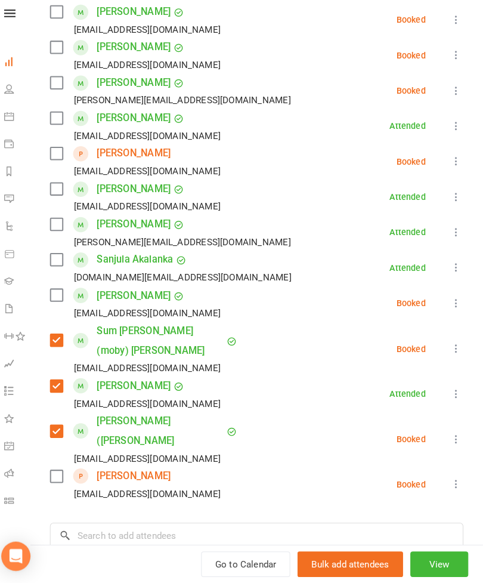
click at [60, 226] on label at bounding box center [66, 232] width 12 height 12
click at [60, 473] on label at bounding box center [66, 479] width 12 height 12
click at [60, 157] on label at bounding box center [66, 163] width 12 height 12
click at [61, 295] on label at bounding box center [66, 301] width 12 height 12
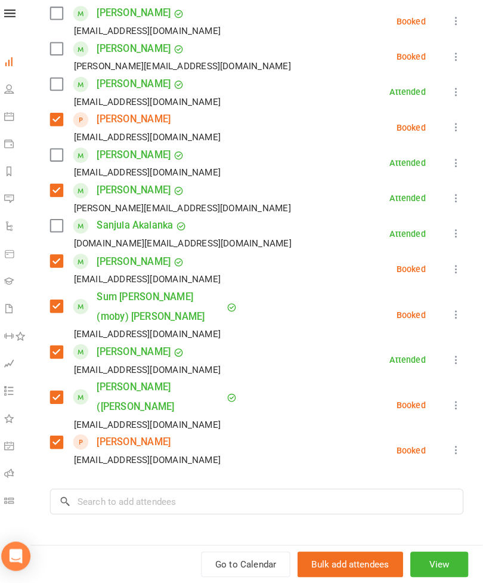
scroll to position [534, 0]
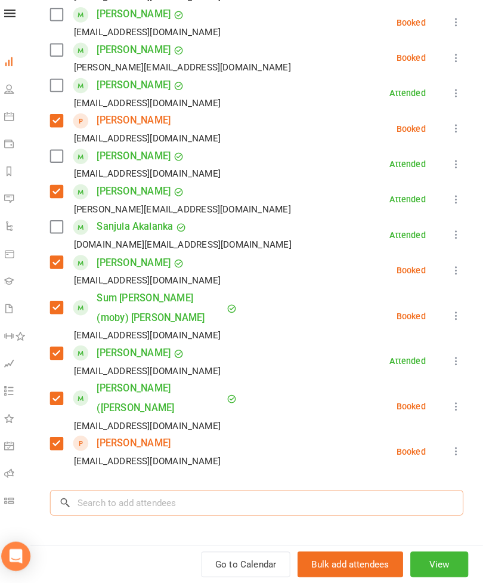
click at [113, 492] on input "search" at bounding box center [262, 504] width 405 height 25
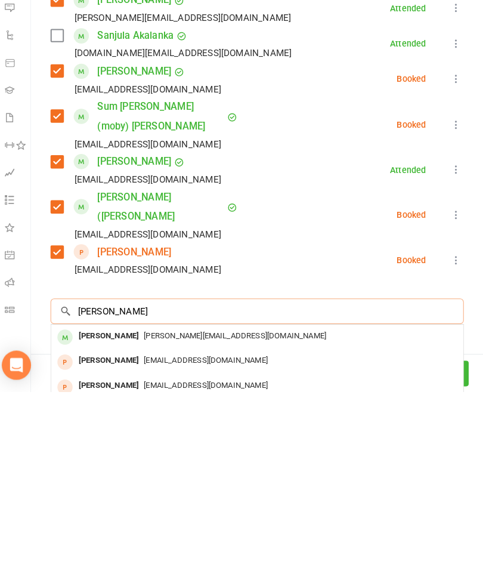
type input "Fiona zhang"
click at [337, 520] on div "Fiona.zhangx@gmail.com" at bounding box center [262, 528] width 394 height 17
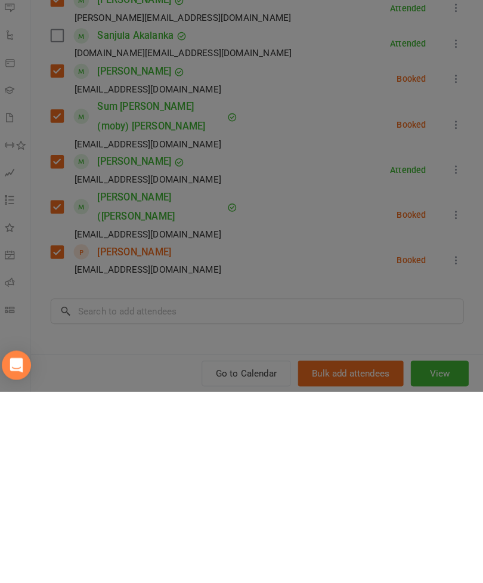
scroll to position [561, 0]
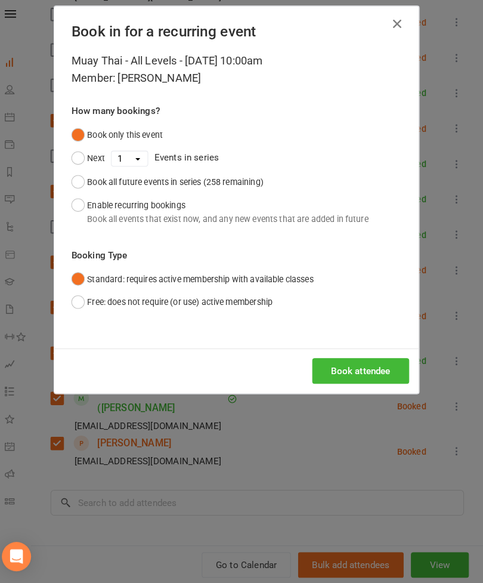
click at [342, 368] on button "Book attendee" at bounding box center [363, 375] width 95 height 25
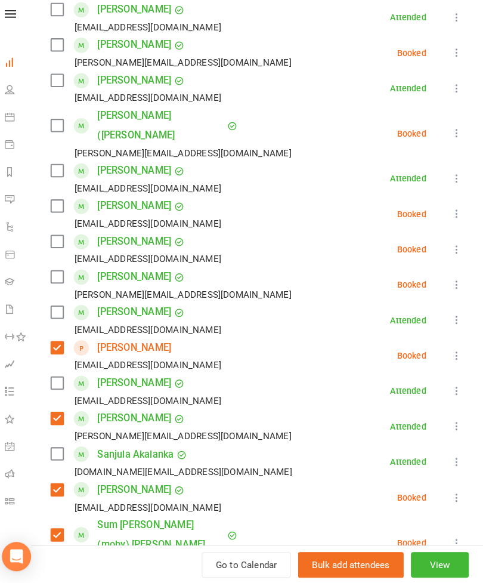
scroll to position [338, 0]
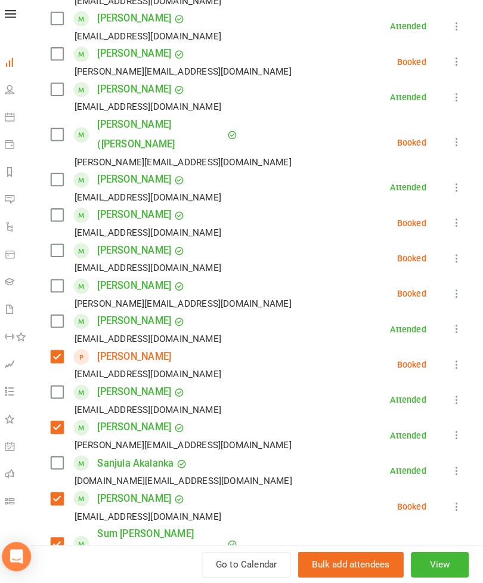
click at [60, 217] on label at bounding box center [66, 223] width 12 height 12
click at [60, 251] on label at bounding box center [66, 257] width 12 height 12
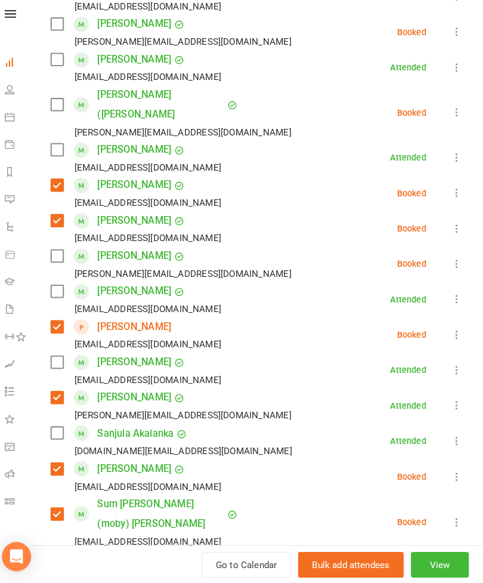
scroll to position [368, 0]
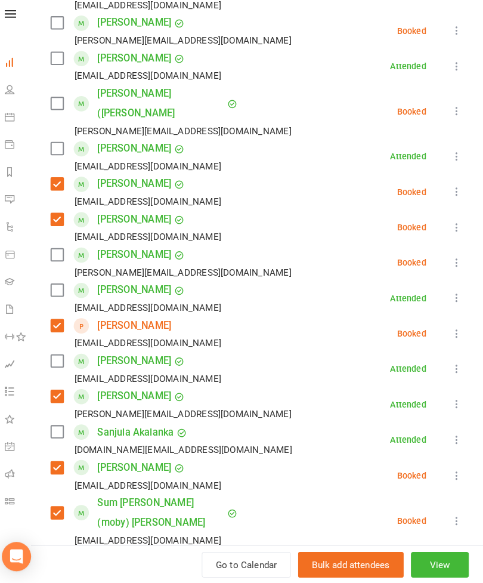
click at [60, 291] on label at bounding box center [66, 297] width 12 height 12
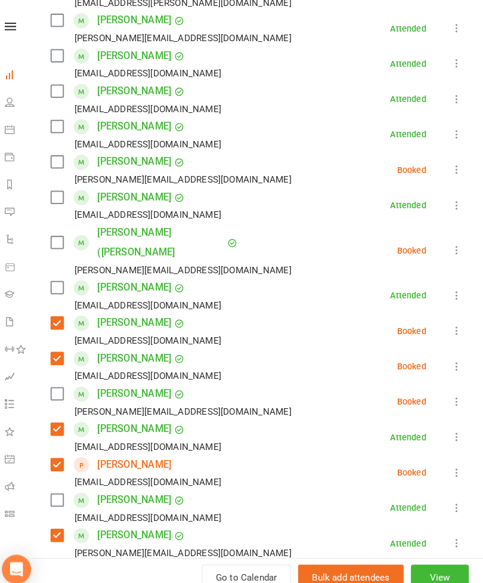
scroll to position [242, 0]
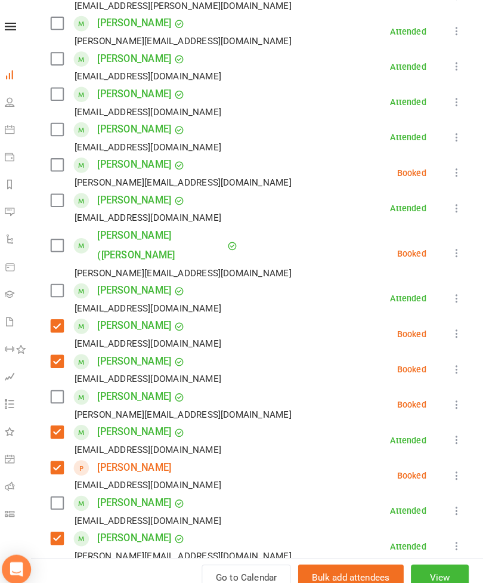
click at [60, 235] on label at bounding box center [66, 240] width 12 height 12
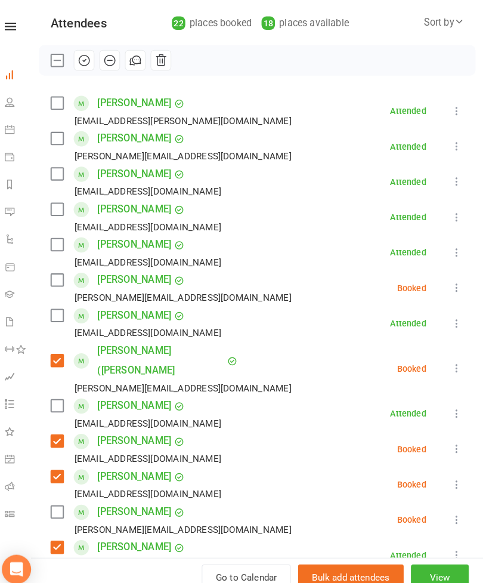
click at [60, 172] on label at bounding box center [66, 170] width 12 height 12
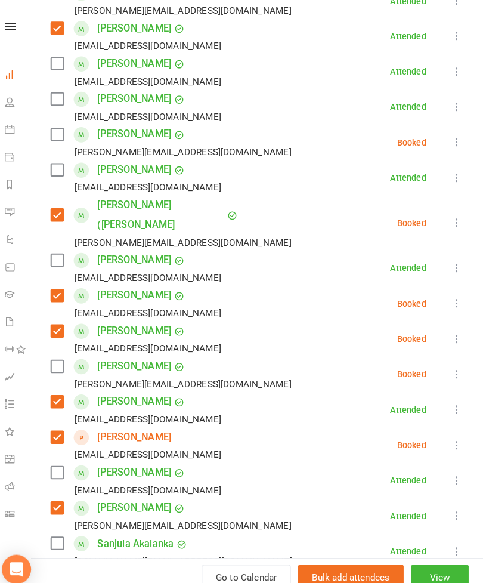
scroll to position [246, 0]
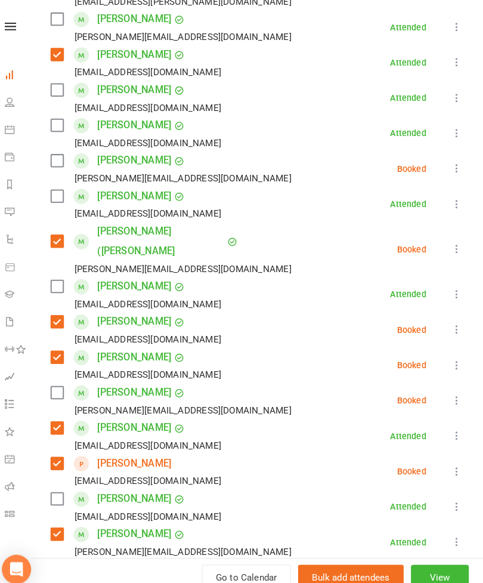
click at [60, 196] on label at bounding box center [66, 192] width 12 height 12
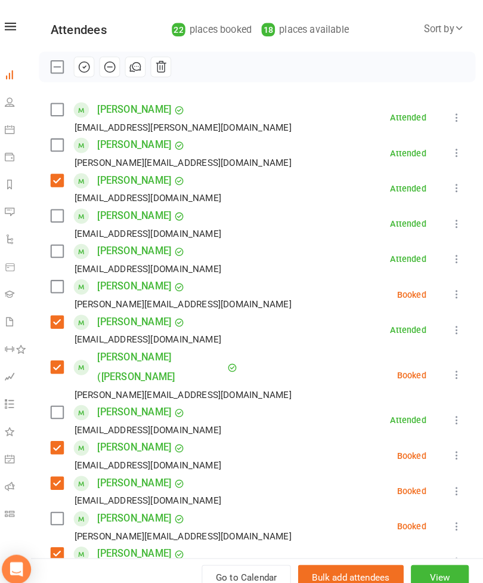
scroll to position [122, 0]
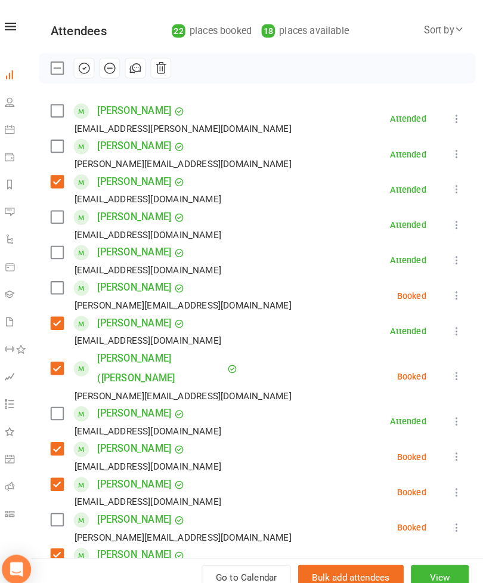
click at [60, 111] on label at bounding box center [66, 109] width 12 height 12
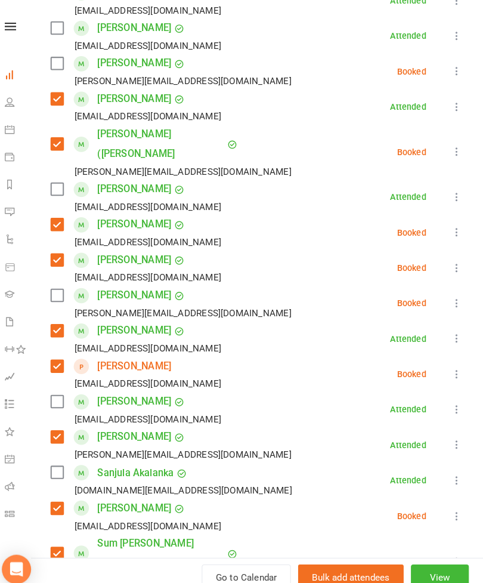
scroll to position [341, 0]
click at [60, 68] on label at bounding box center [66, 62] width 12 height 12
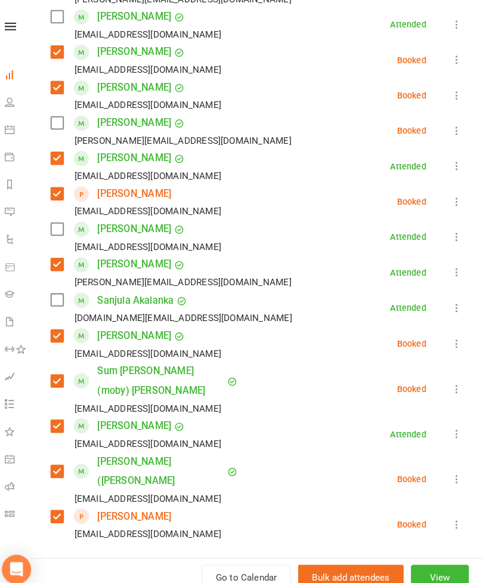
scroll to position [512, 0]
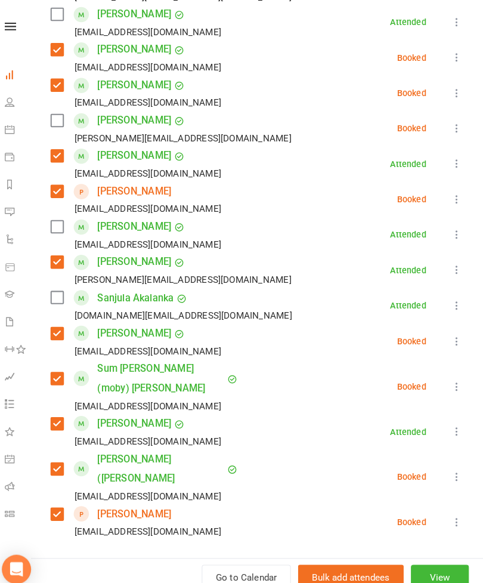
click at [60, 285] on label at bounding box center [66, 291] width 12 height 12
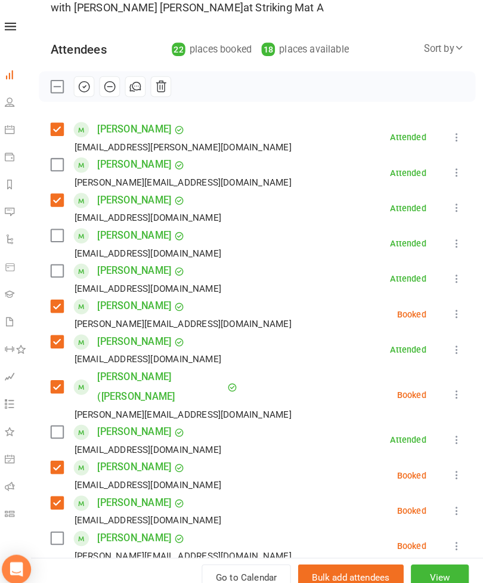
scroll to position [92, 0]
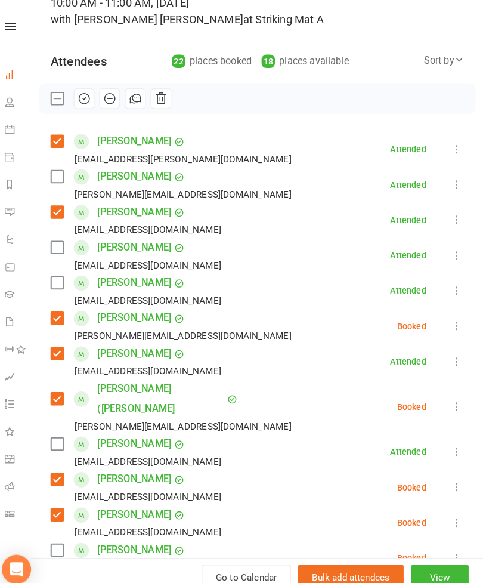
click at [60, 175] on label at bounding box center [66, 173] width 12 height 12
click at [60, 240] on label at bounding box center [66, 242] width 12 height 12
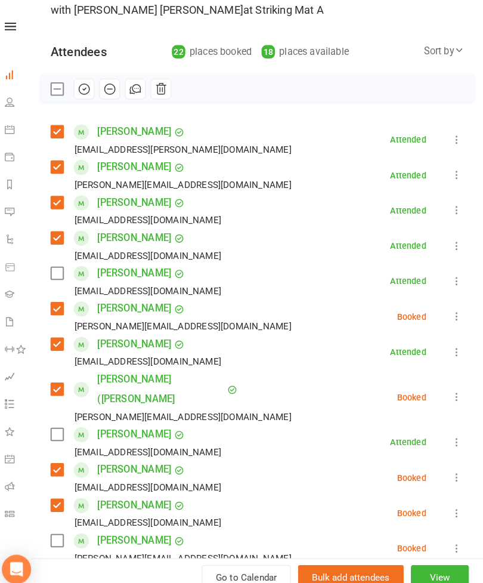
click at [60, 264] on label at bounding box center [66, 267] width 12 height 12
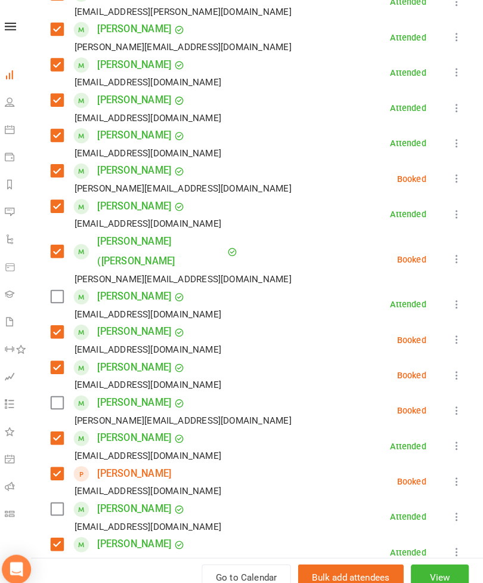
click at [60, 284] on label at bounding box center [66, 290] width 12 height 12
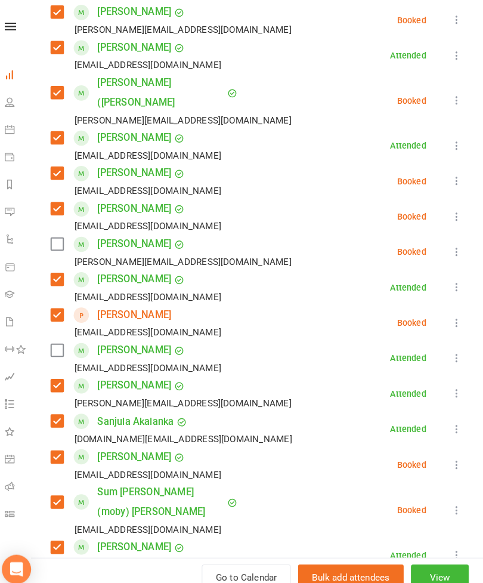
scroll to position [402, 0]
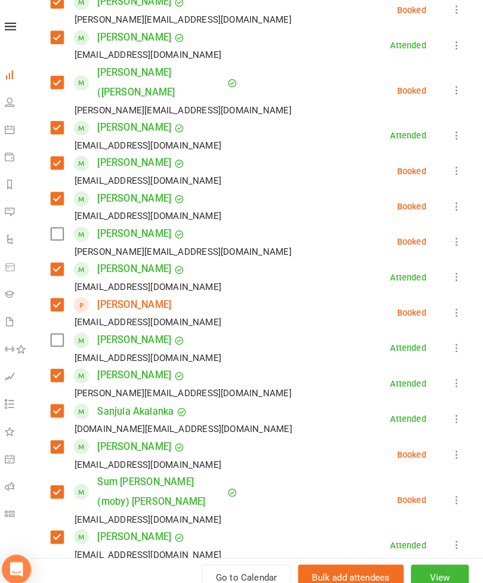
click at [60, 326] on label at bounding box center [66, 332] width 12 height 12
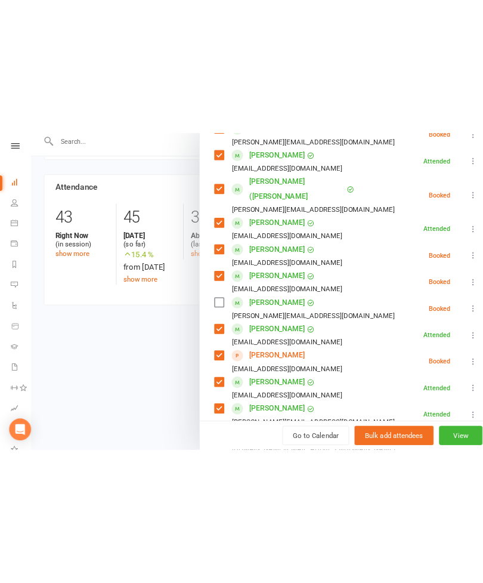
scroll to position [496, 0]
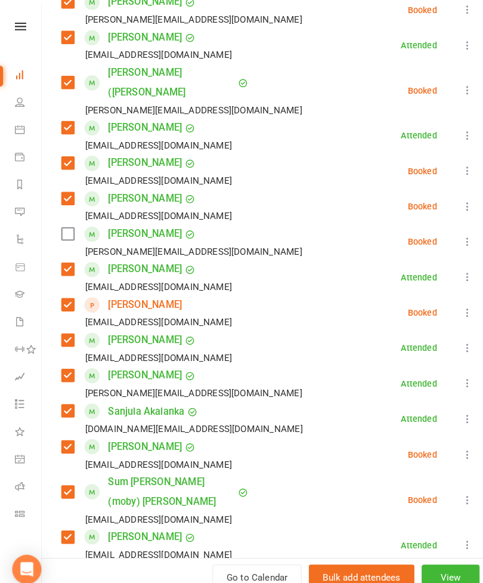
click at [62, 223] on label at bounding box center [66, 229] width 12 height 12
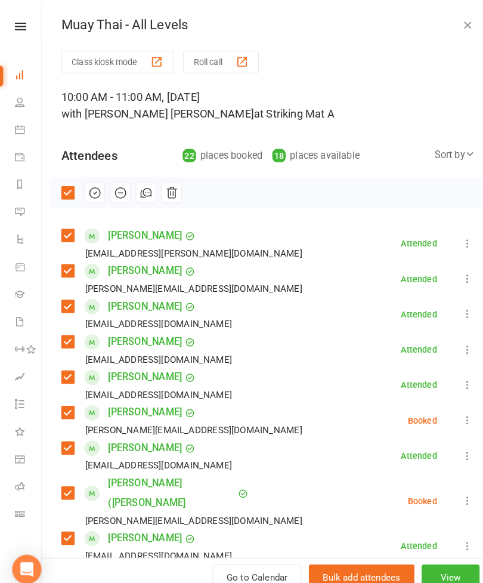
scroll to position [-3, 0]
click at [91, 193] on icon "button" at bounding box center [93, 189] width 10 height 10
